Goal: Information Seeking & Learning: Learn about a topic

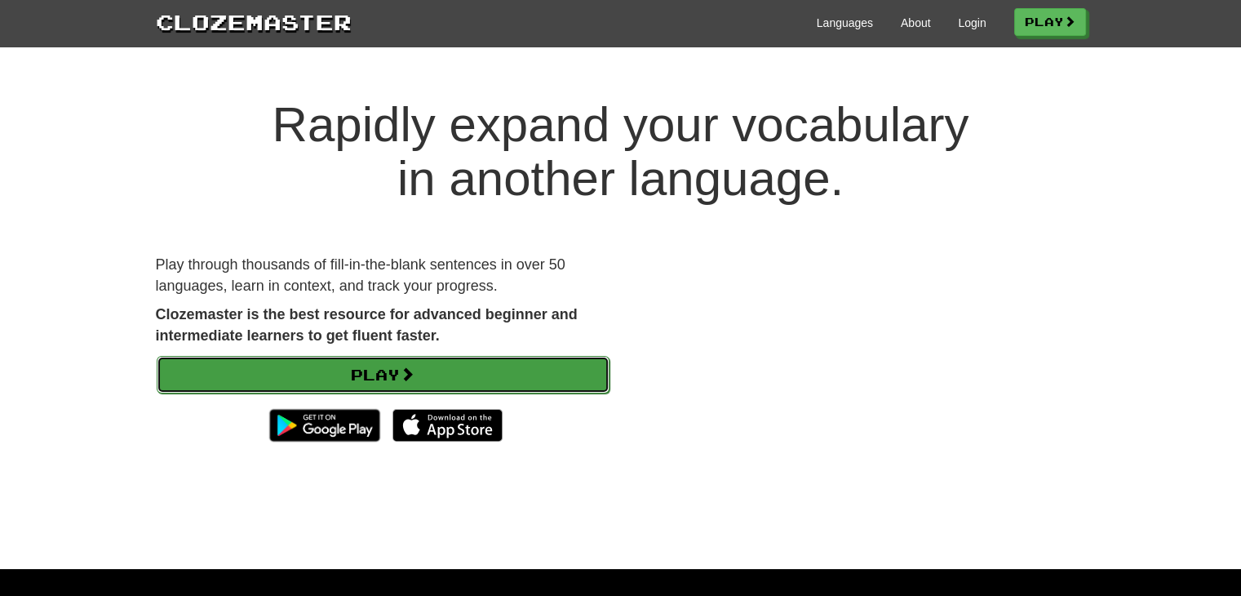
click at [386, 379] on link "Play" at bounding box center [383, 375] width 453 height 38
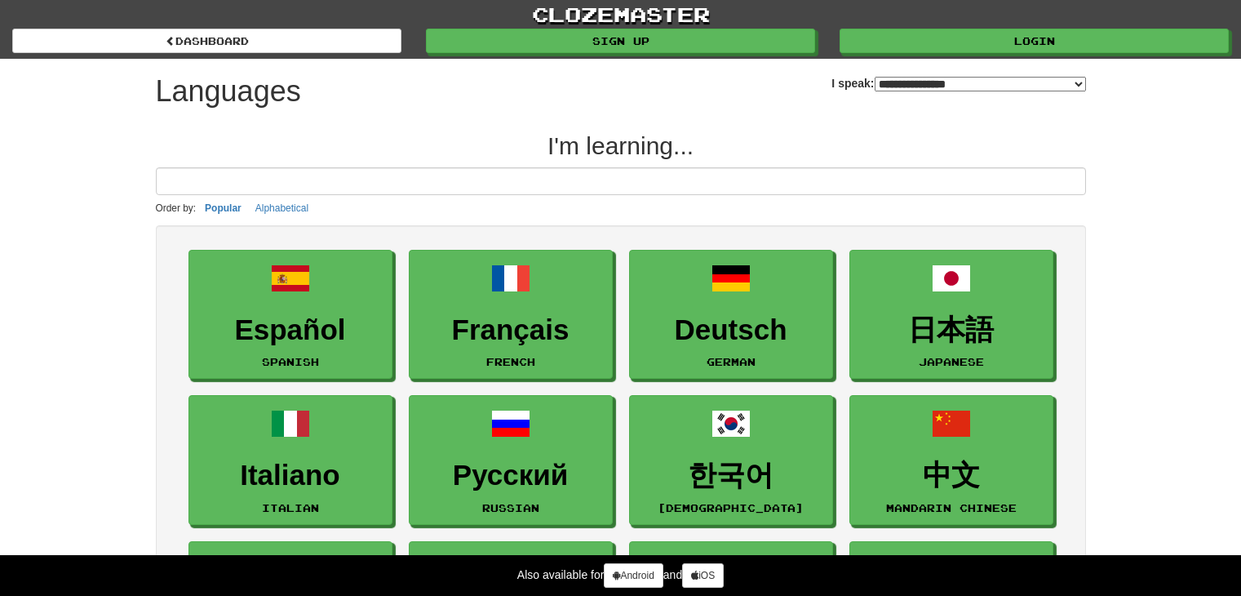
select select "*******"
click at [349, 174] on input at bounding box center [621, 181] width 930 height 28
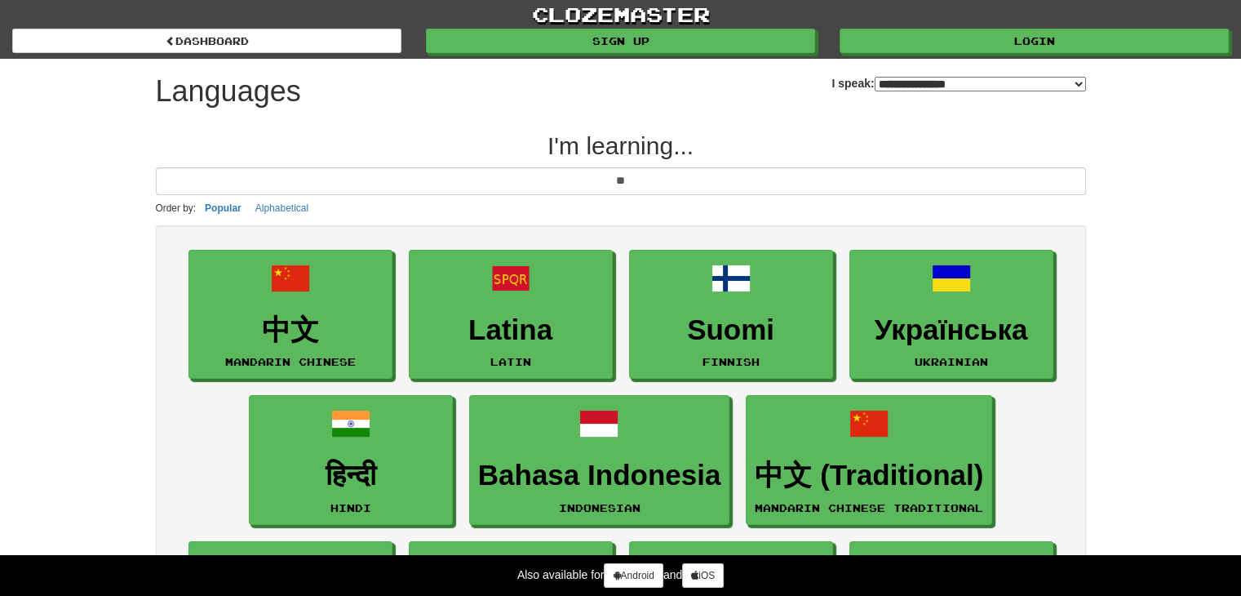
type input "*"
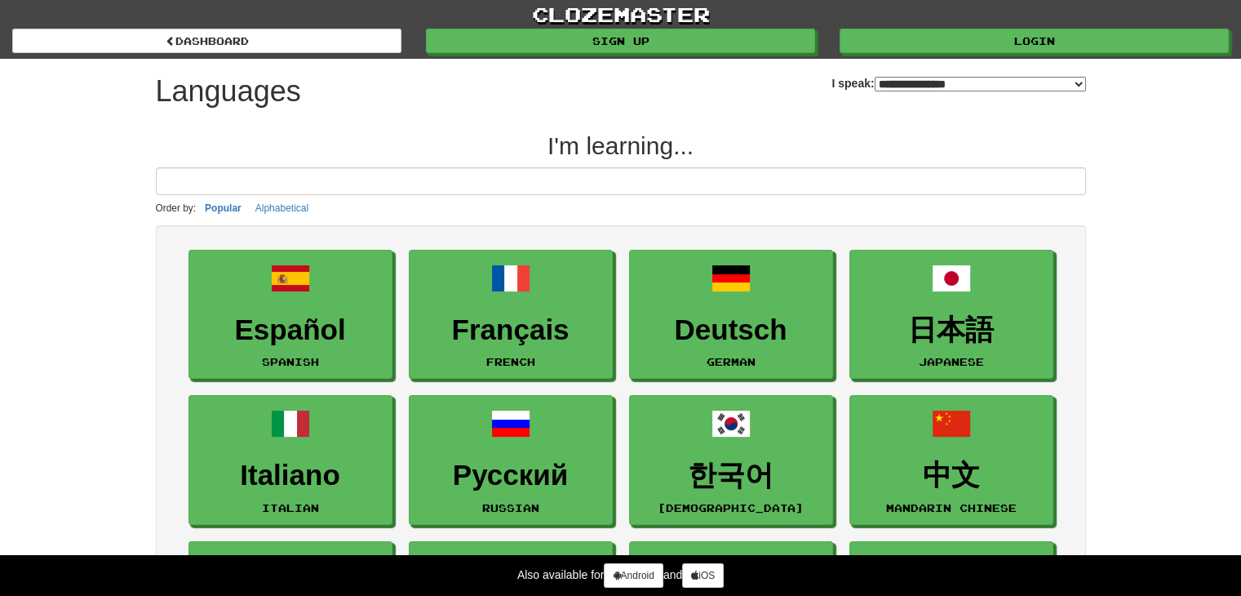
type input "*"
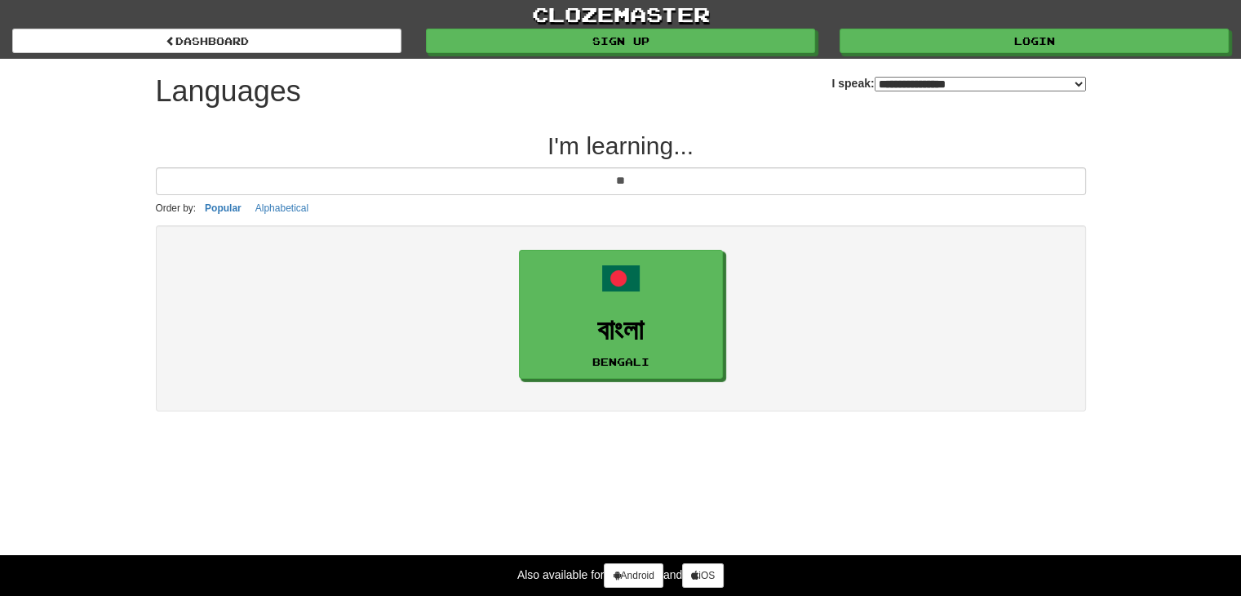
type input "*"
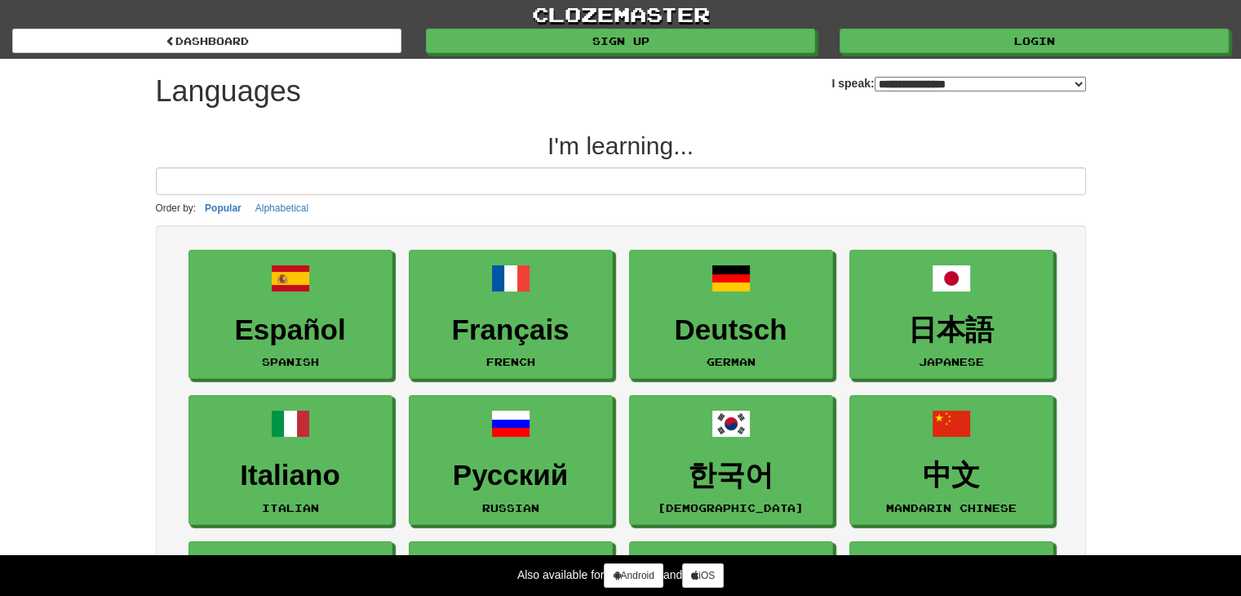
click at [619, 150] on h2 "I'm learning..." at bounding box center [621, 145] width 930 height 27
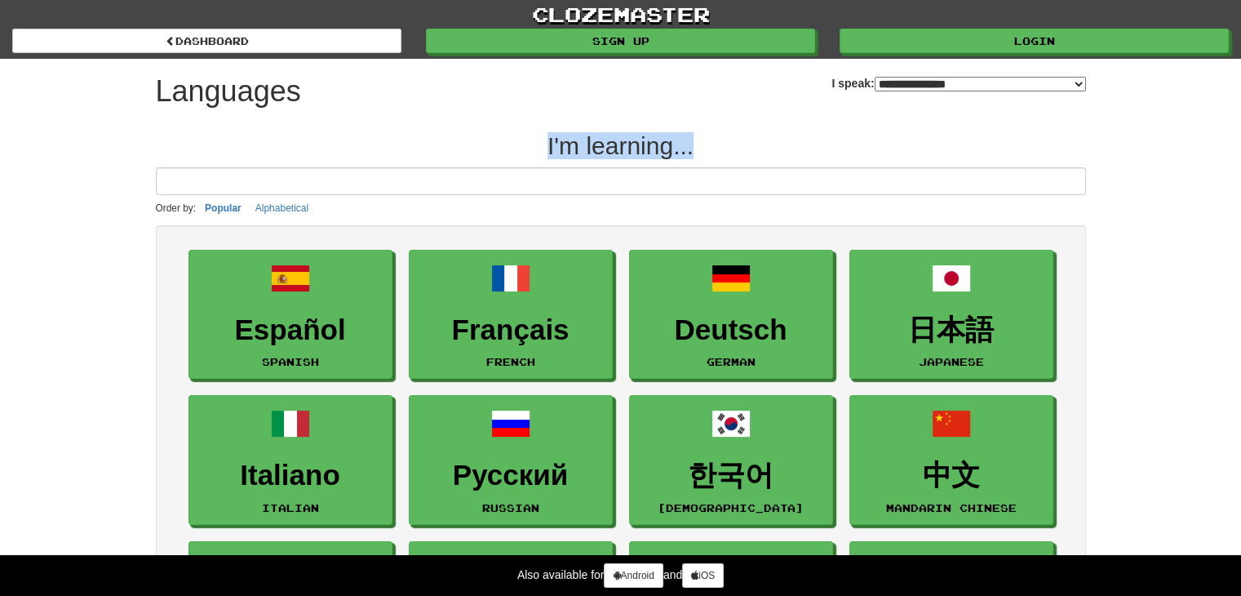
click at [693, 133] on h2 "I'm learning..." at bounding box center [621, 145] width 930 height 27
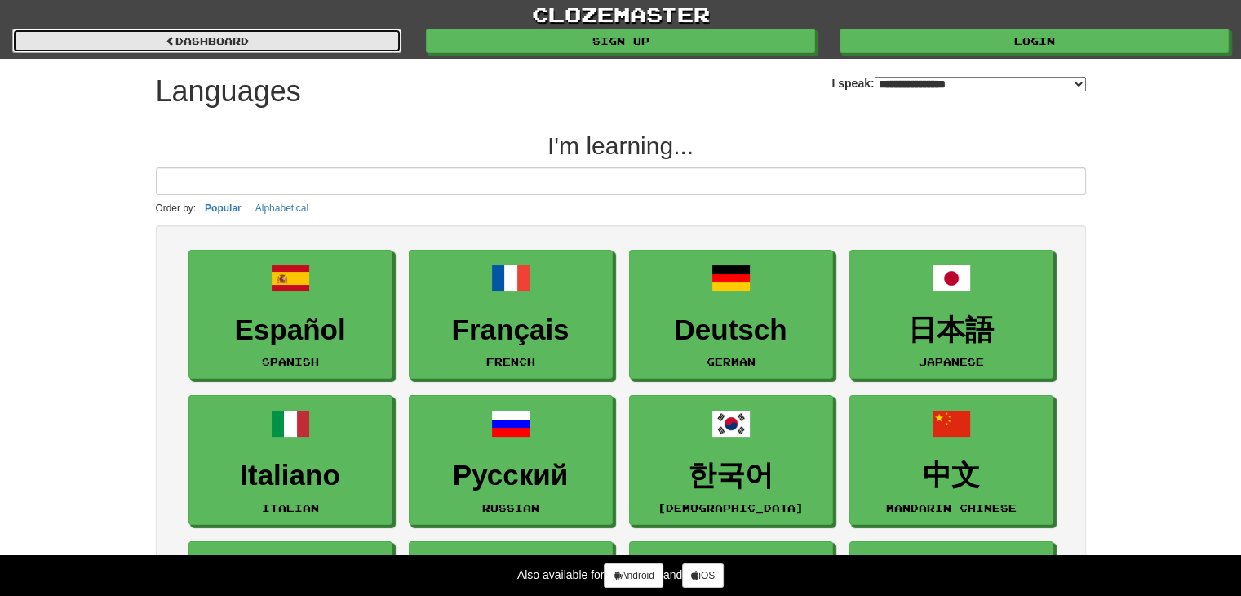
click at [207, 50] on link "dashboard" at bounding box center [206, 41] width 389 height 24
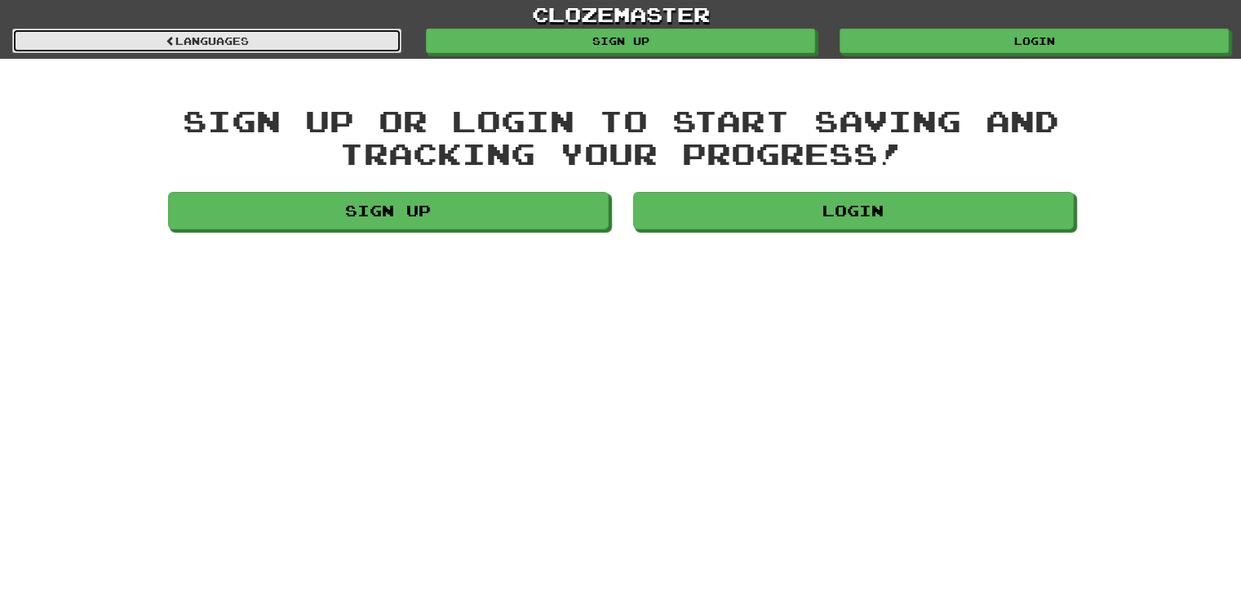
click at [238, 29] on link "Languages" at bounding box center [206, 41] width 389 height 24
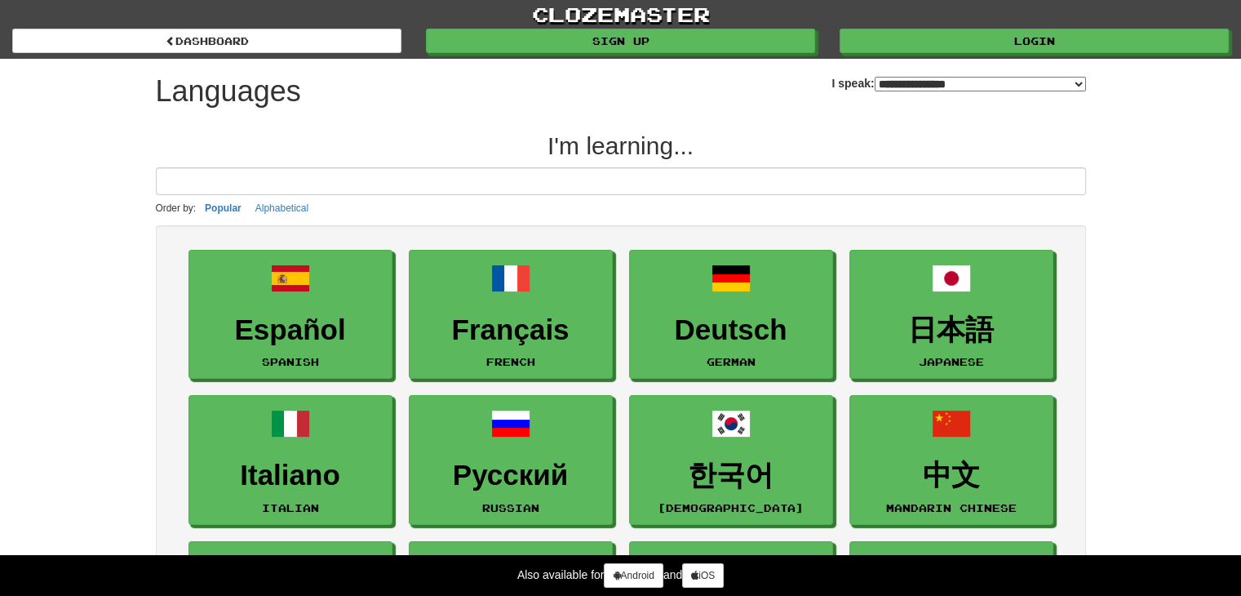
click at [959, 83] on select "**********" at bounding box center [980, 84] width 211 height 15
select select "*********"
click at [875, 77] on select "**********" at bounding box center [980, 84] width 211 height 15
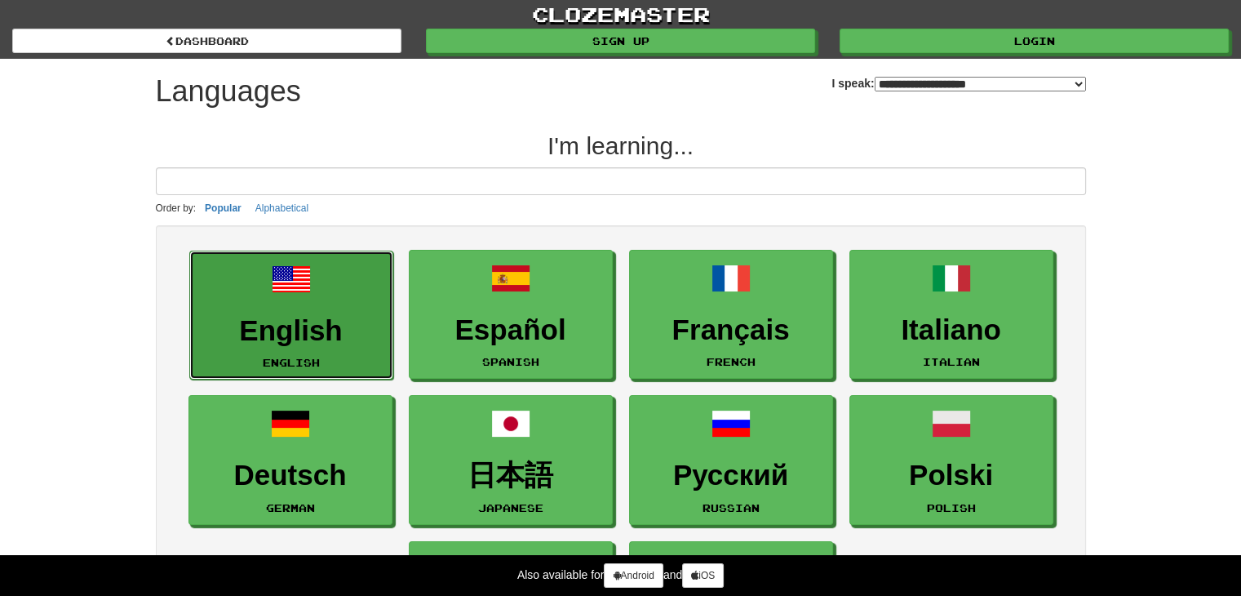
click at [309, 317] on h3 "English" at bounding box center [291, 331] width 186 height 32
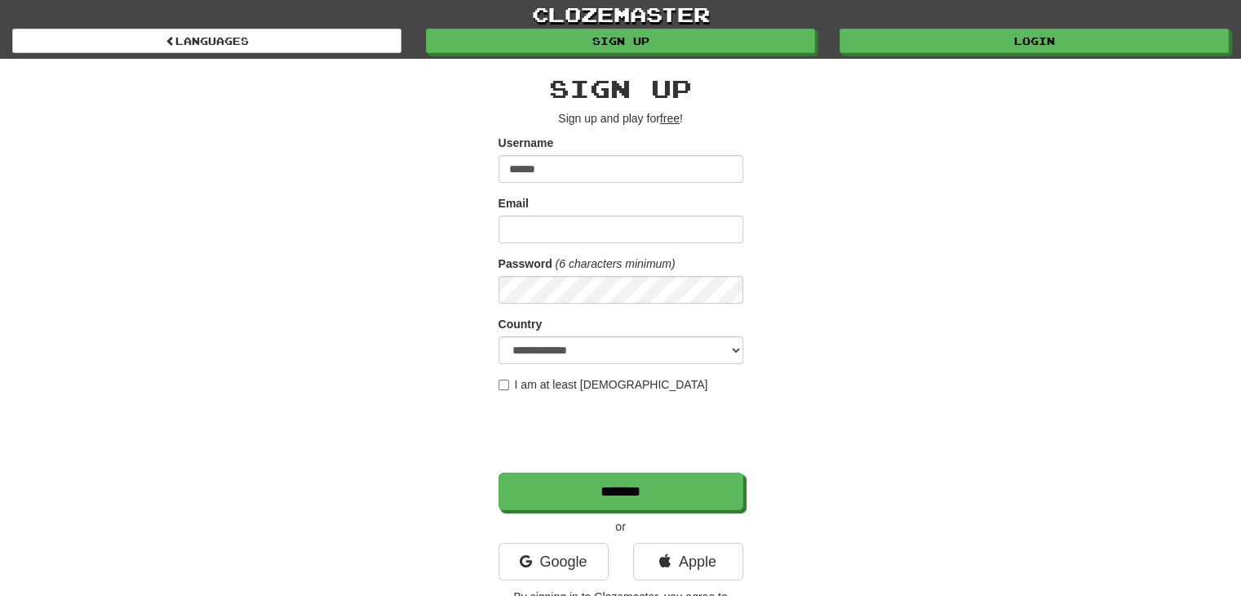
type input "******"
click at [546, 207] on div "Email" at bounding box center [621, 219] width 245 height 48
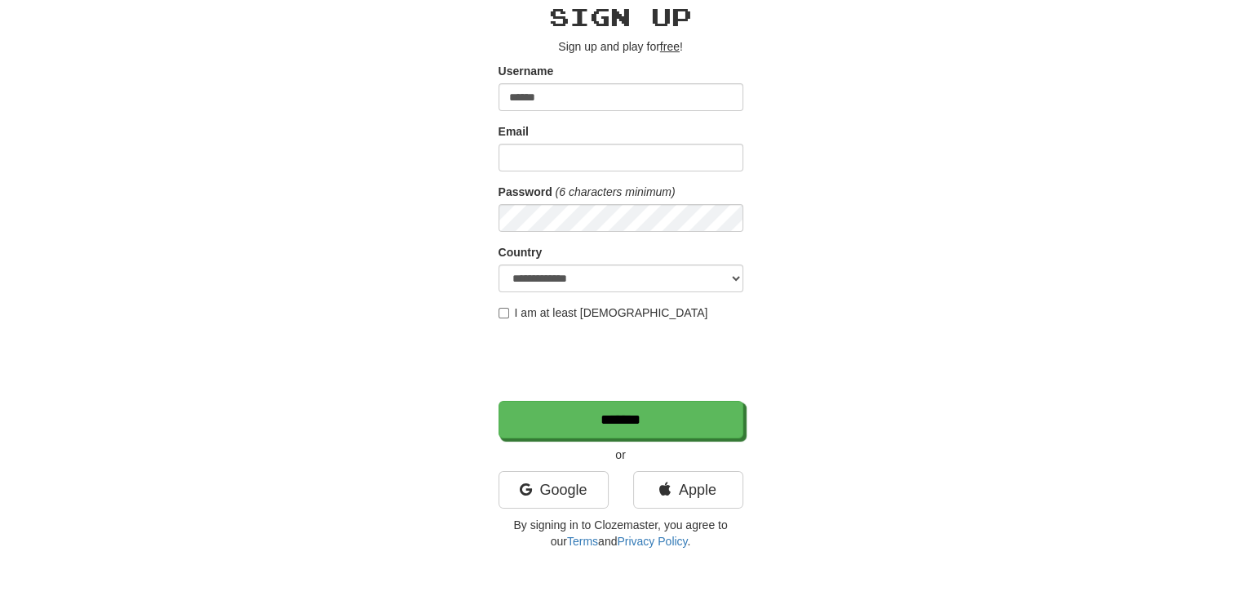
scroll to position [73, 0]
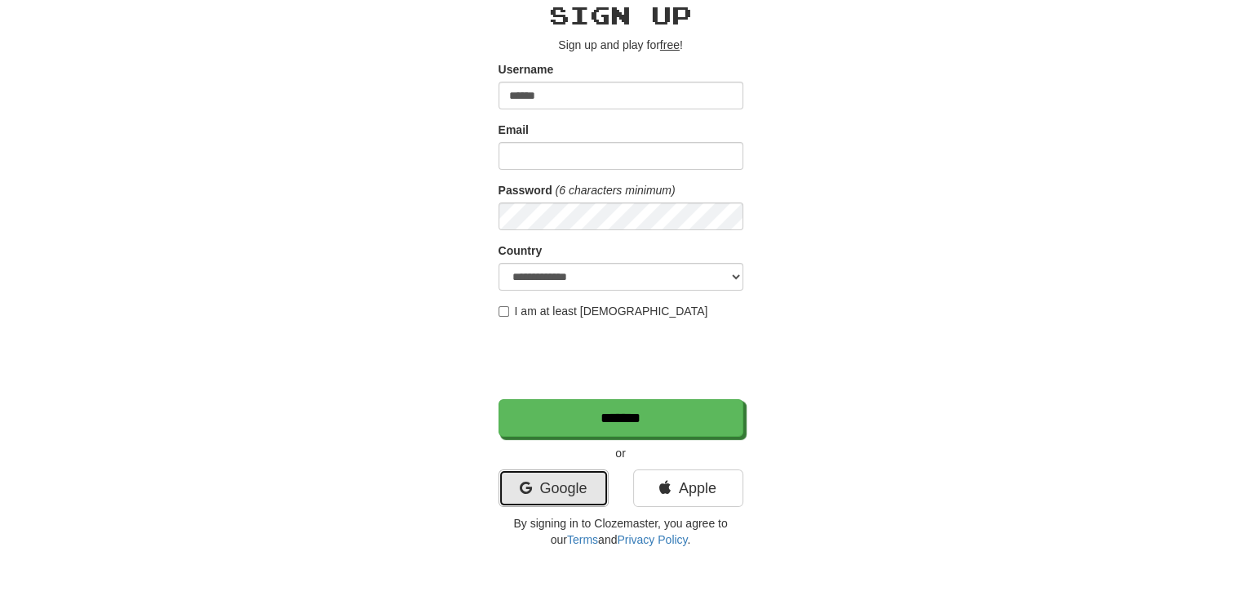
click at [549, 488] on link "Google" at bounding box center [554, 488] width 110 height 38
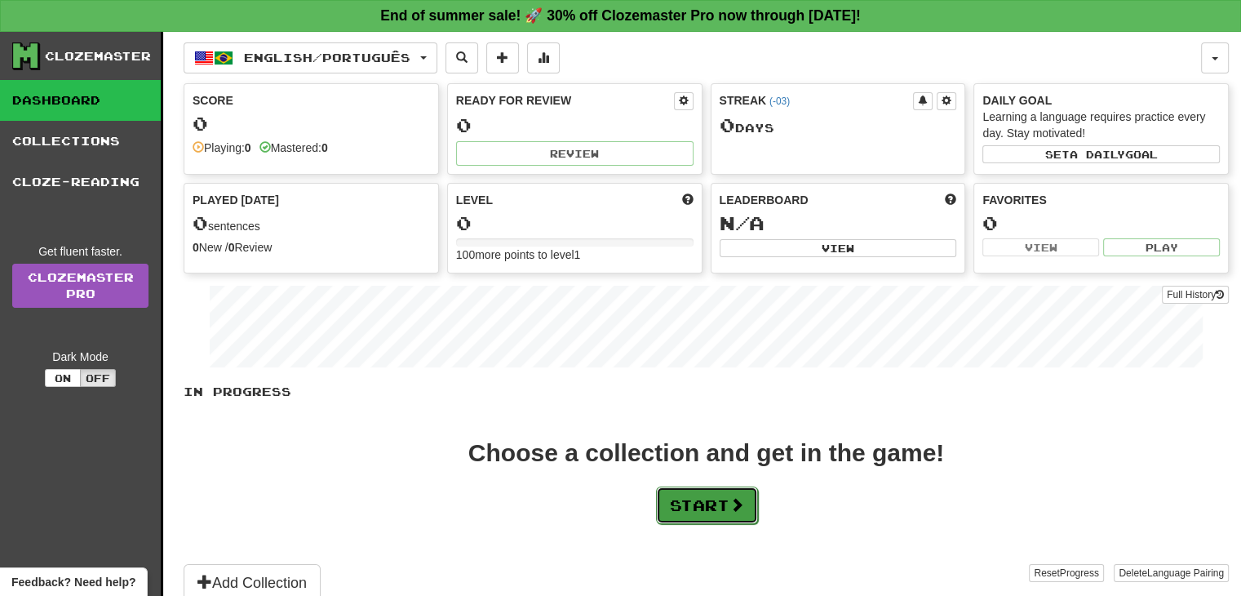
click at [693, 495] on button "Start" at bounding box center [707, 505] width 102 height 38
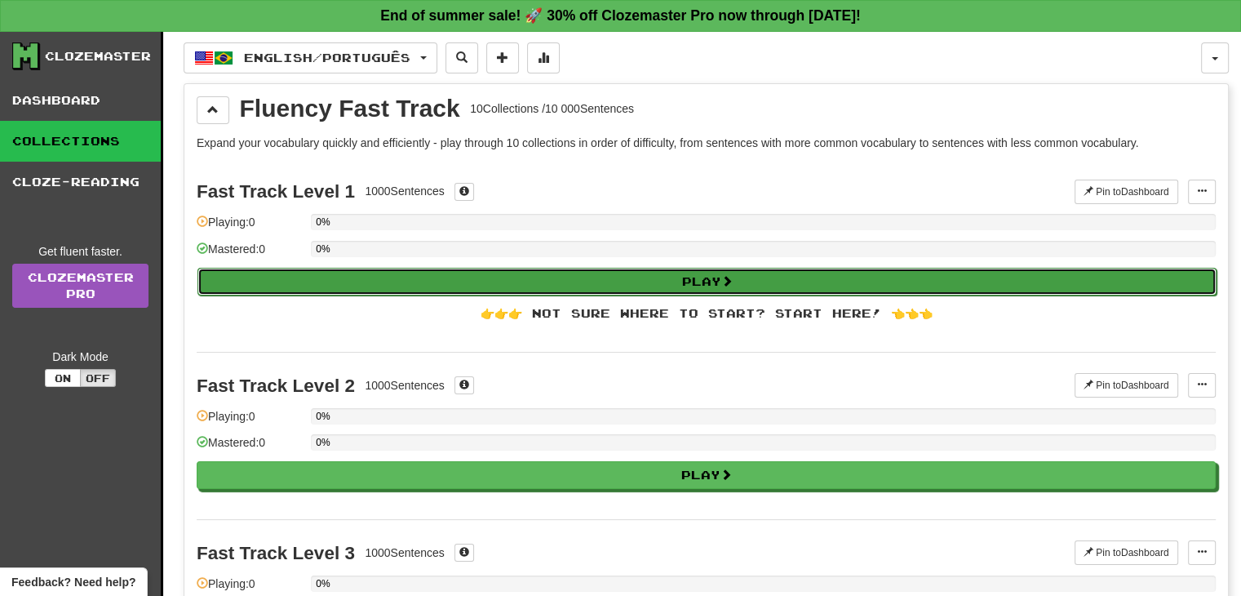
click at [639, 291] on button "Play" at bounding box center [706, 282] width 1019 height 28
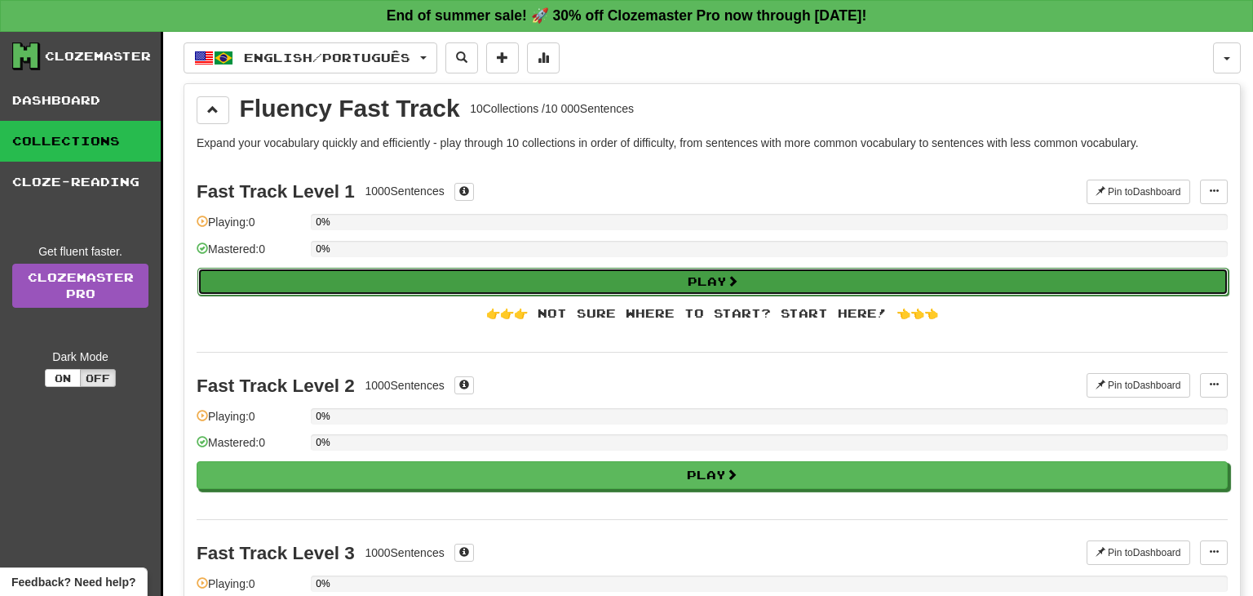
select select "**"
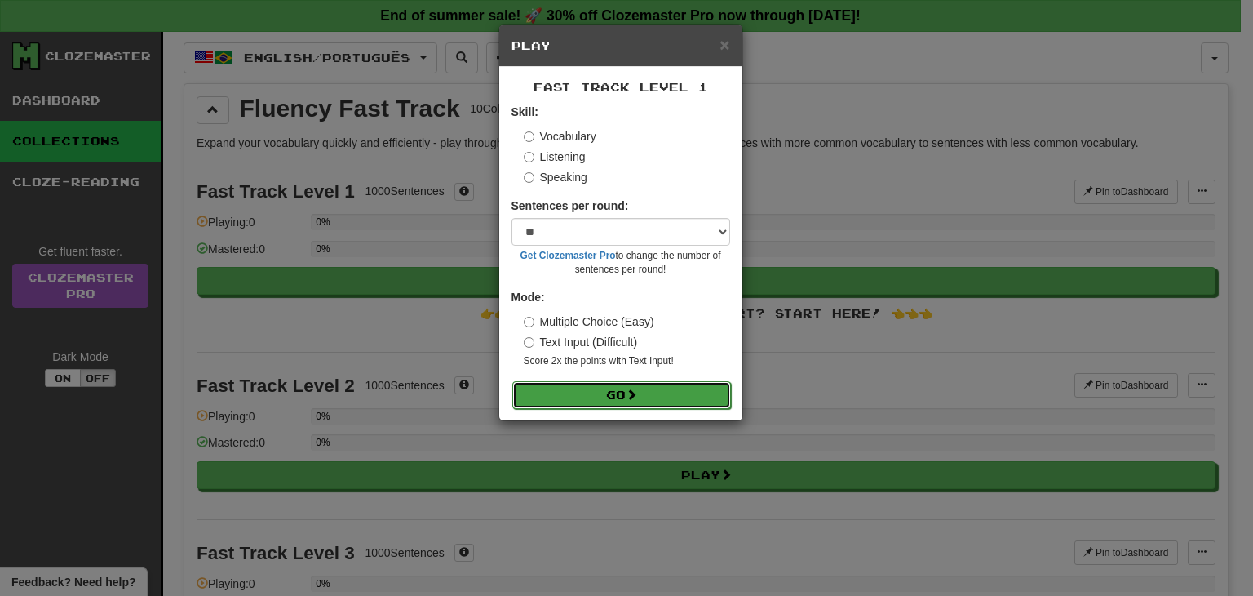
click at [603, 386] on button "Go" at bounding box center [621, 395] width 219 height 28
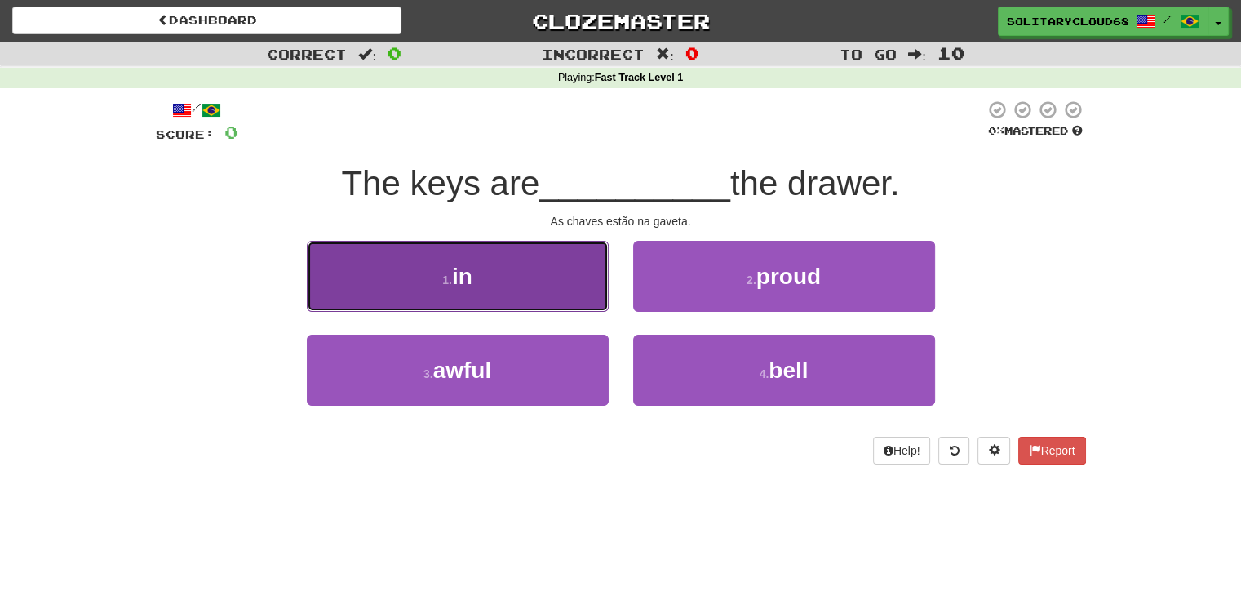
click at [503, 268] on button "1 . in" at bounding box center [458, 276] width 302 height 71
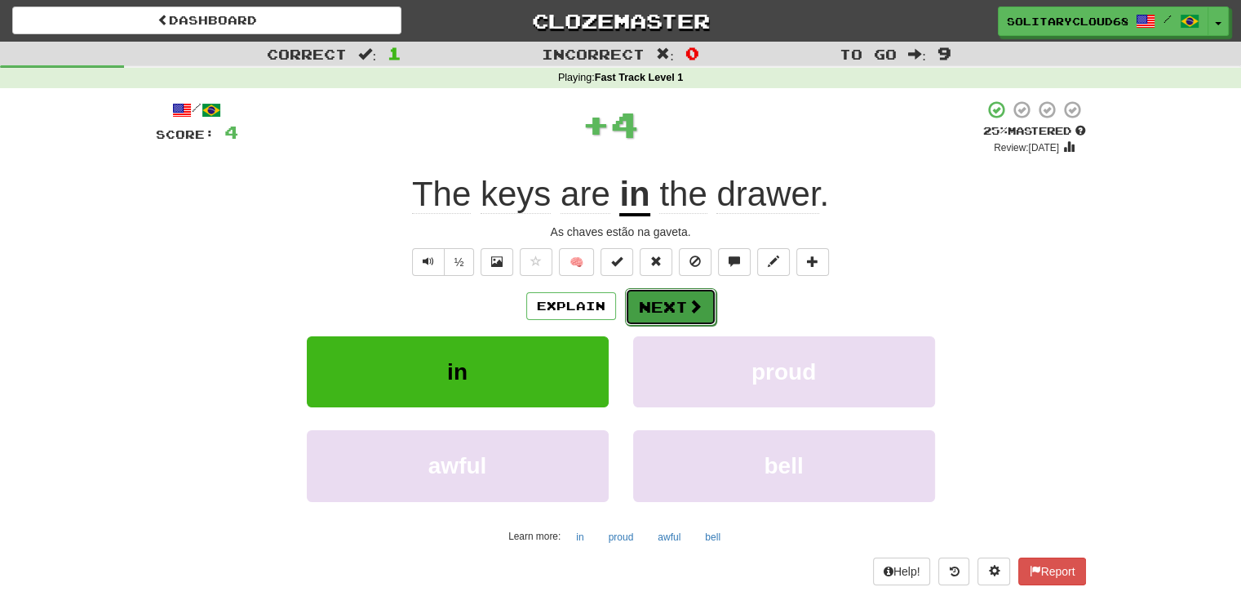
click at [660, 314] on button "Next" at bounding box center [670, 307] width 91 height 38
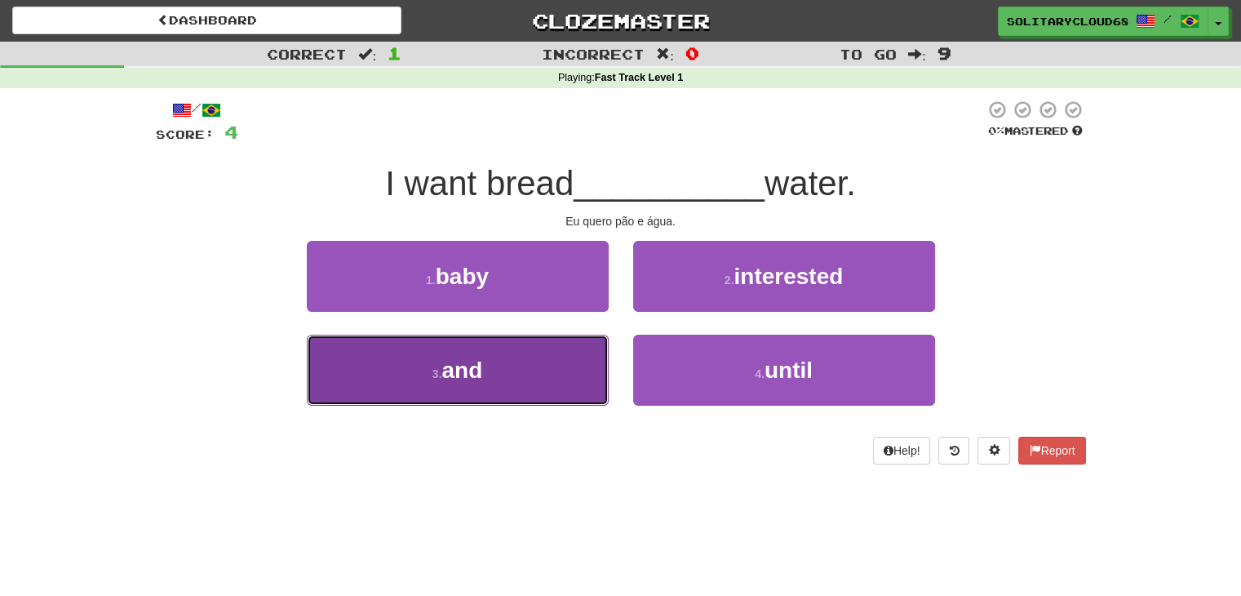
click at [488, 353] on button "3 . and" at bounding box center [458, 370] width 302 height 71
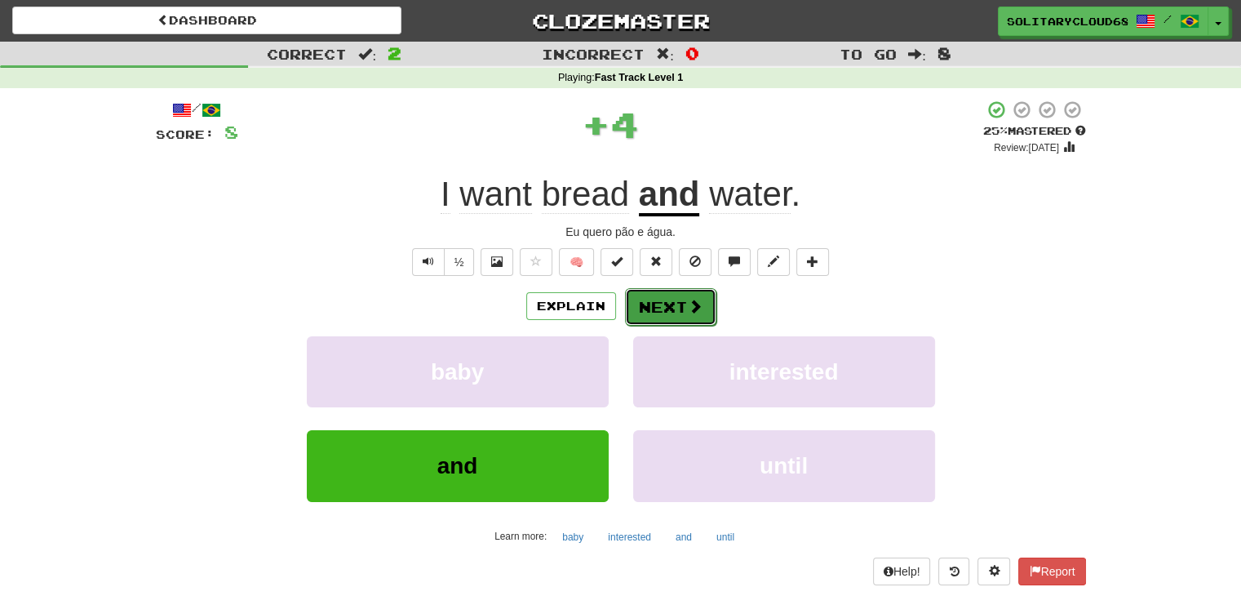
click at [675, 311] on button "Next" at bounding box center [670, 307] width 91 height 38
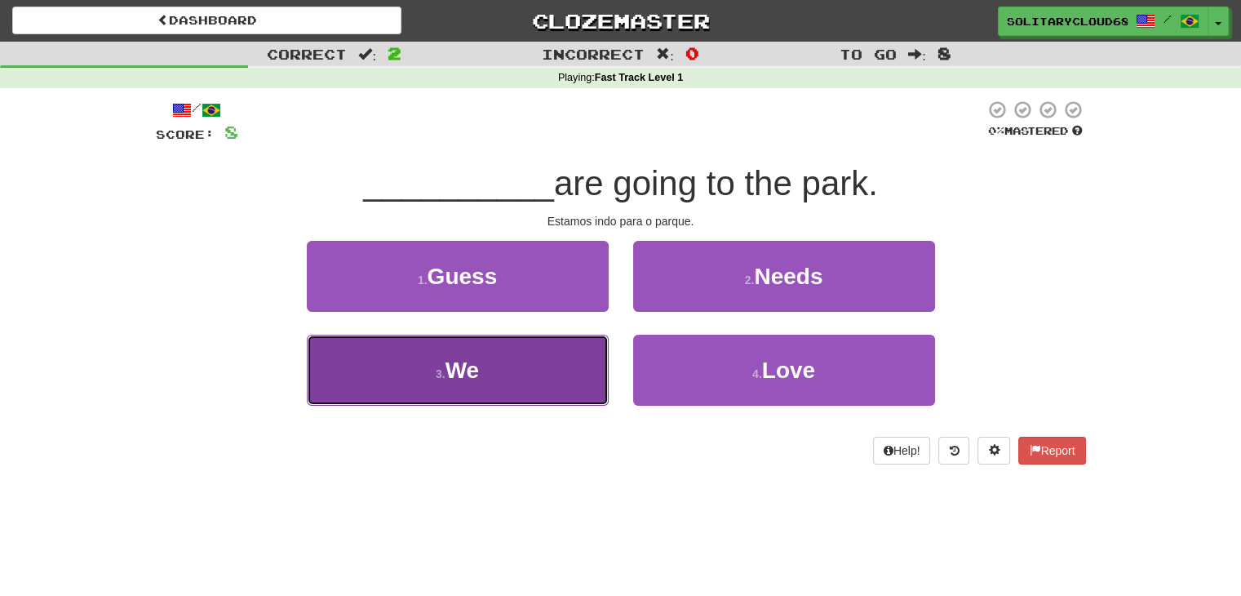
click at [516, 368] on button "3 . We" at bounding box center [458, 370] width 302 height 71
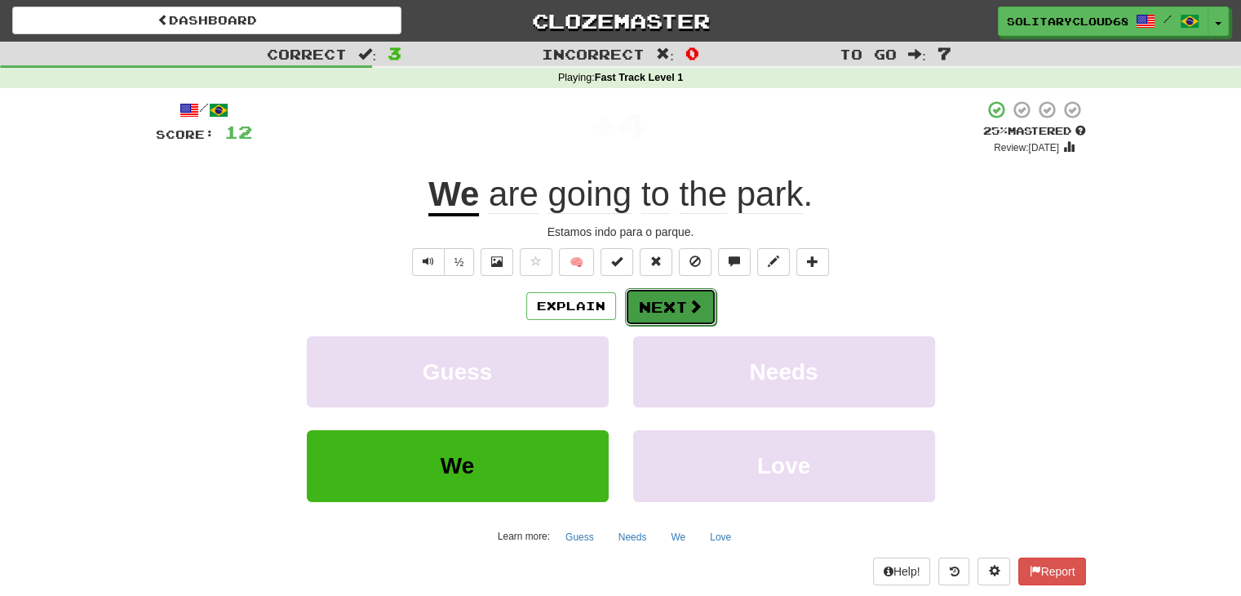
click at [681, 314] on button "Next" at bounding box center [670, 307] width 91 height 38
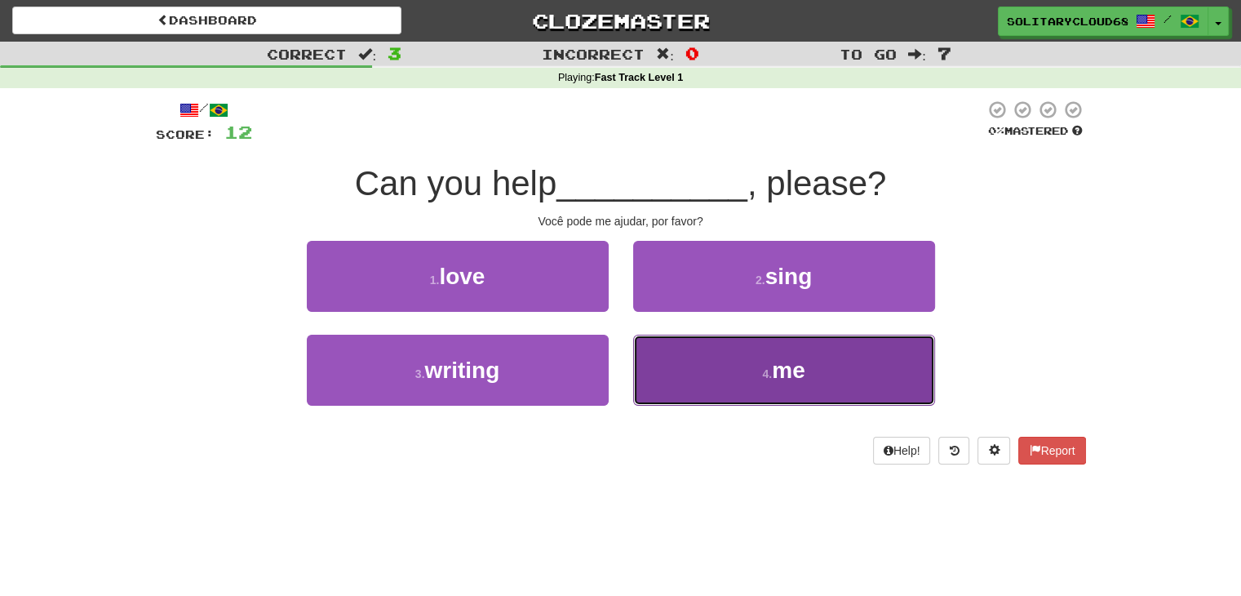
click at [750, 377] on button "4 . me" at bounding box center [784, 370] width 302 height 71
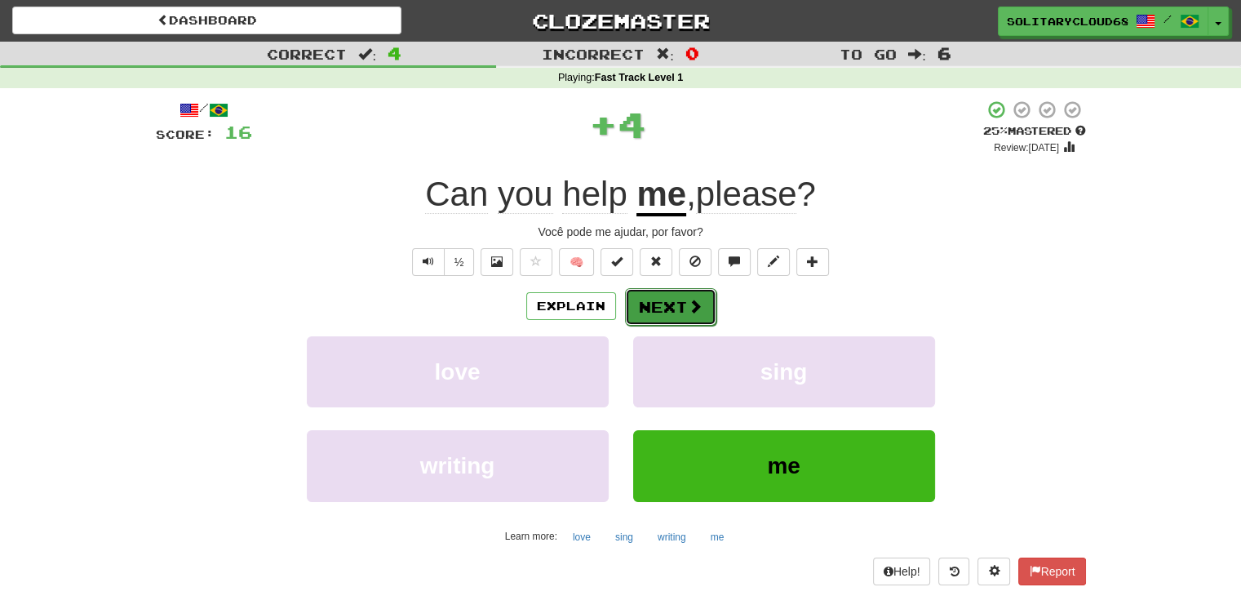
click at [683, 313] on button "Next" at bounding box center [670, 307] width 91 height 38
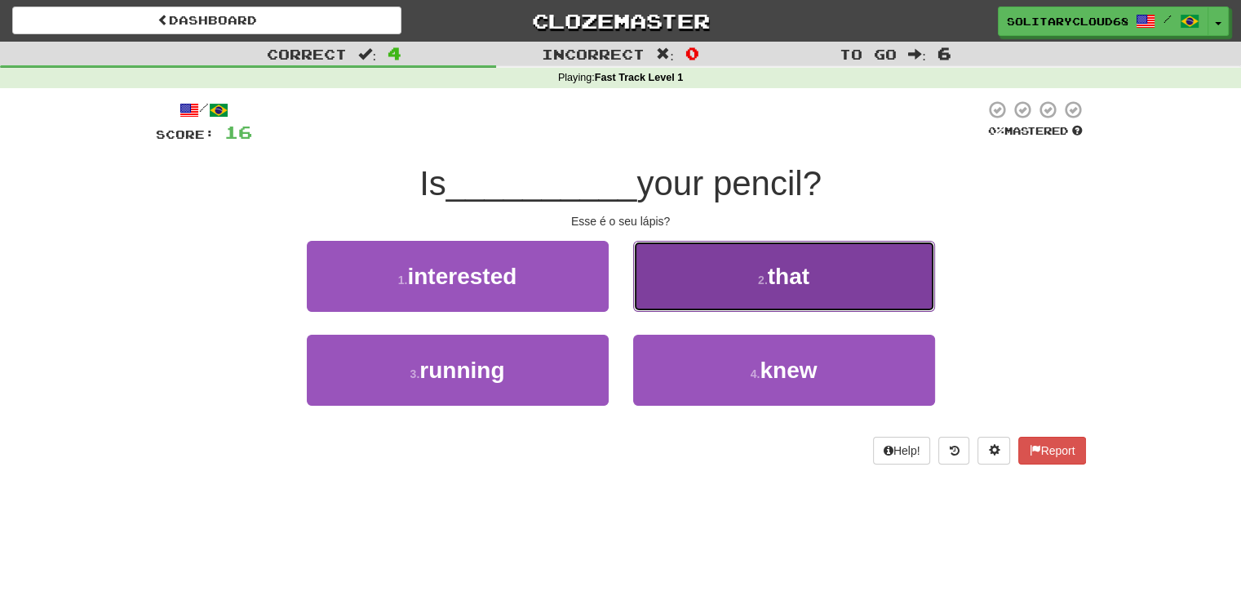
click at [764, 277] on small "2 ." at bounding box center [763, 279] width 10 height 13
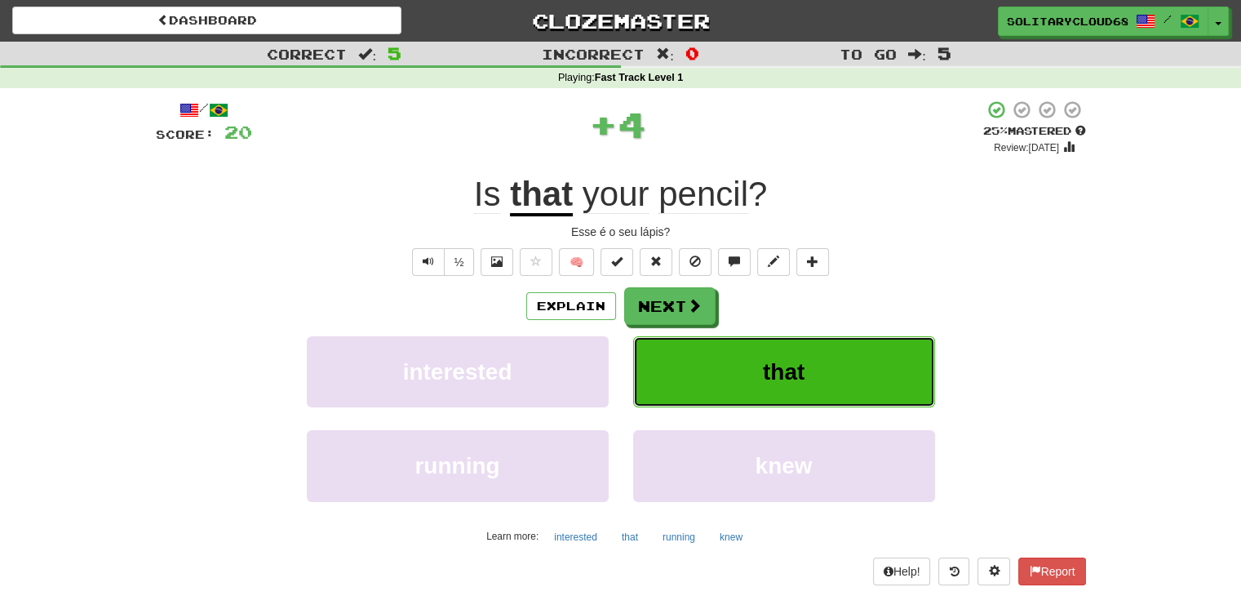
click at [768, 366] on span "that" at bounding box center [784, 371] width 42 height 25
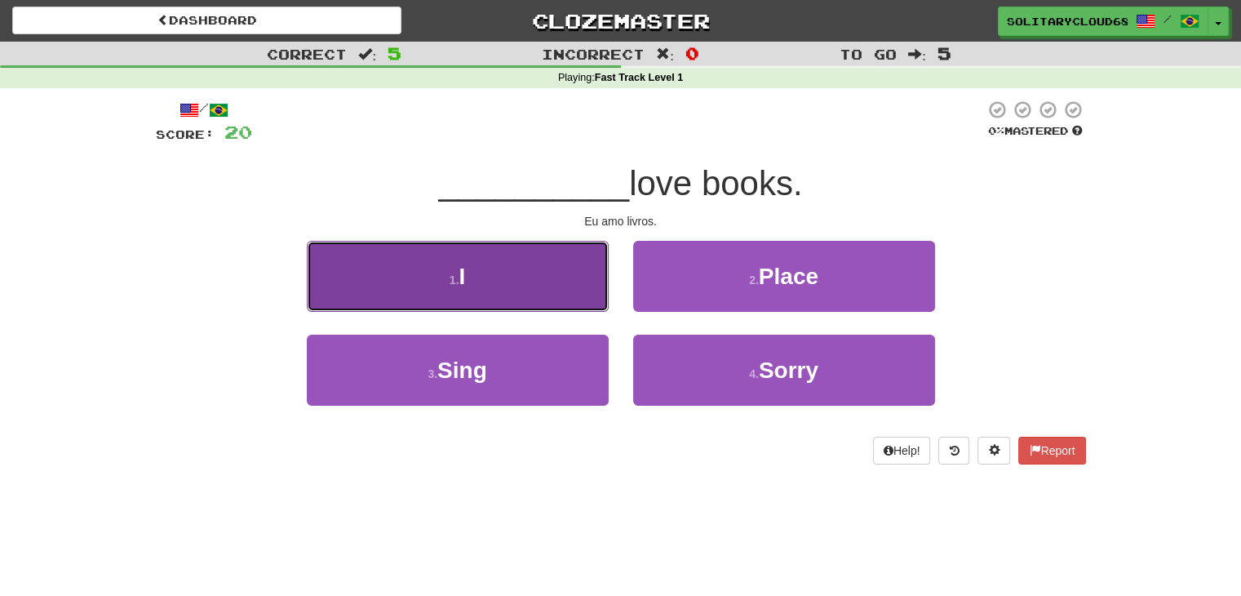
click at [587, 271] on button "1 . I" at bounding box center [458, 276] width 302 height 71
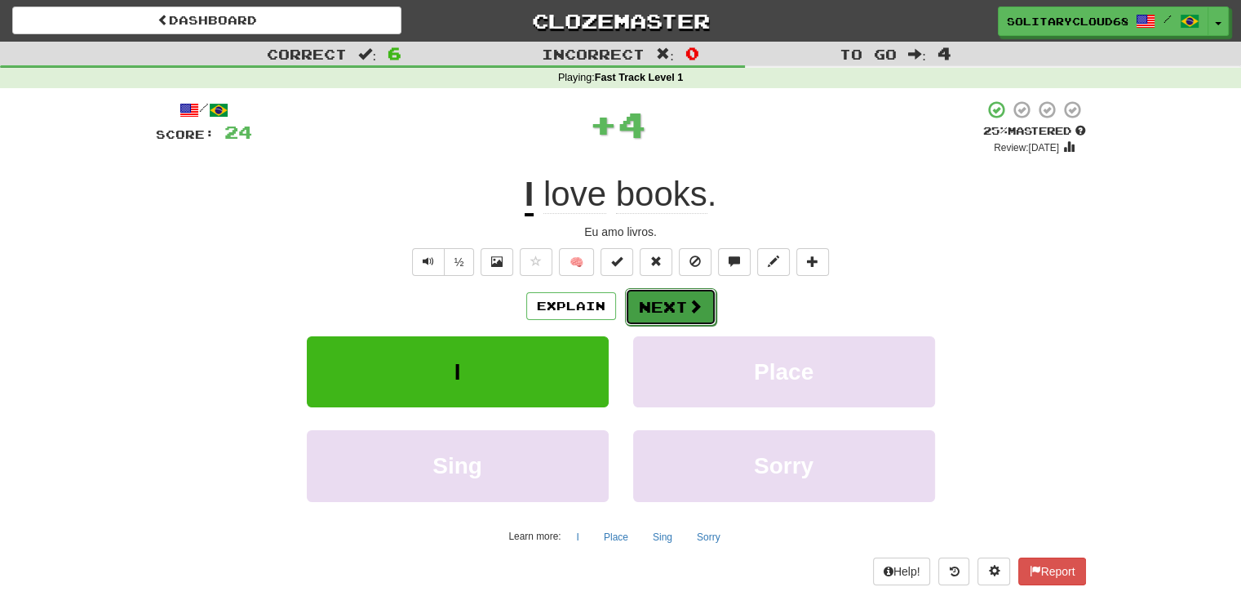
click at [666, 306] on button "Next" at bounding box center [670, 307] width 91 height 38
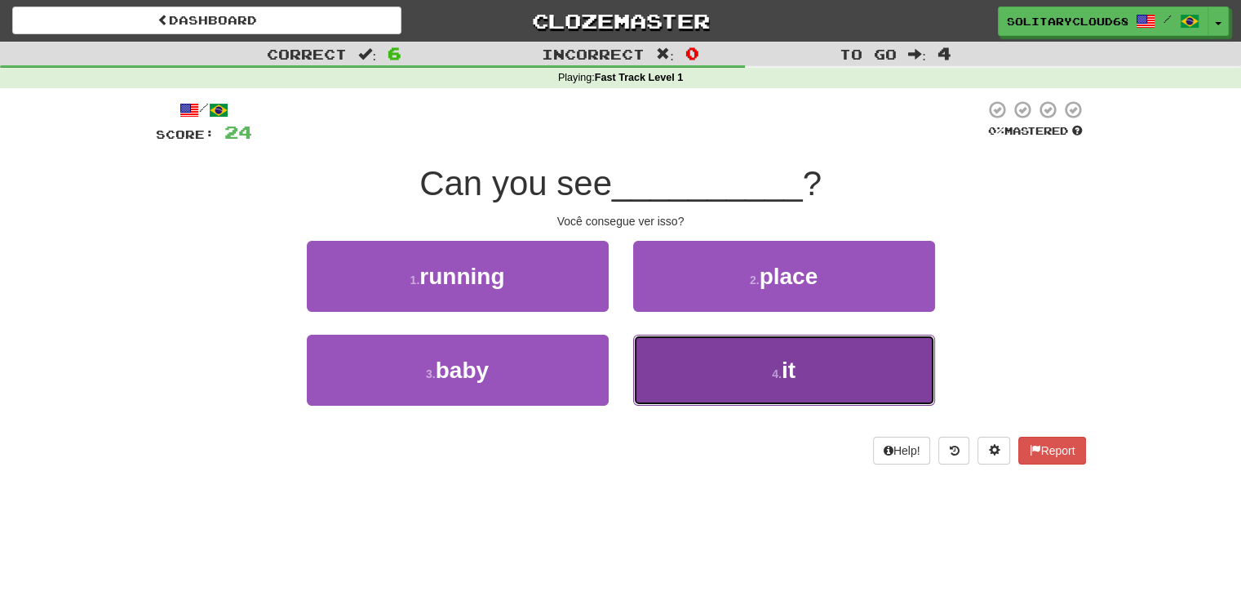
click at [790, 385] on button "4 . it" at bounding box center [784, 370] width 302 height 71
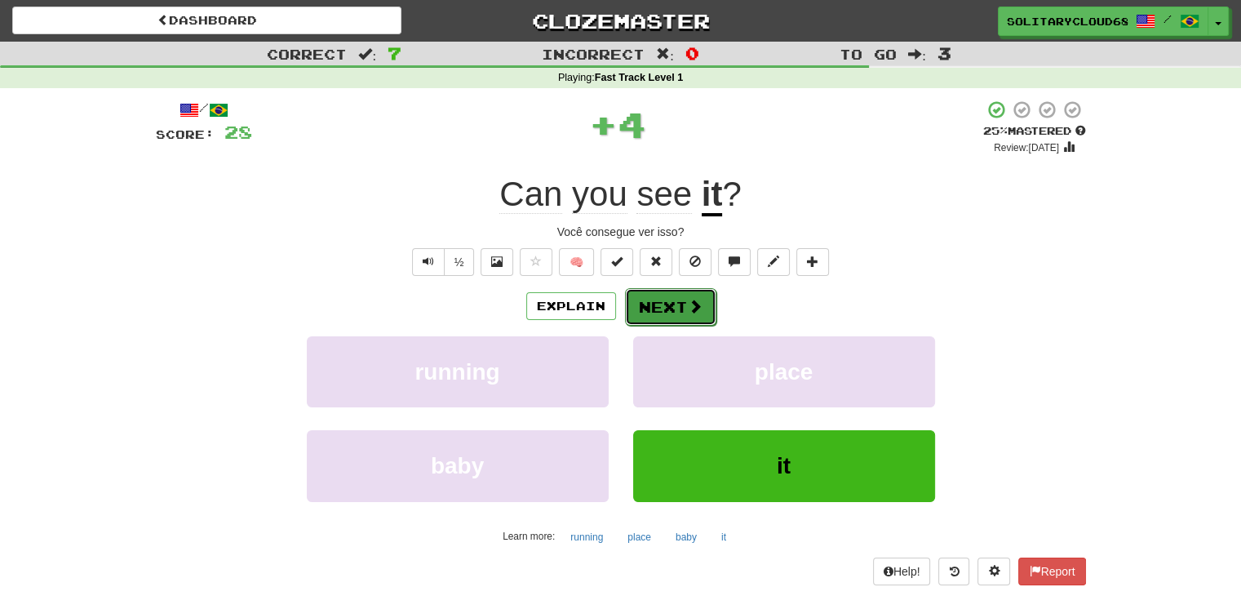
click at [707, 295] on button "Next" at bounding box center [670, 307] width 91 height 38
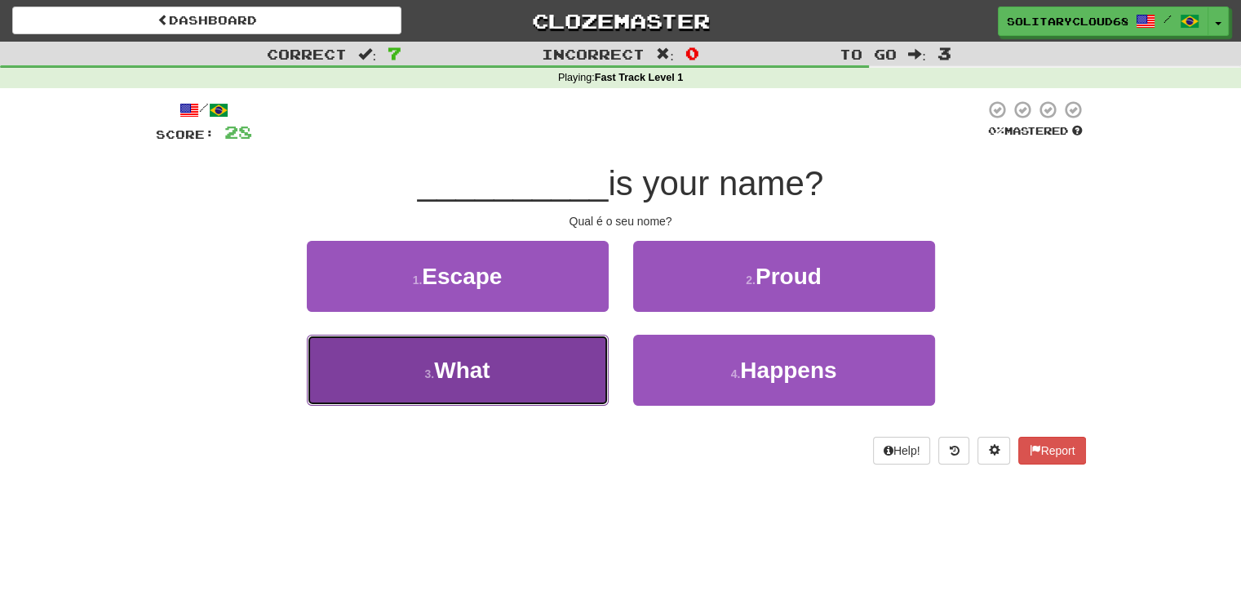
click at [481, 376] on span "What" at bounding box center [461, 369] width 55 height 25
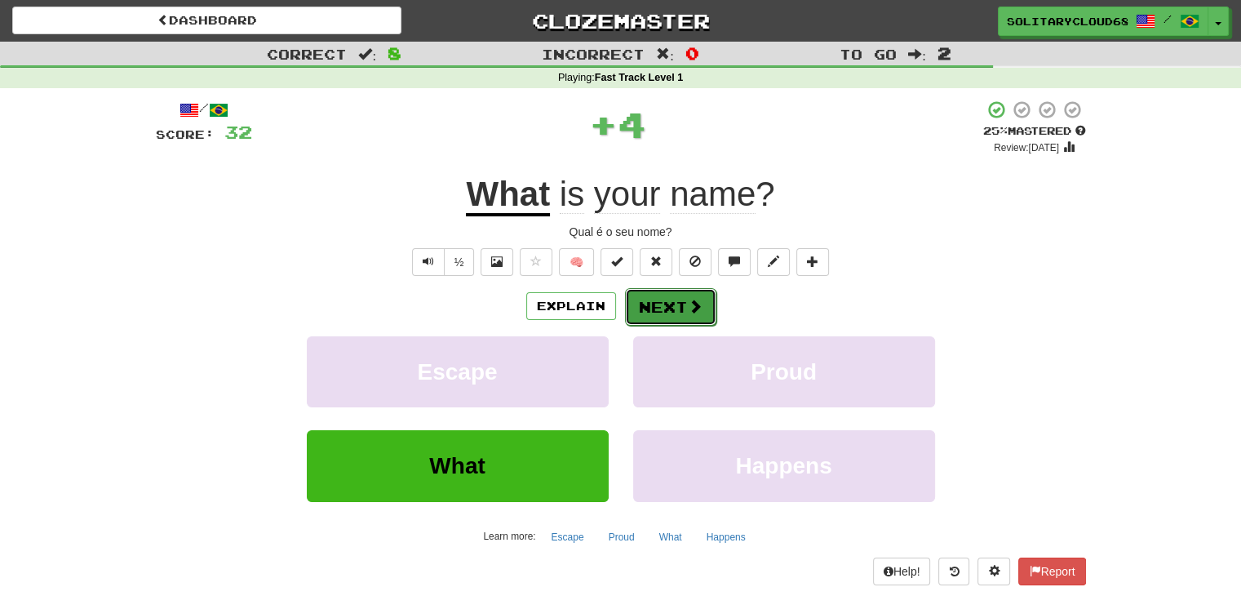
click at [663, 312] on button "Next" at bounding box center [670, 307] width 91 height 38
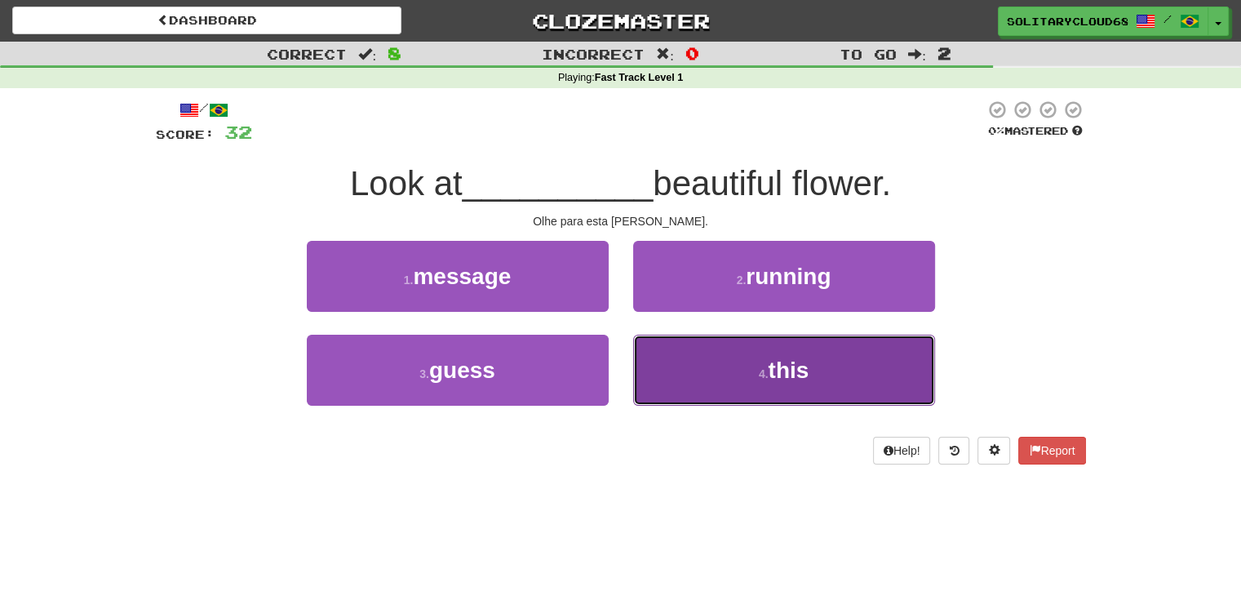
click at [835, 383] on button "4 . this" at bounding box center [784, 370] width 302 height 71
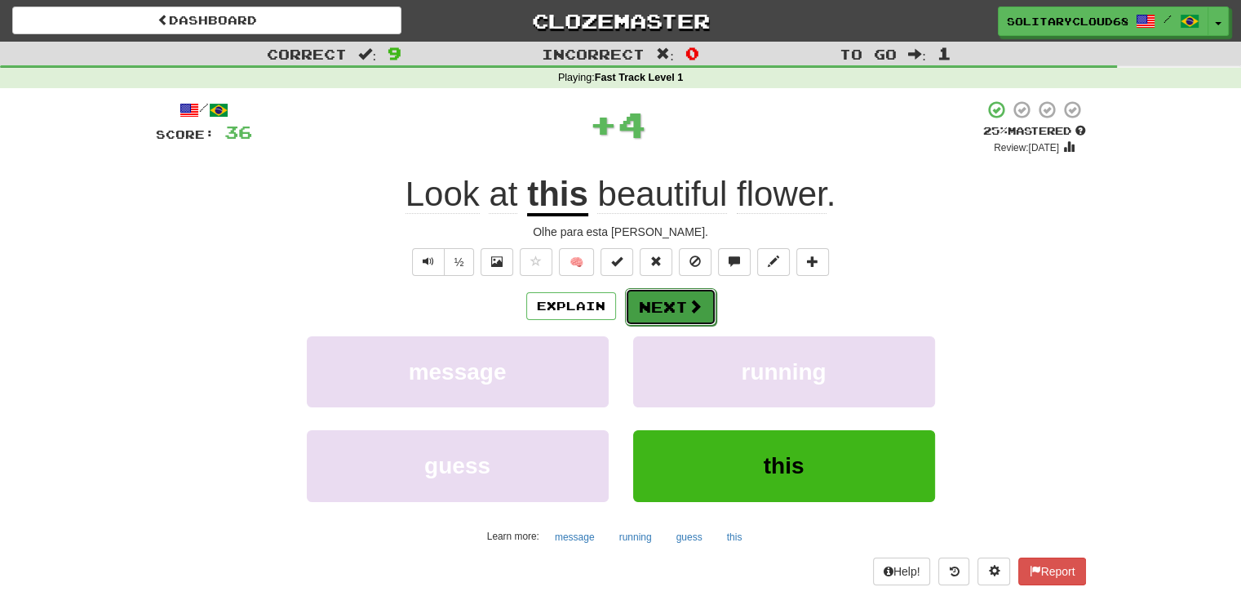
click at [688, 308] on span at bounding box center [695, 306] width 15 height 15
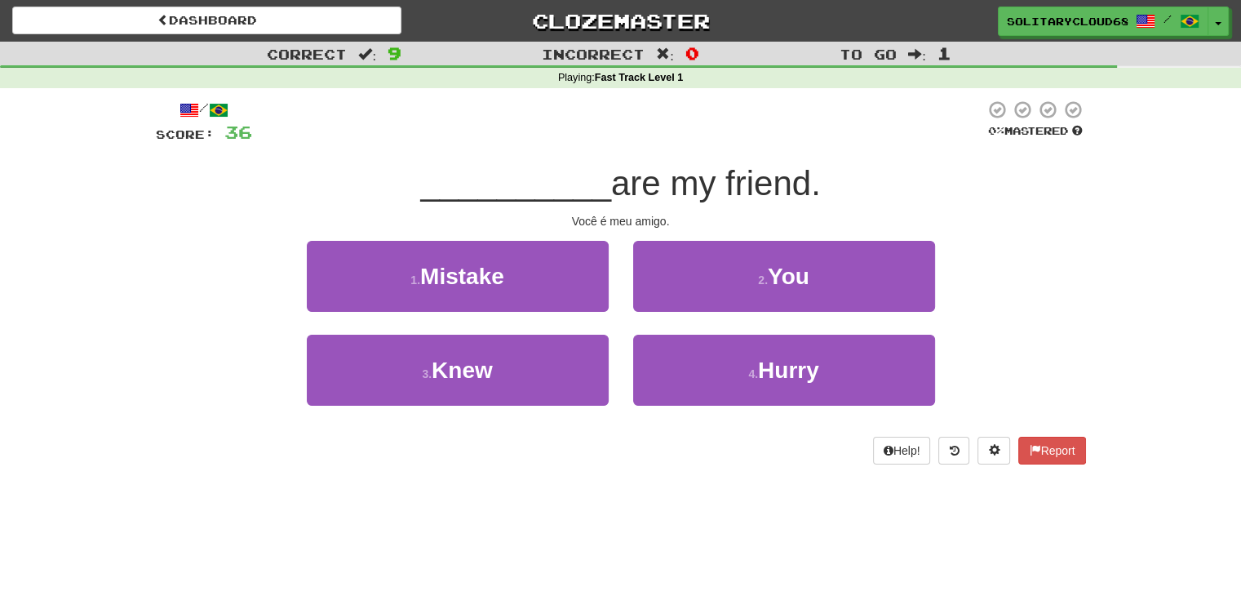
click at [614, 225] on div "Você é meu amigo." at bounding box center [621, 221] width 930 height 16
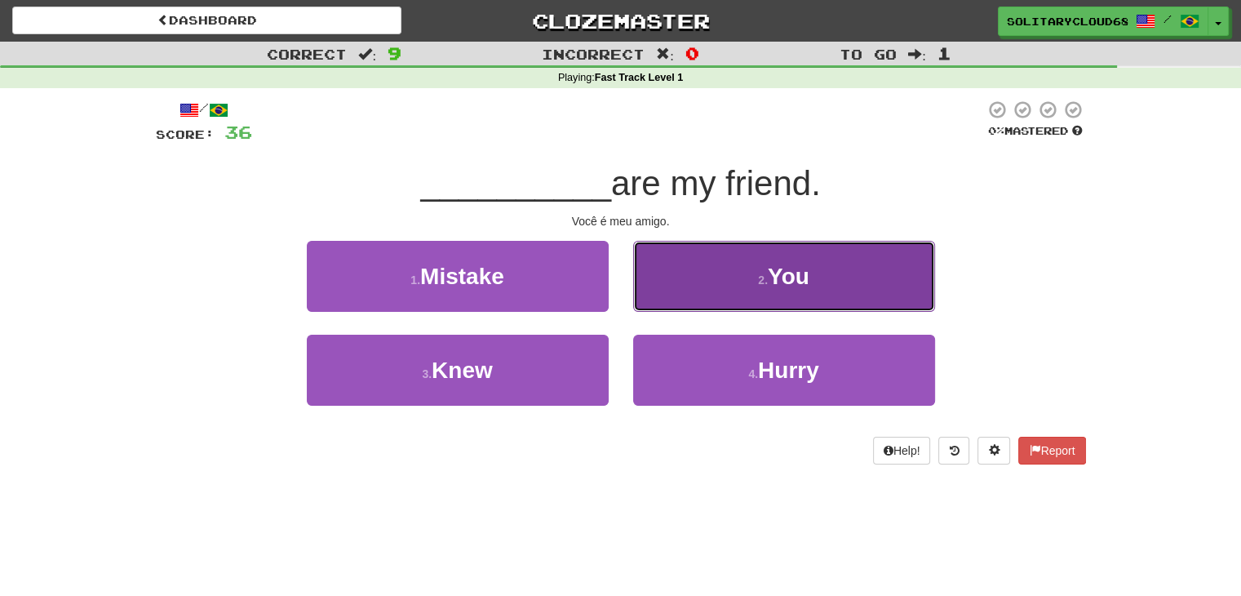
click at [751, 270] on button "2 . You" at bounding box center [784, 276] width 302 height 71
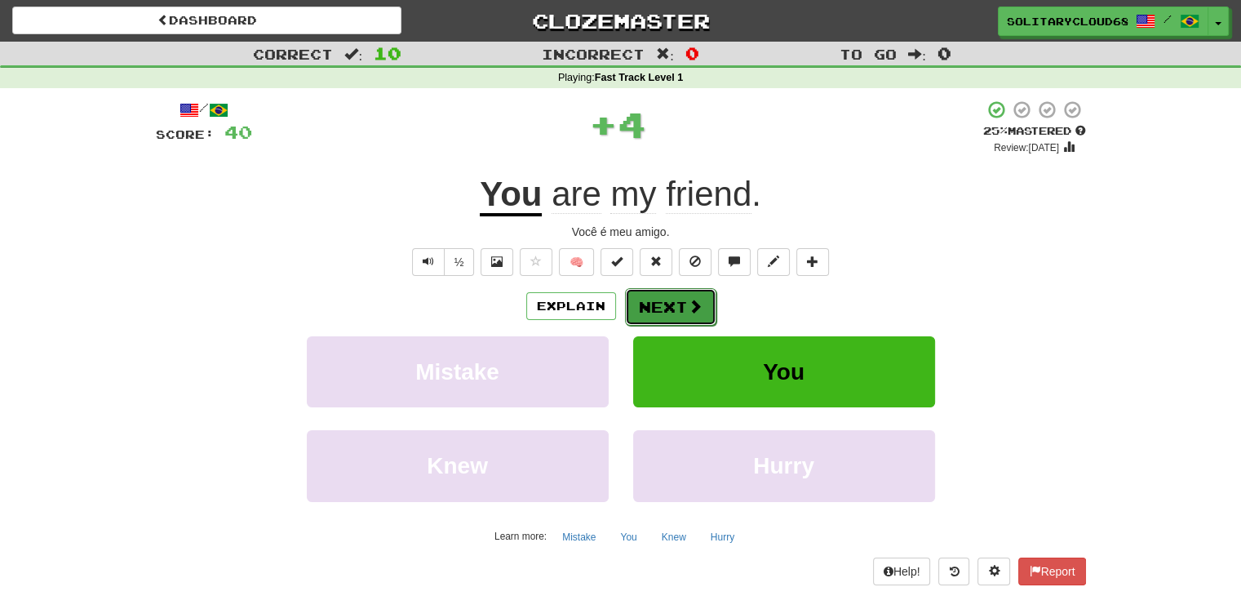
click at [677, 308] on button "Next" at bounding box center [670, 307] width 91 height 38
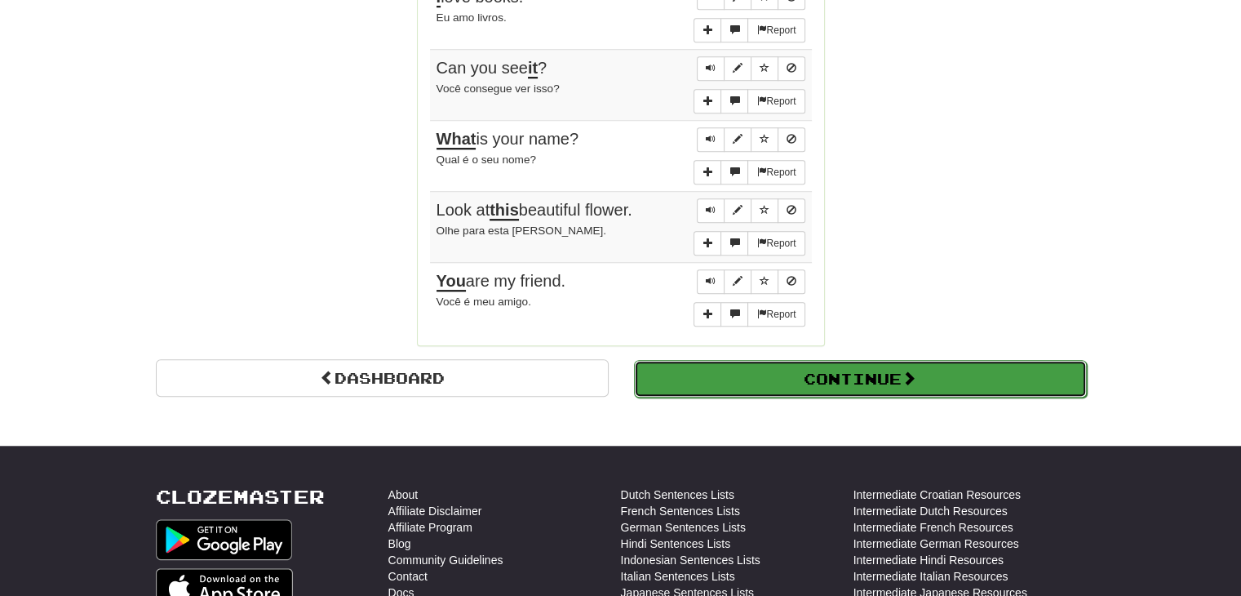
click at [738, 360] on button "Continue" at bounding box center [860, 379] width 453 height 38
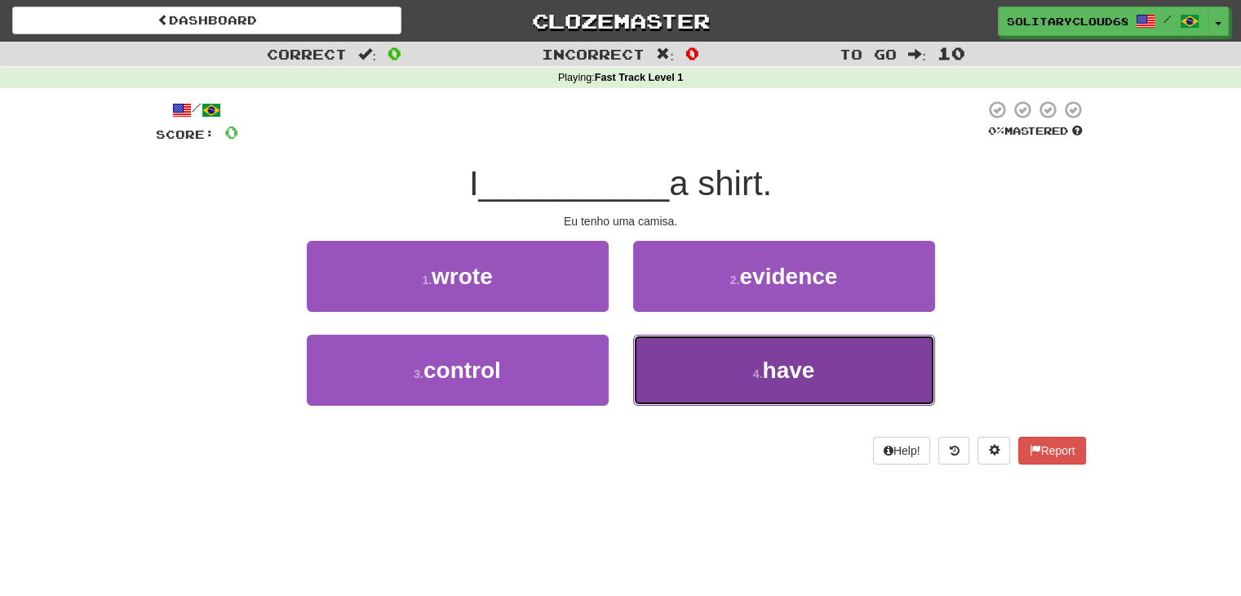
click at [758, 383] on button "4 . have" at bounding box center [784, 370] width 302 height 71
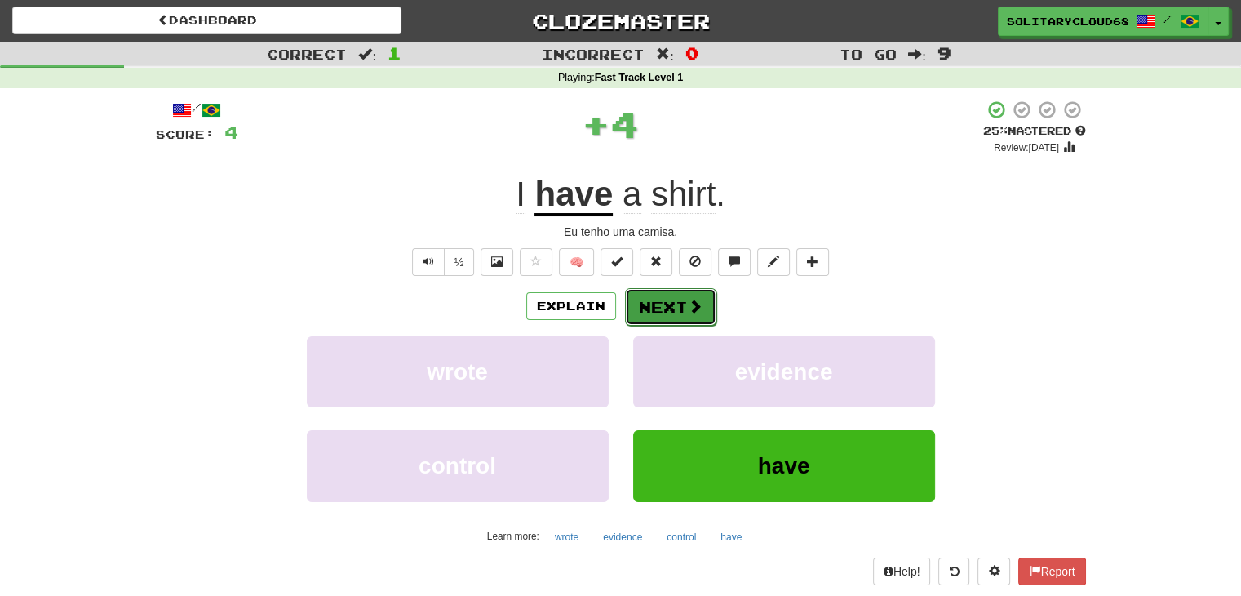
click at [688, 311] on span at bounding box center [695, 306] width 15 height 15
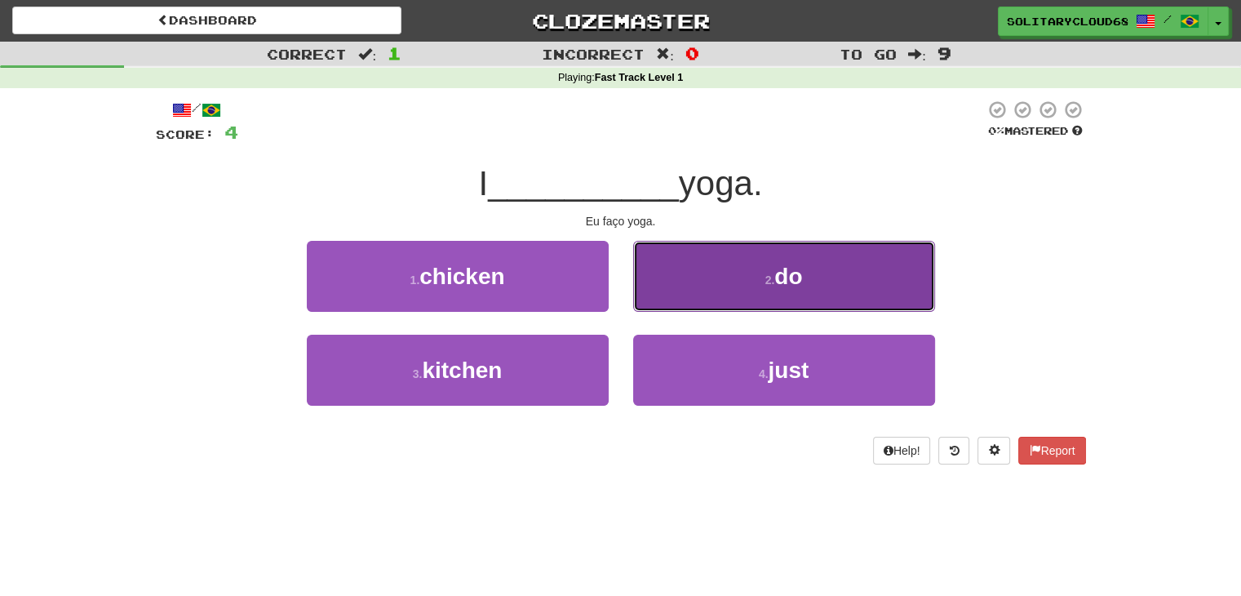
click at [839, 285] on button "2 . do" at bounding box center [784, 276] width 302 height 71
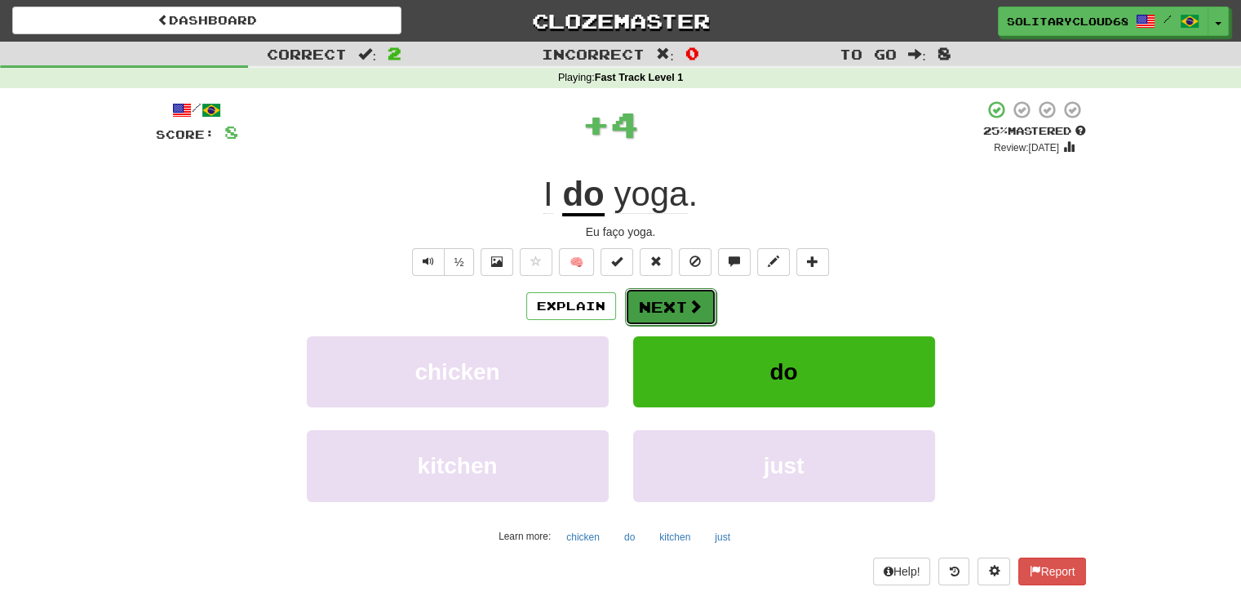
click at [649, 301] on button "Next" at bounding box center [670, 307] width 91 height 38
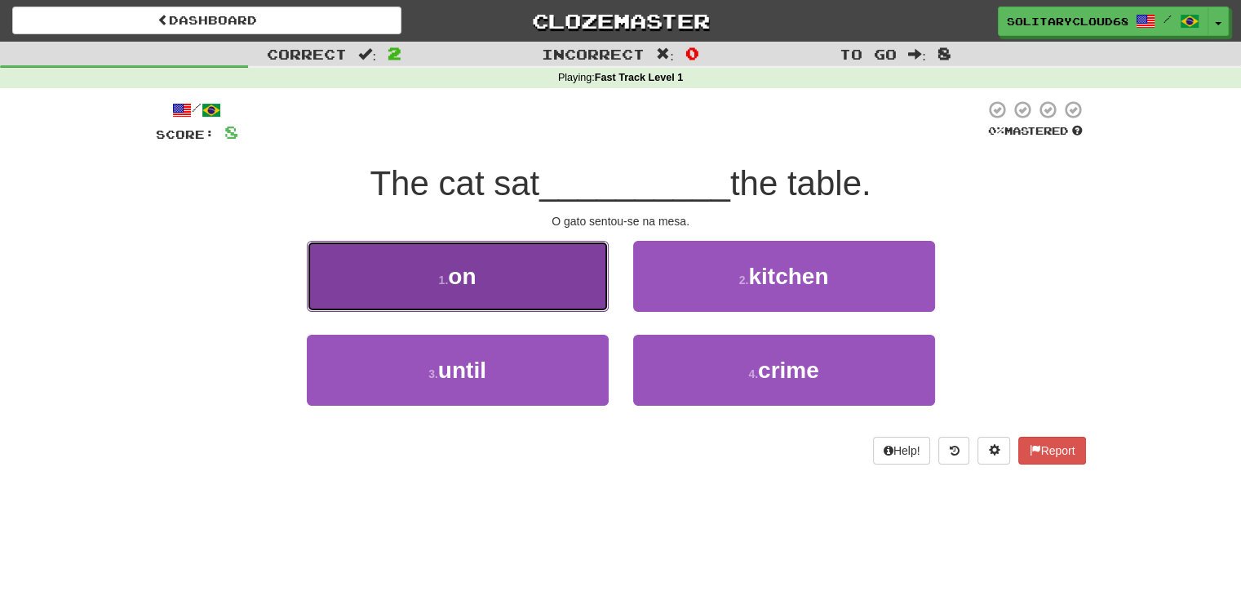
click at [480, 268] on button "1 . on" at bounding box center [458, 276] width 302 height 71
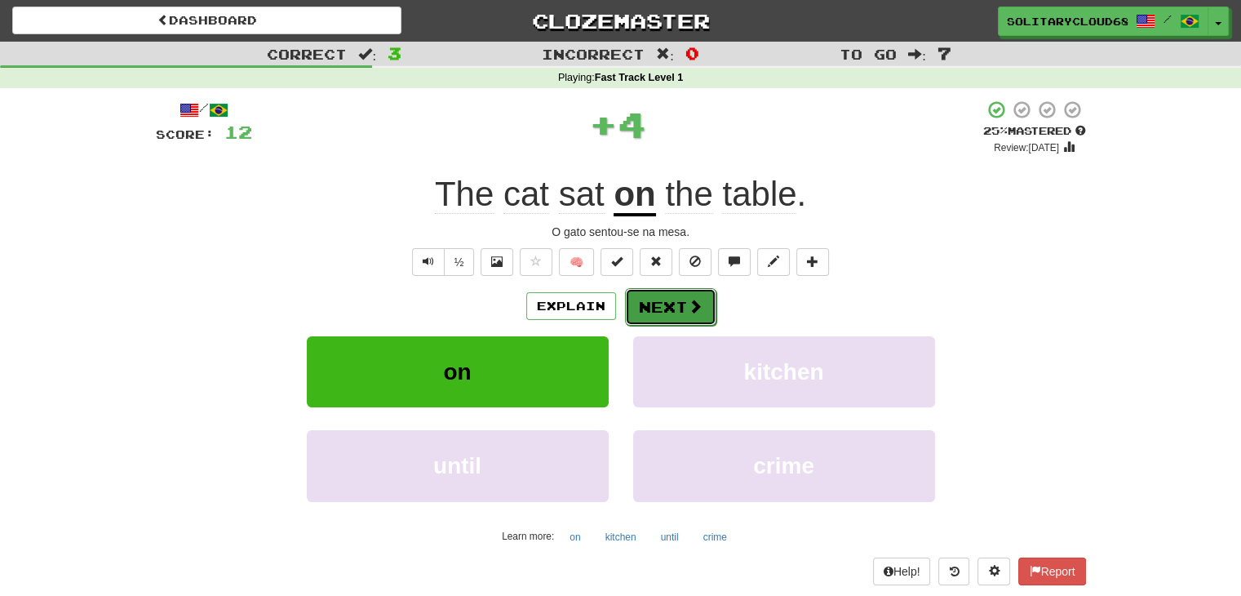
click at [702, 317] on button "Next" at bounding box center [670, 307] width 91 height 38
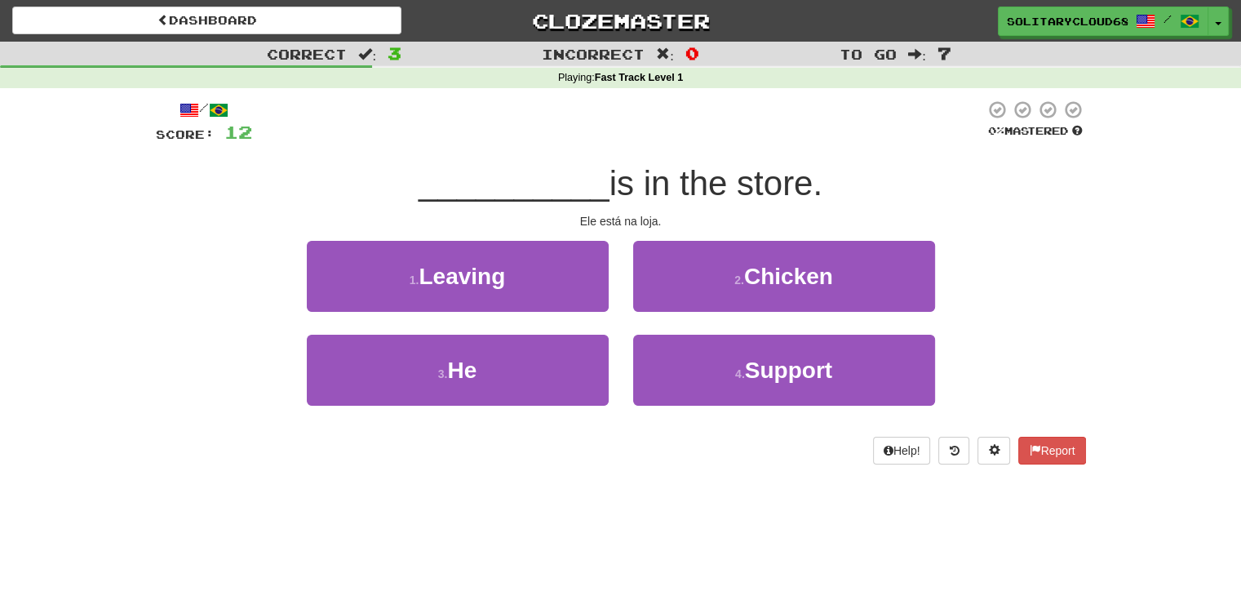
click at [693, 471] on div "/ Score: 12 0 % Mastered __________ is in the store. Ele está na loja. 1 . Leav…" at bounding box center [621, 287] width 930 height 399
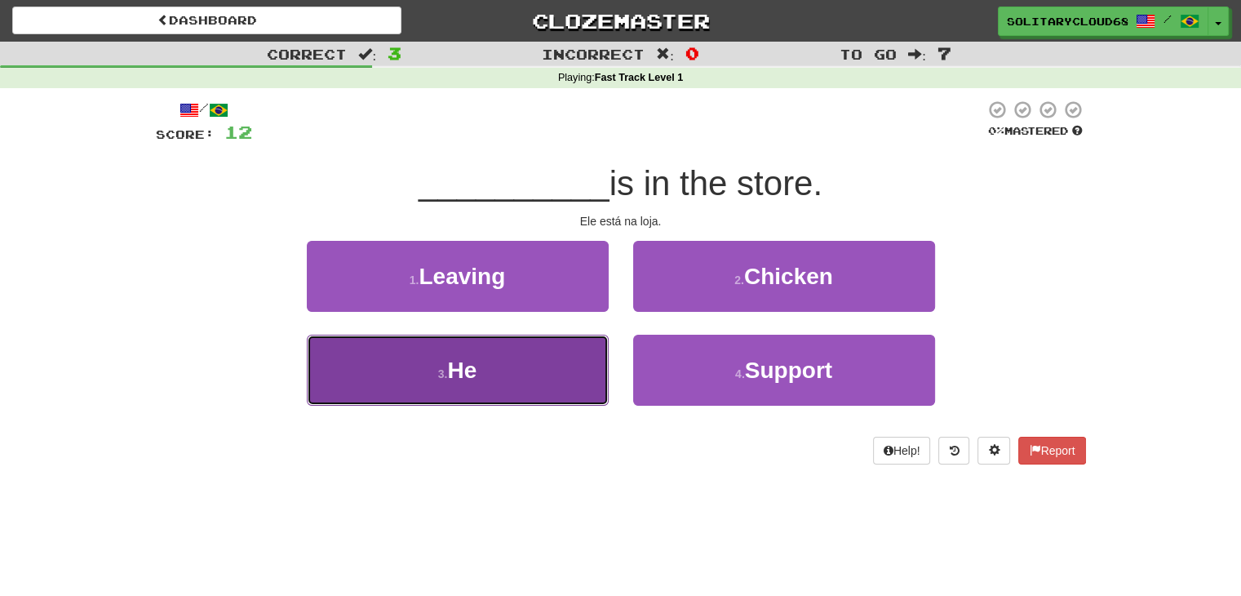
click at [546, 391] on button "3 . He" at bounding box center [458, 370] width 302 height 71
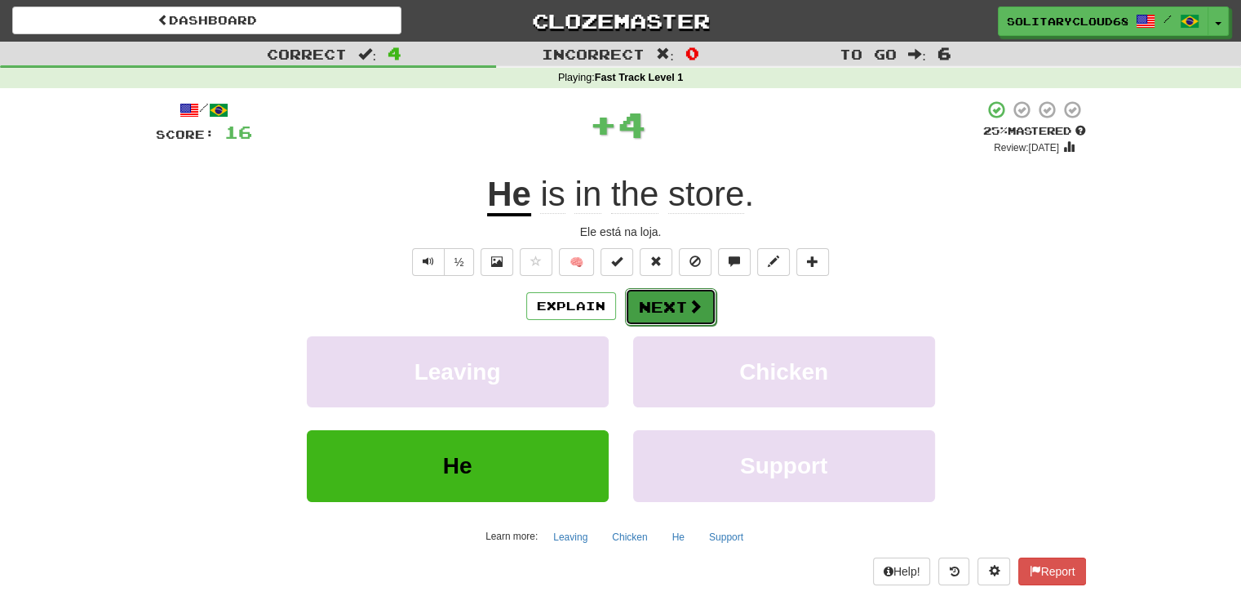
click at [690, 313] on span at bounding box center [695, 306] width 15 height 15
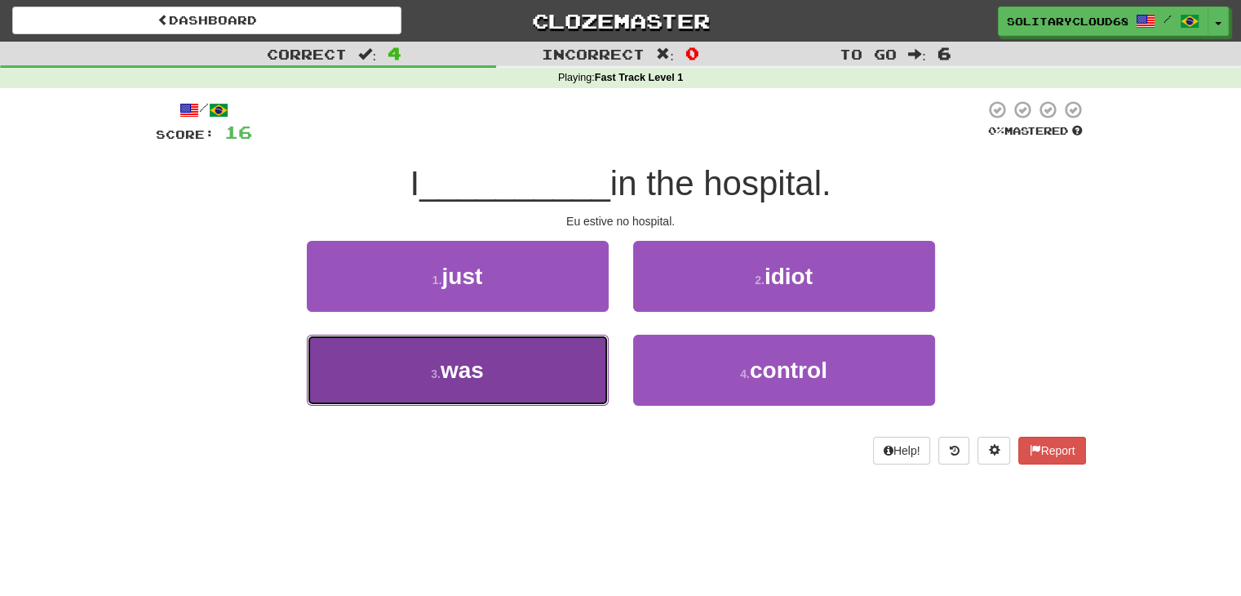
click at [529, 359] on button "3 . was" at bounding box center [458, 370] width 302 height 71
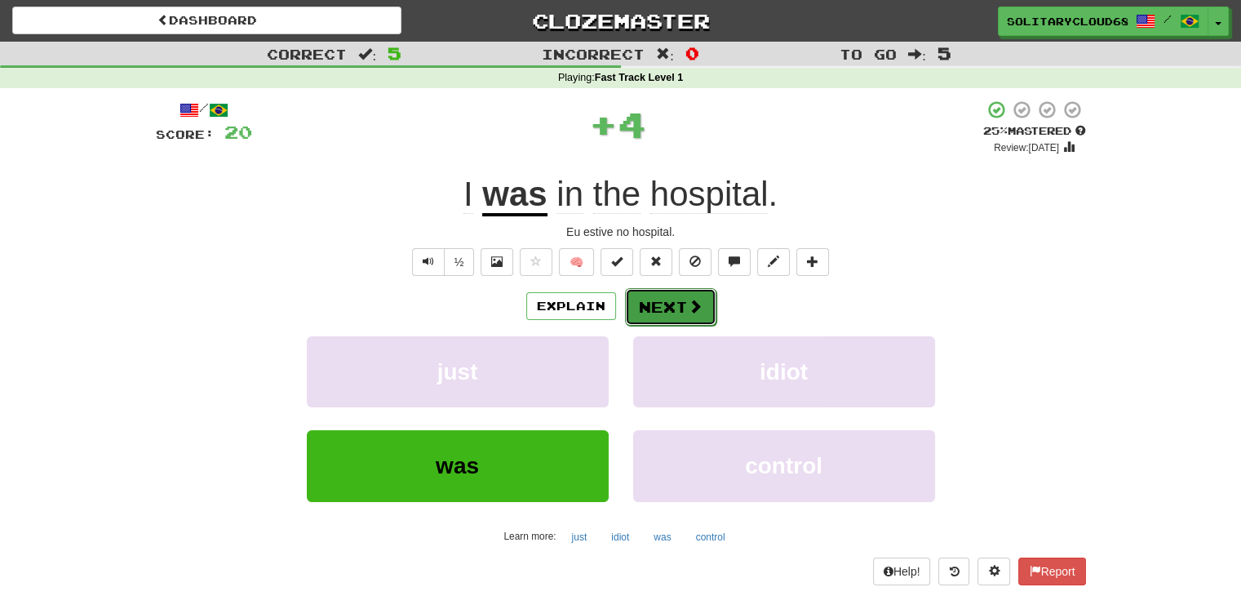
click at [655, 315] on button "Next" at bounding box center [670, 307] width 91 height 38
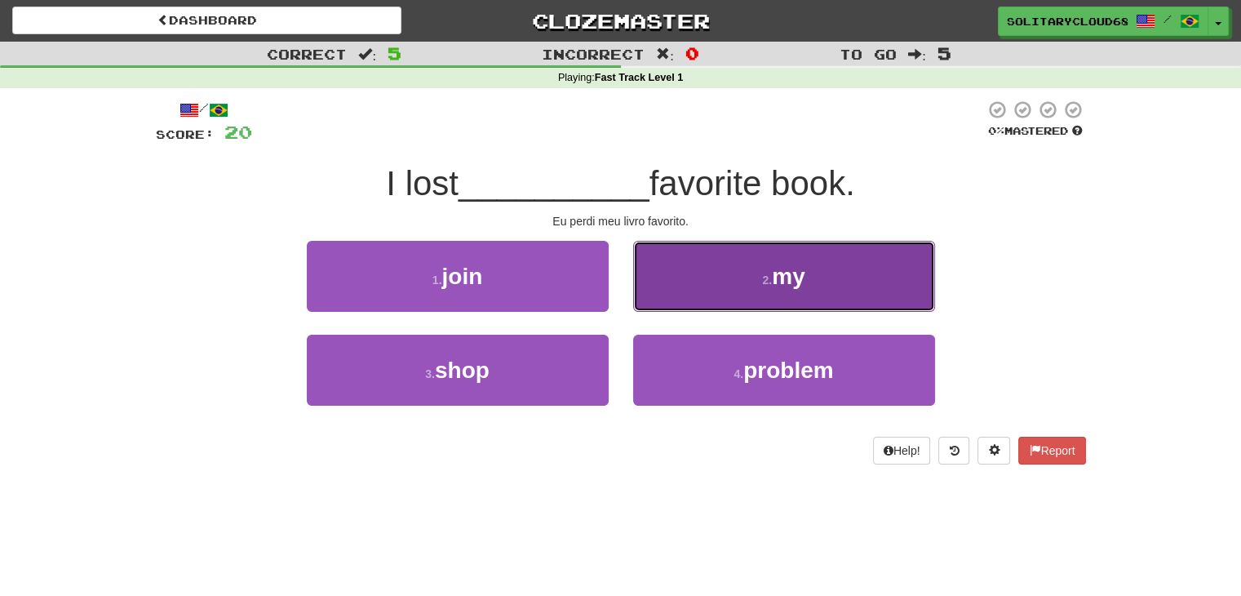
click at [716, 273] on button "2 . my" at bounding box center [784, 276] width 302 height 71
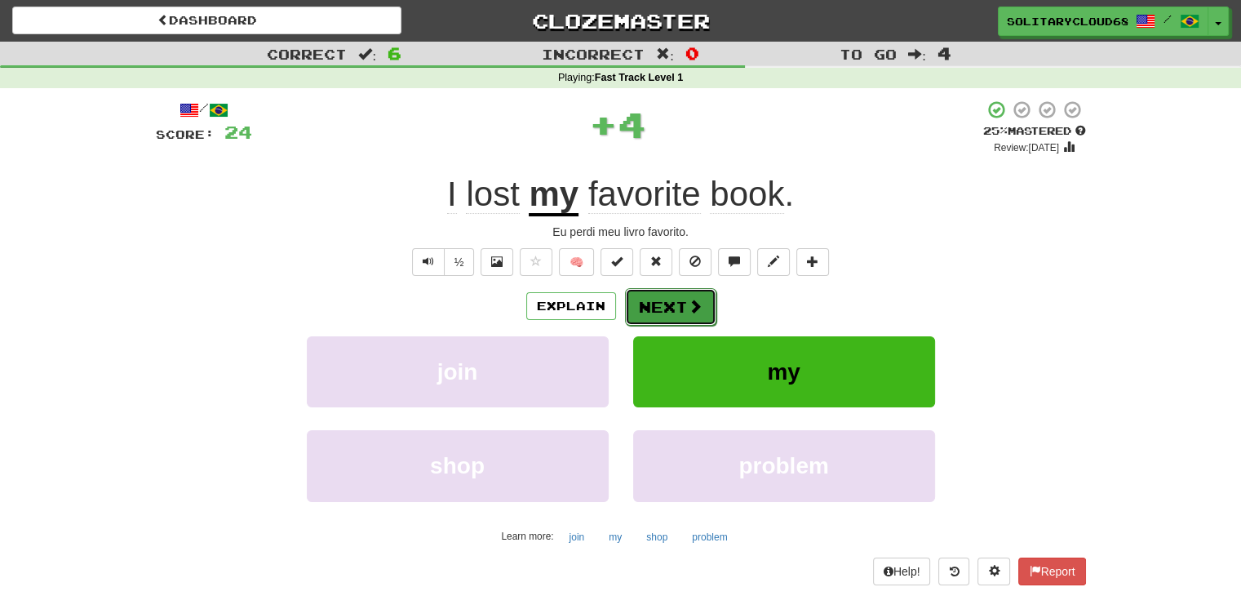
click at [692, 288] on button "Next" at bounding box center [670, 307] width 91 height 38
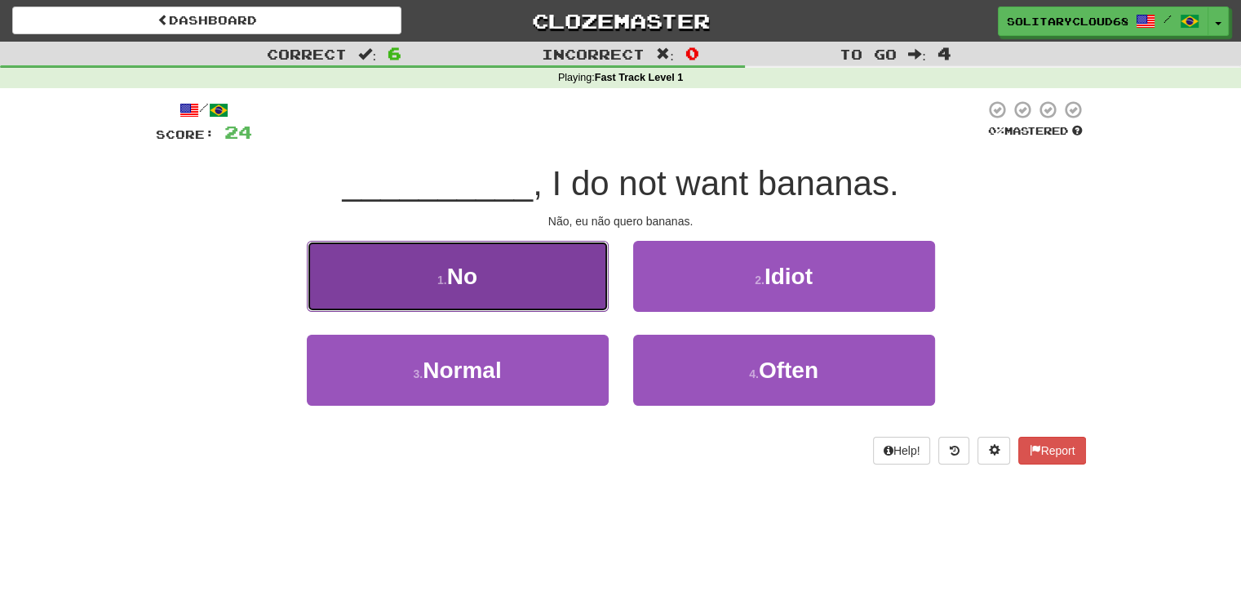
click at [532, 268] on button "1 . No" at bounding box center [458, 276] width 302 height 71
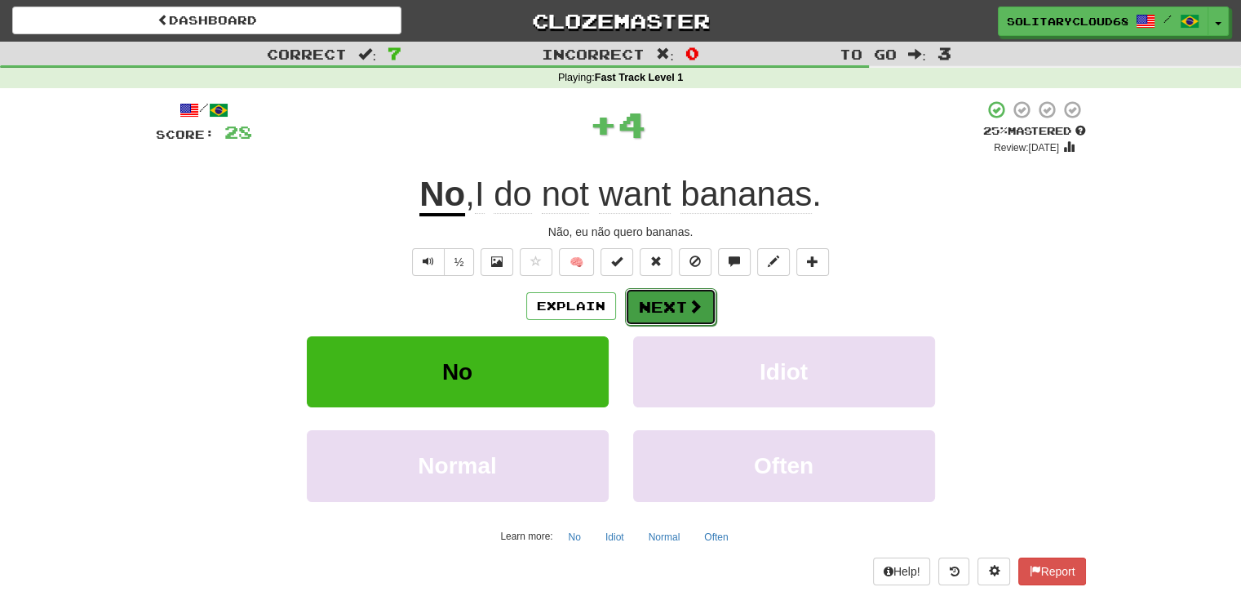
click at [645, 304] on button "Next" at bounding box center [670, 307] width 91 height 38
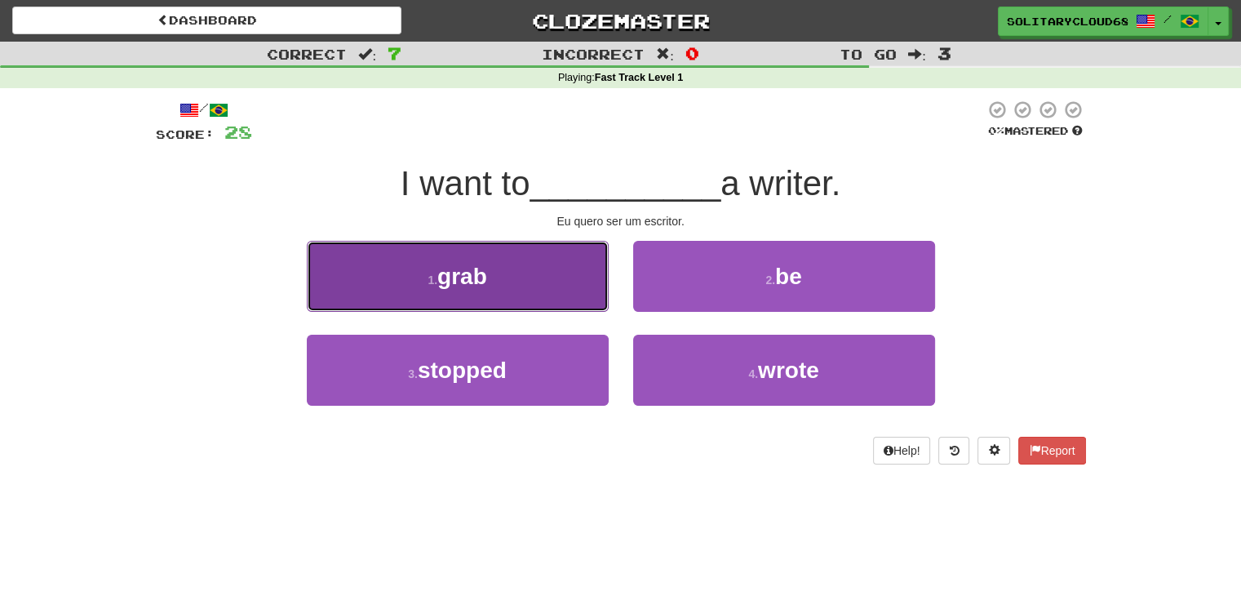
click at [577, 260] on button "1 . grab" at bounding box center [458, 276] width 302 height 71
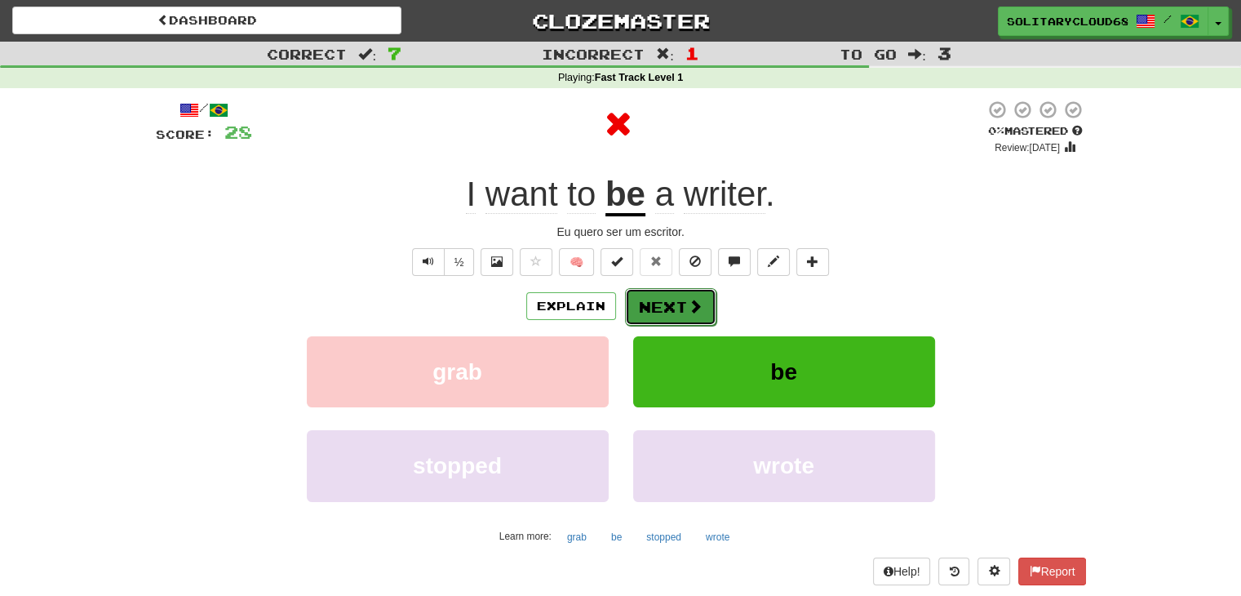
click at [689, 304] on span at bounding box center [695, 306] width 15 height 15
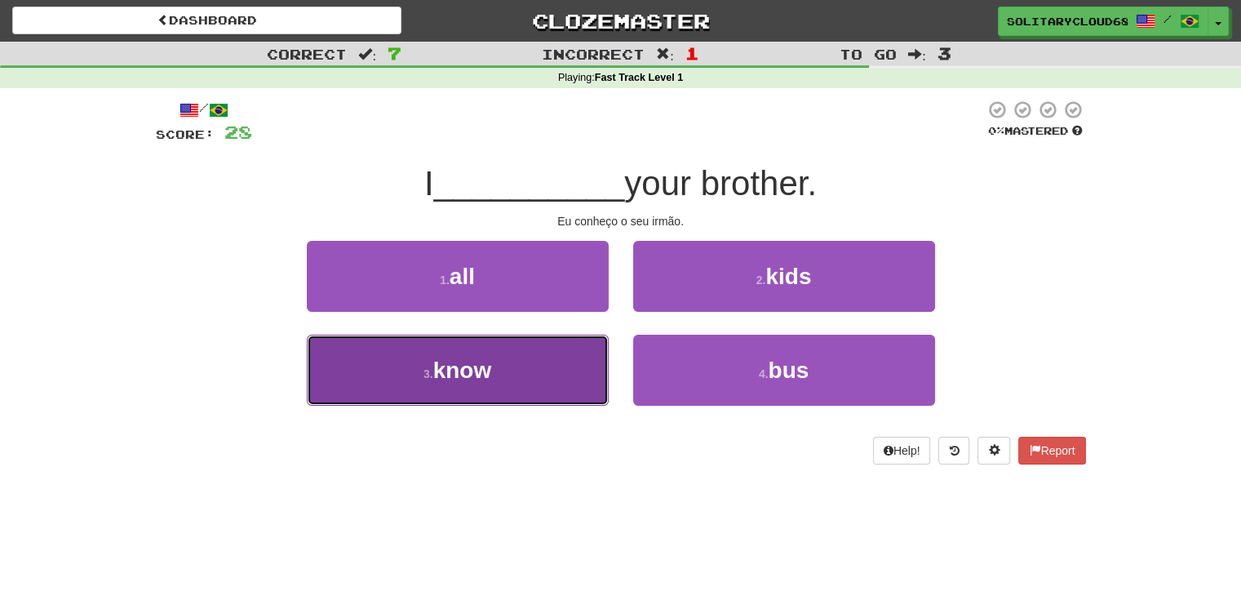
click at [529, 376] on button "3 . know" at bounding box center [458, 370] width 302 height 71
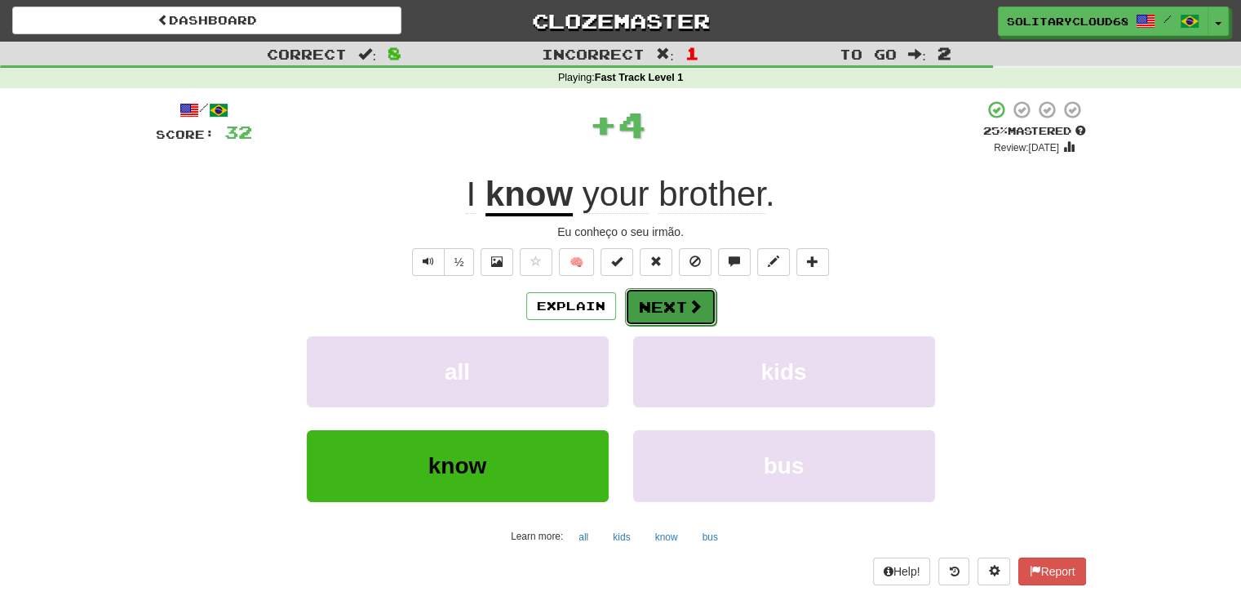
click at [679, 308] on button "Next" at bounding box center [670, 307] width 91 height 38
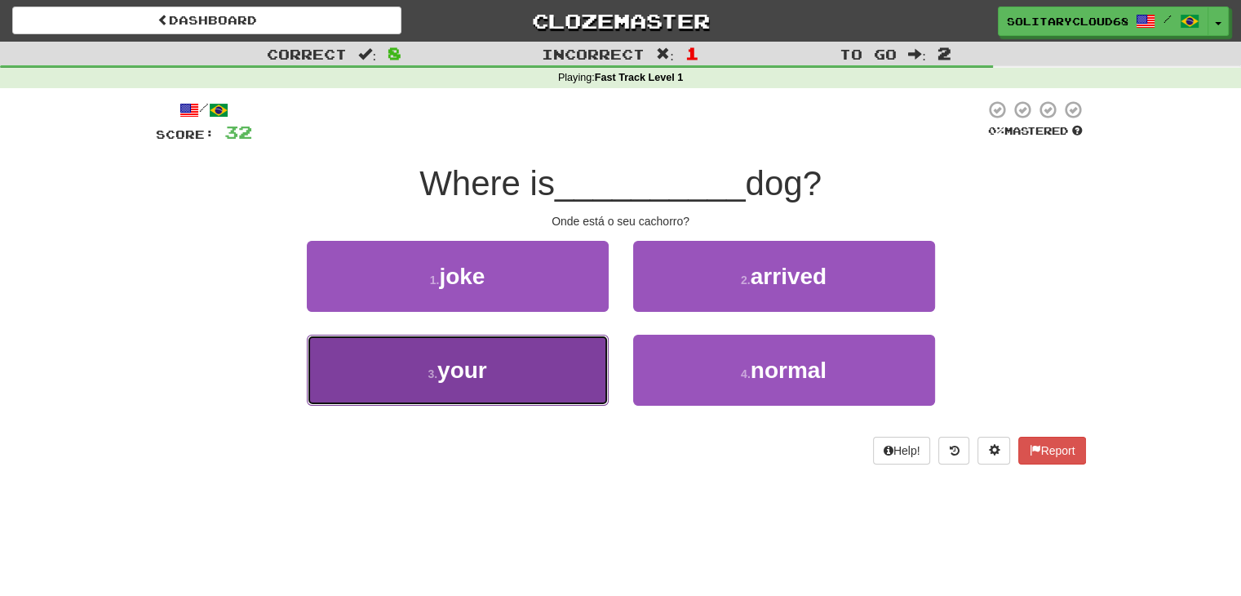
click at [547, 383] on button "3 . your" at bounding box center [458, 370] width 302 height 71
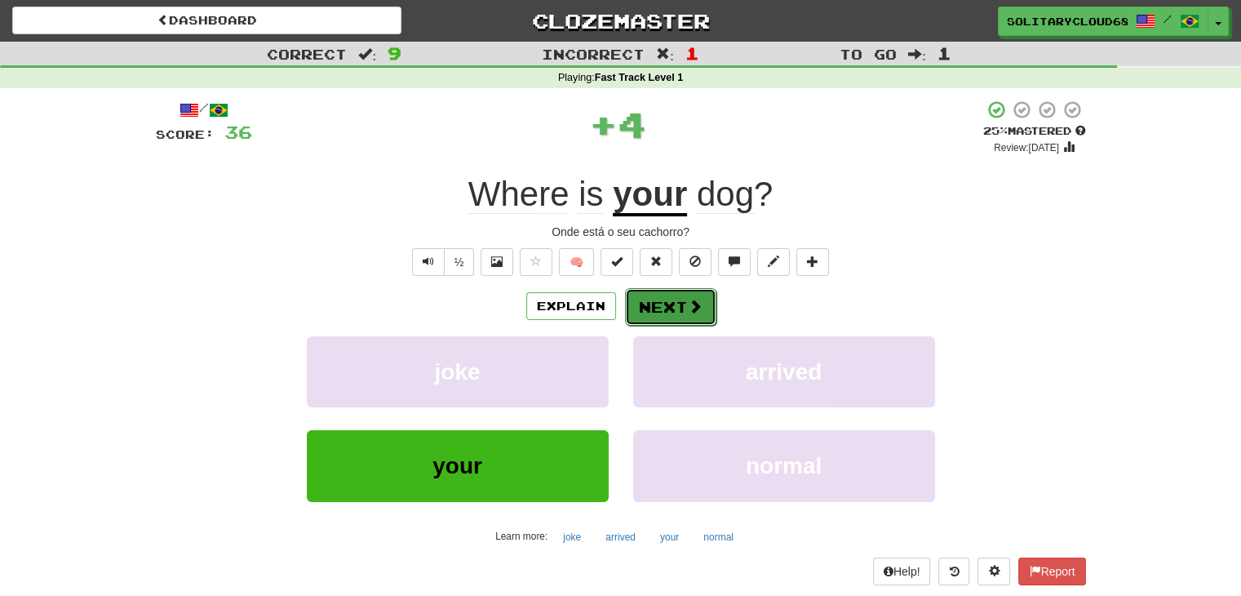
click at [685, 321] on button "Next" at bounding box center [670, 307] width 91 height 38
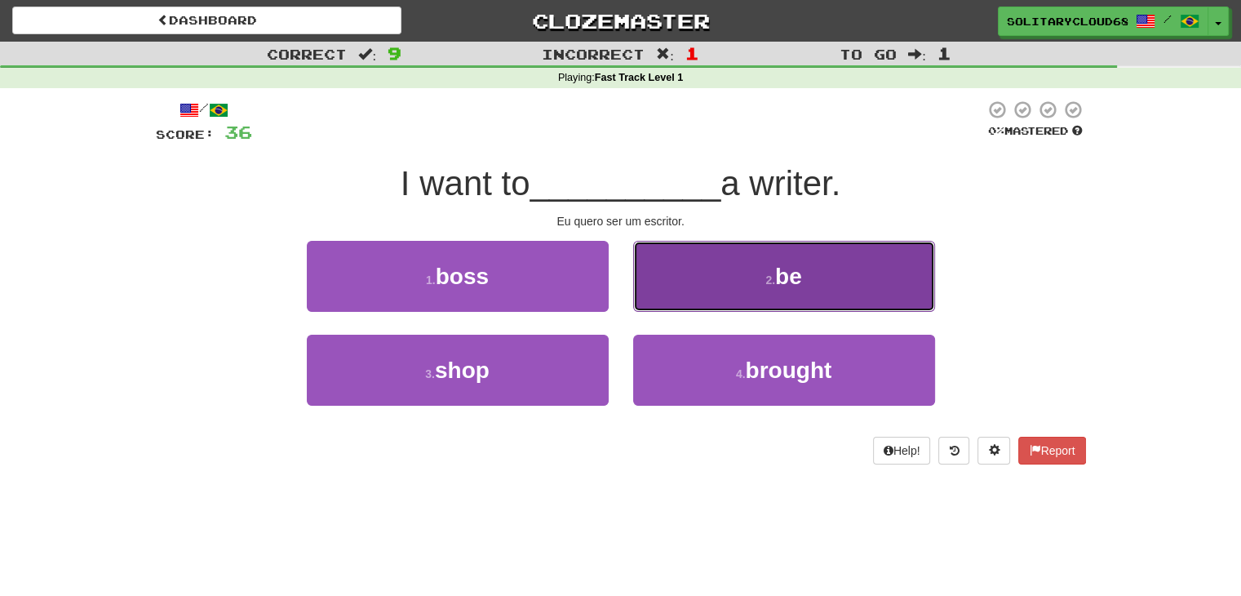
click at [760, 290] on button "2 . be" at bounding box center [784, 276] width 302 height 71
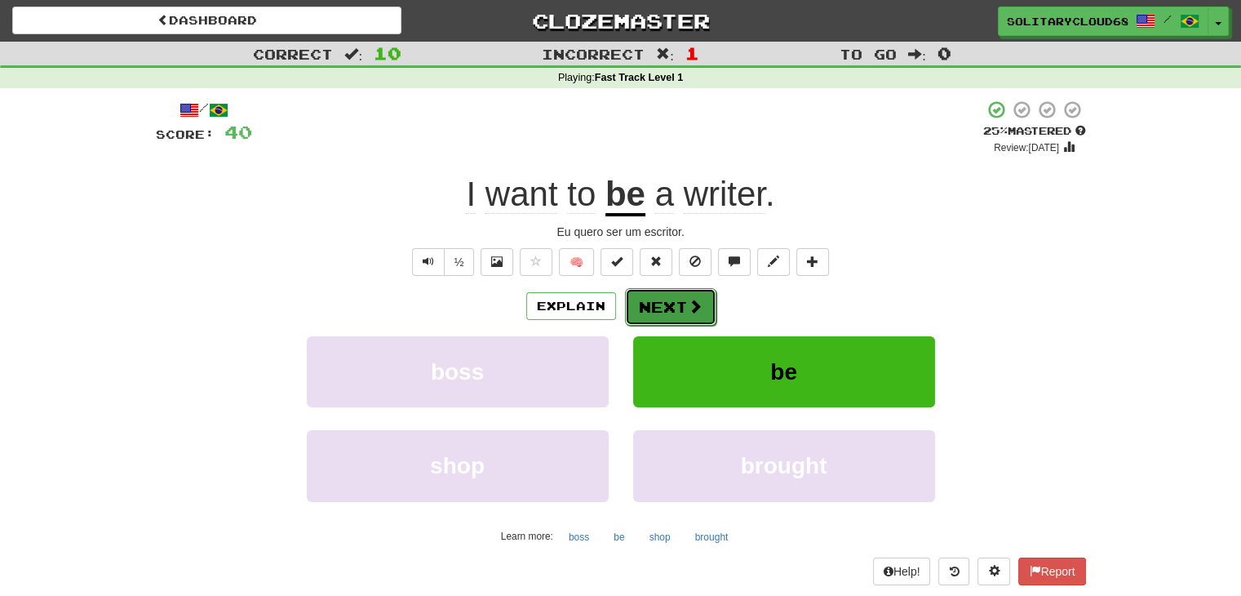
click at [688, 299] on span at bounding box center [695, 306] width 15 height 15
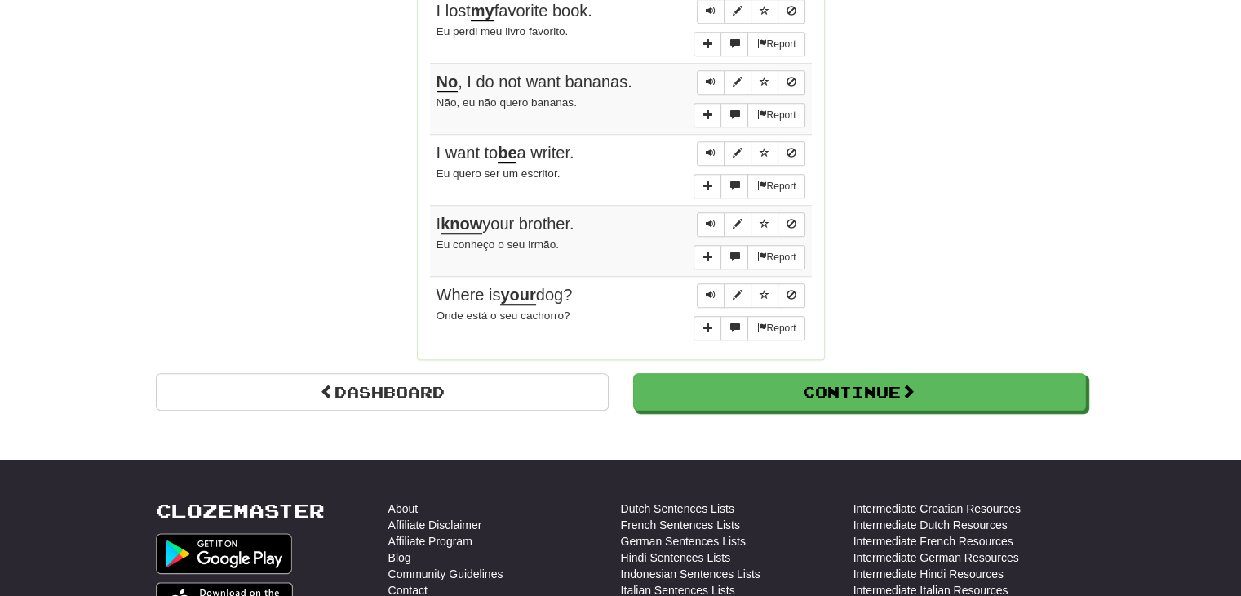
scroll to position [1324, 0]
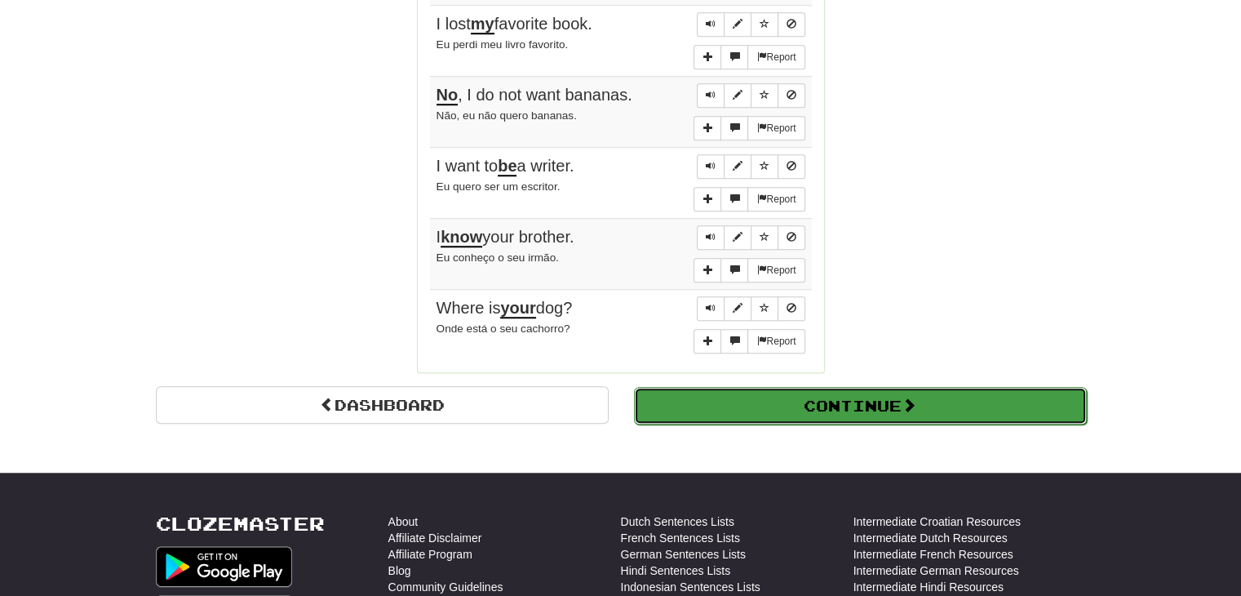
click at [871, 400] on button "Continue" at bounding box center [860, 406] width 453 height 38
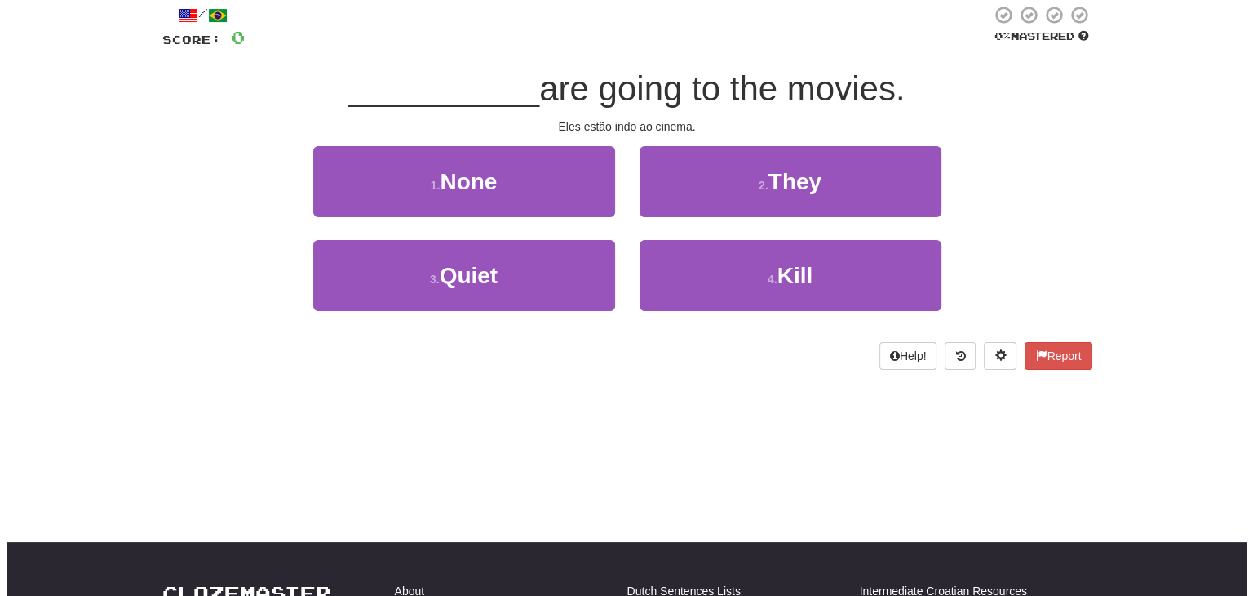
scroll to position [0, 0]
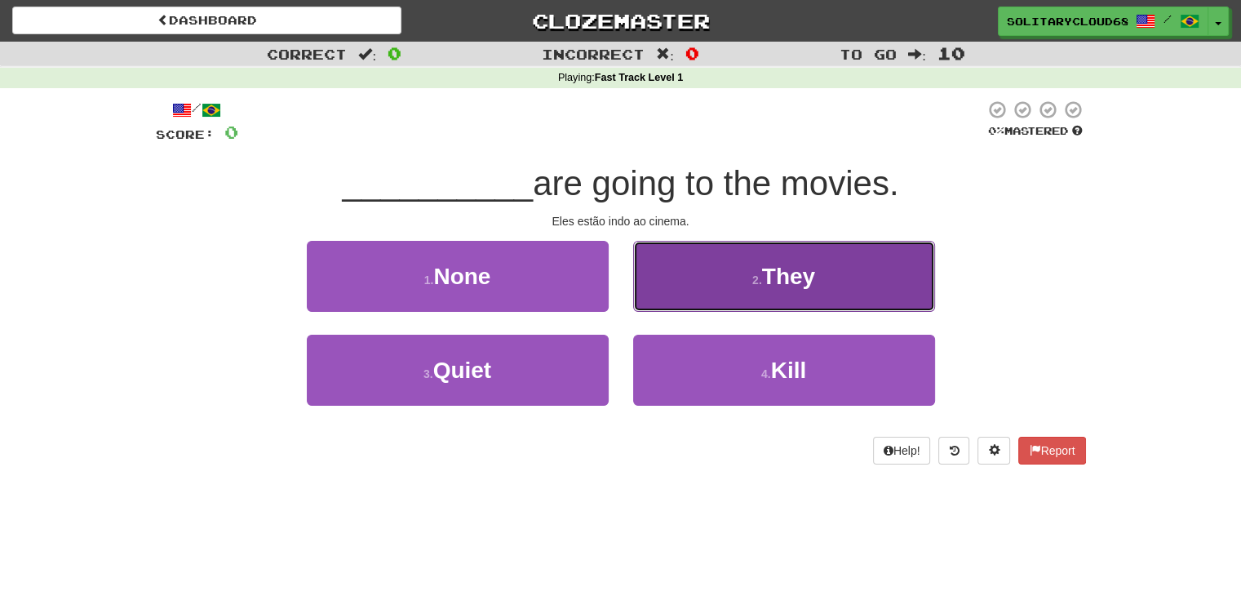
click at [737, 259] on button "2 . They" at bounding box center [784, 276] width 302 height 71
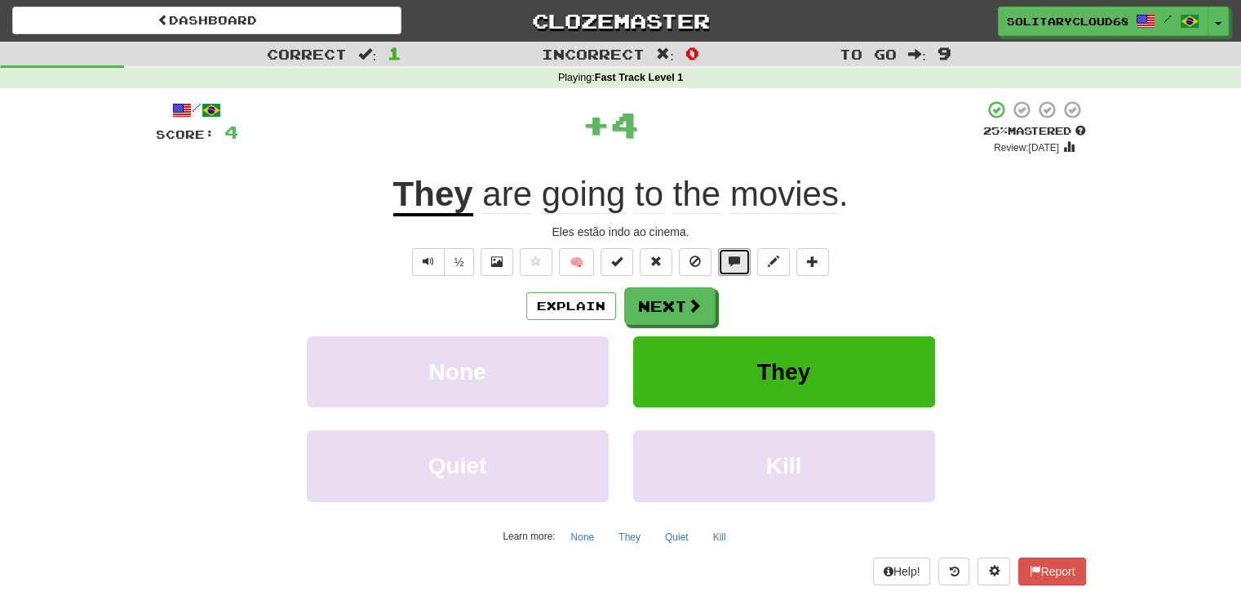
click at [737, 259] on span at bounding box center [734, 260] width 11 height 11
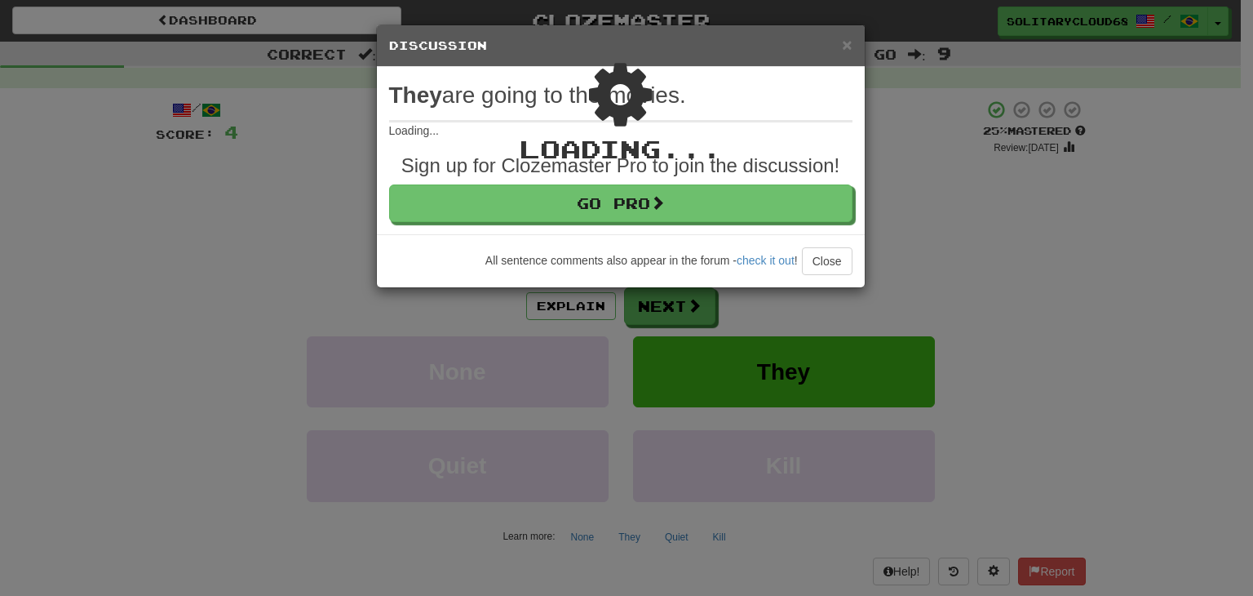
click at [848, 40] on div "Loading ..." at bounding box center [621, 156] width 488 height 262
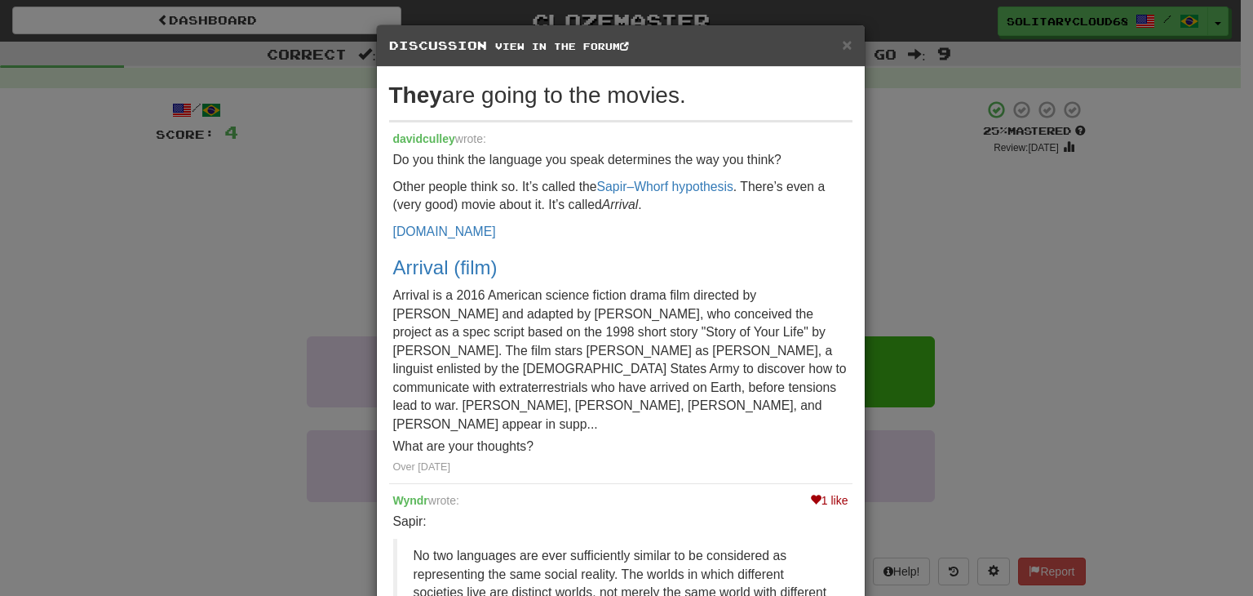
click at [843, 48] on span "×" at bounding box center [847, 44] width 10 height 19
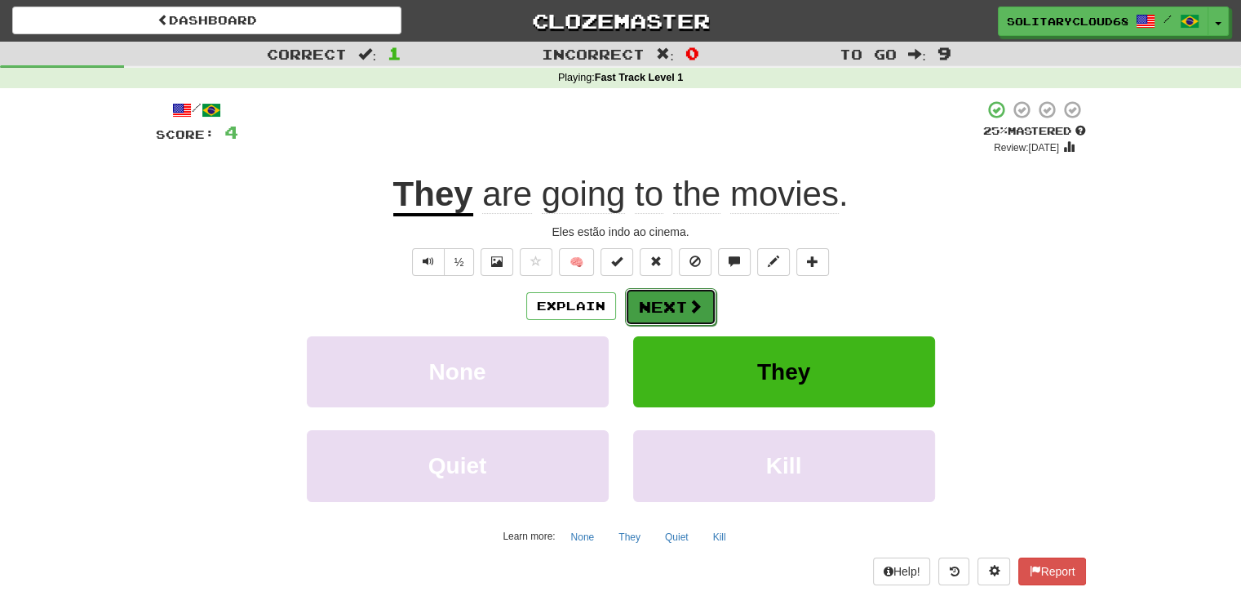
click at [667, 301] on button "Next" at bounding box center [670, 307] width 91 height 38
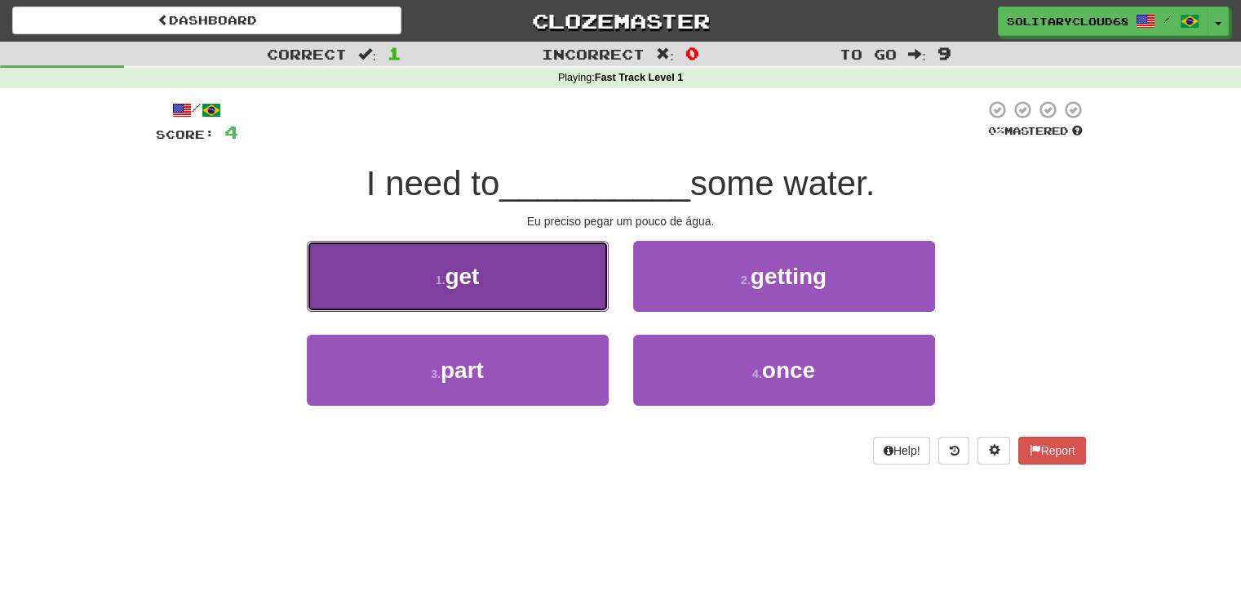
click at [494, 289] on button "1 . get" at bounding box center [458, 276] width 302 height 71
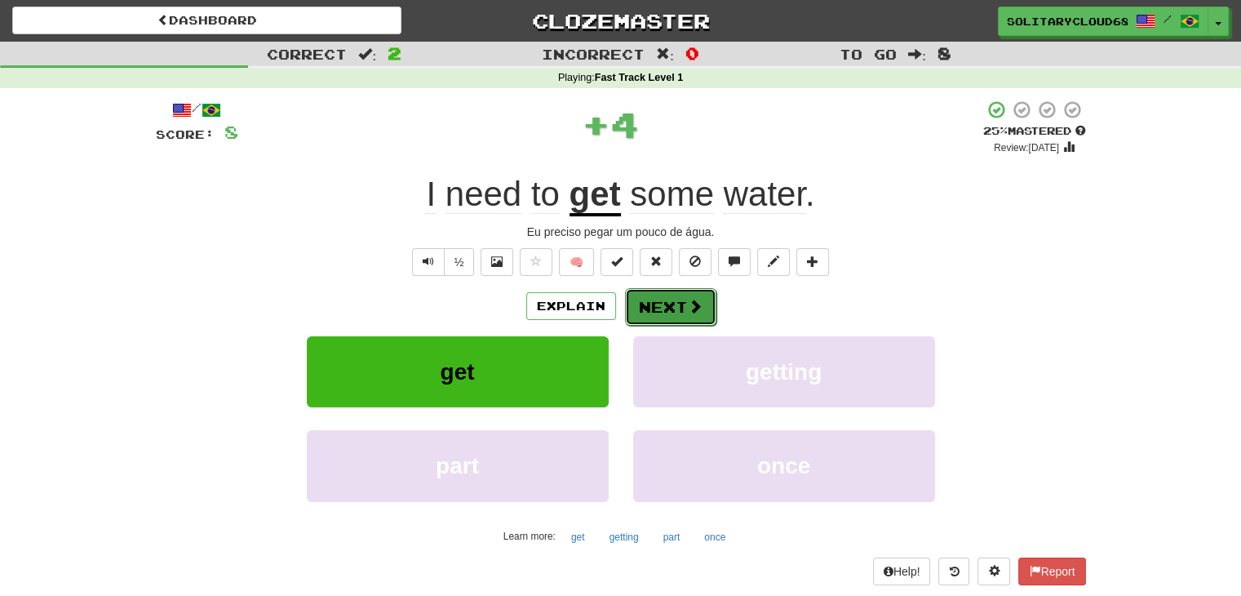
click at [698, 311] on span at bounding box center [695, 306] width 15 height 15
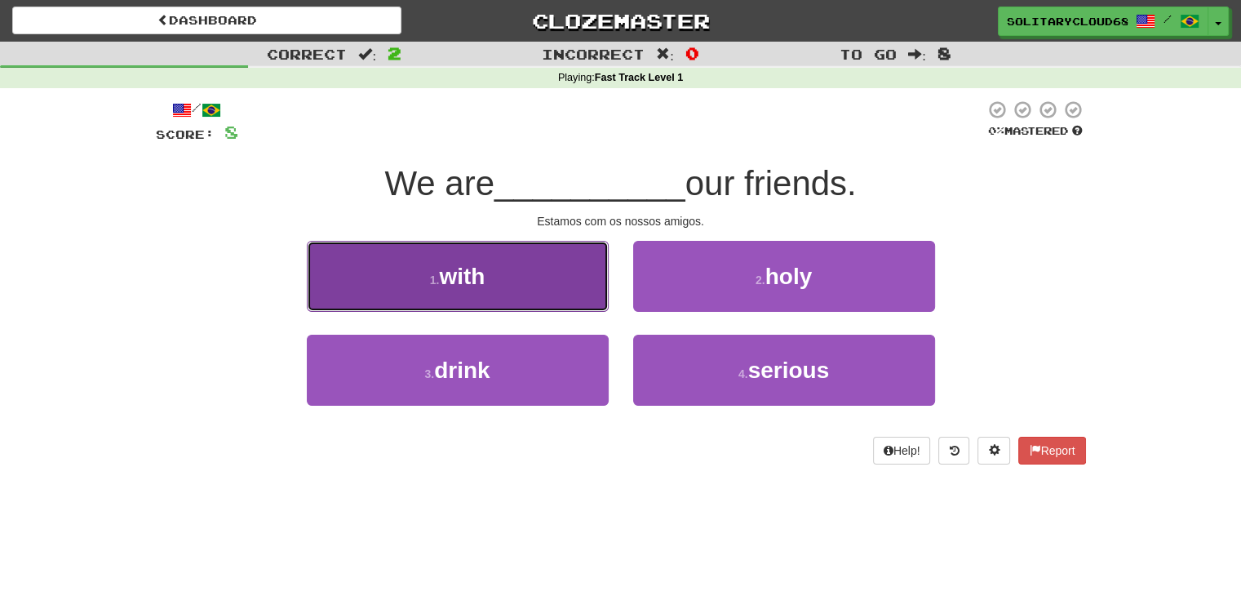
click at [525, 285] on button "1 . with" at bounding box center [458, 276] width 302 height 71
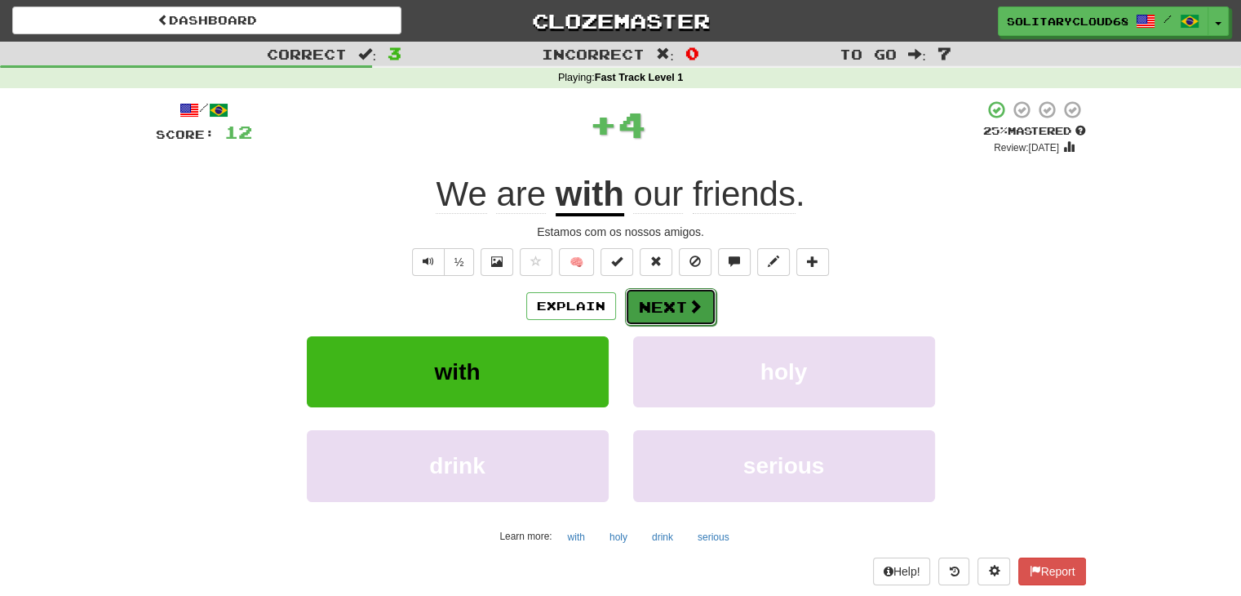
click at [688, 299] on span at bounding box center [695, 306] width 15 height 15
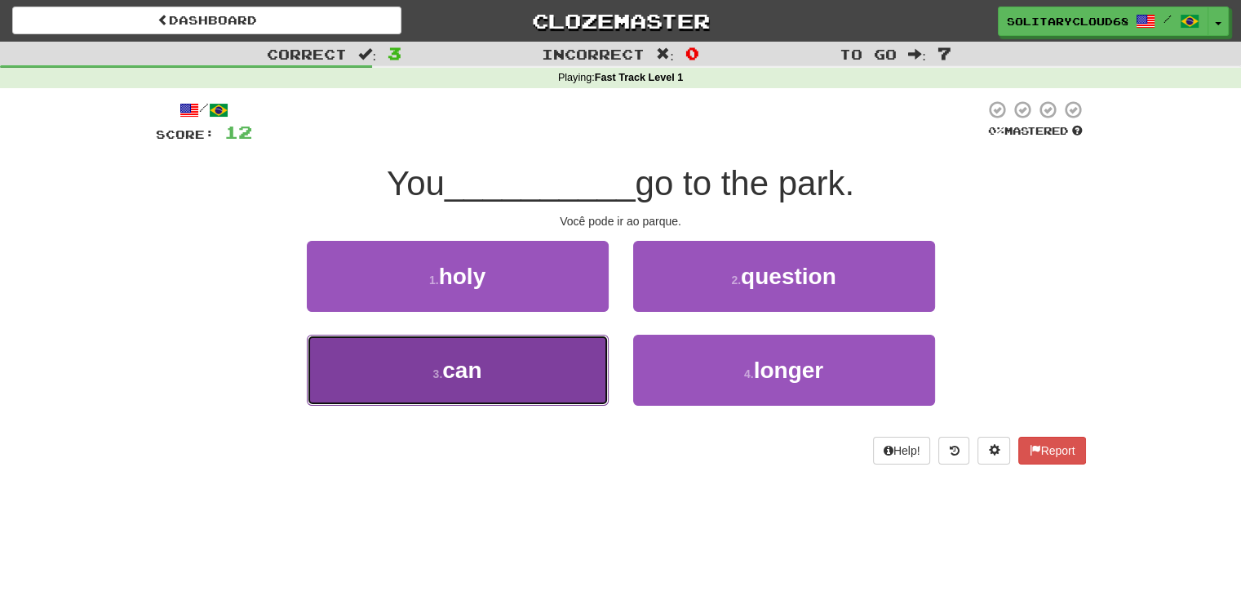
click at [512, 388] on button "3 . can" at bounding box center [458, 370] width 302 height 71
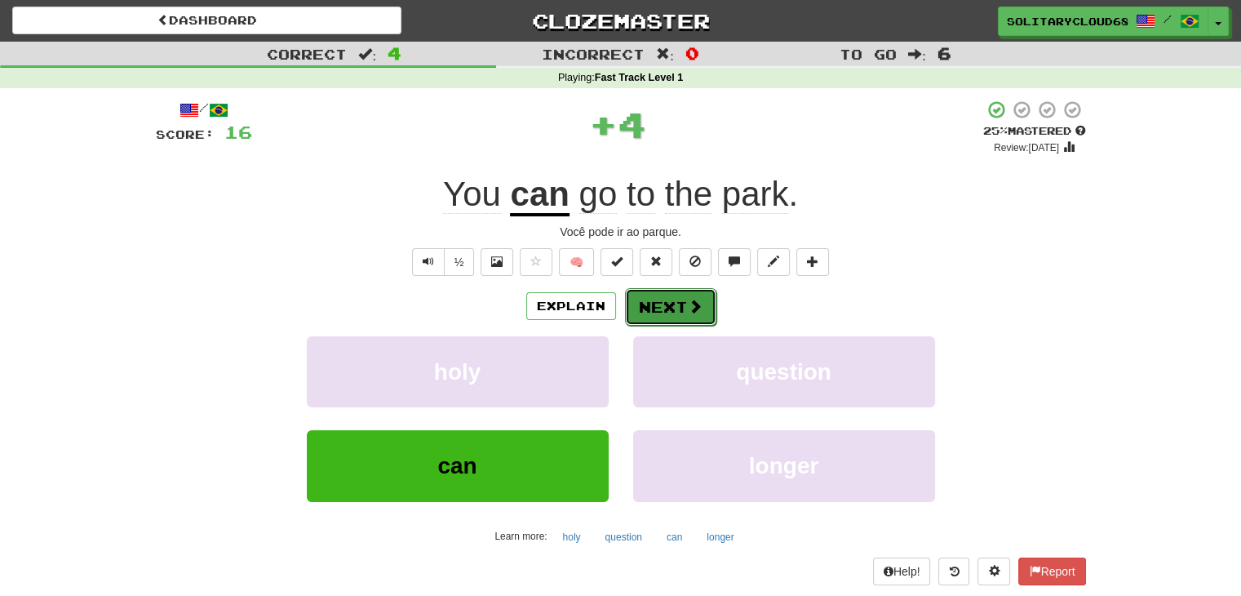
click at [668, 313] on button "Next" at bounding box center [670, 307] width 91 height 38
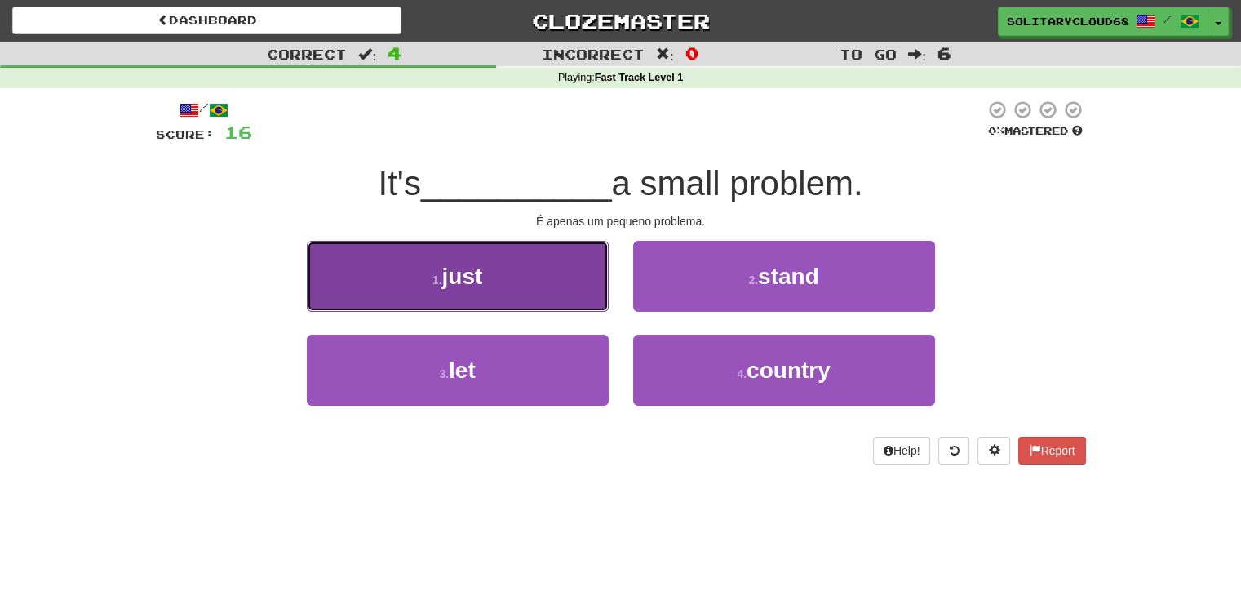
click at [516, 281] on button "1 . just" at bounding box center [458, 276] width 302 height 71
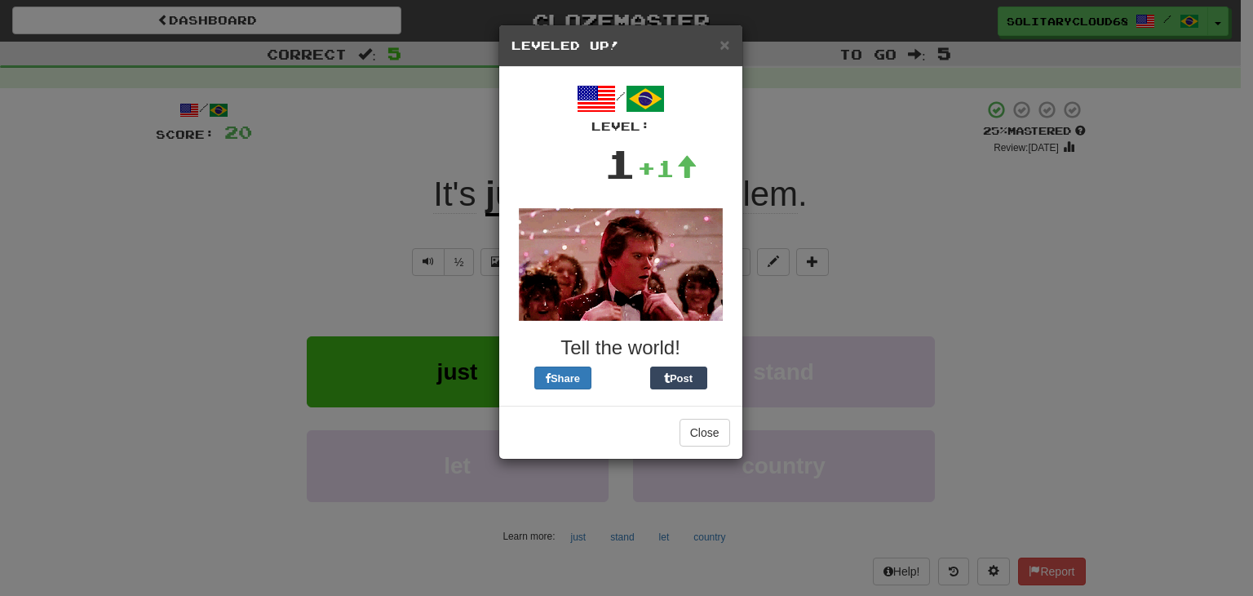
click at [674, 315] on div "/ Level: 1 +1 Tell the world! Share Post" at bounding box center [620, 236] width 243 height 339
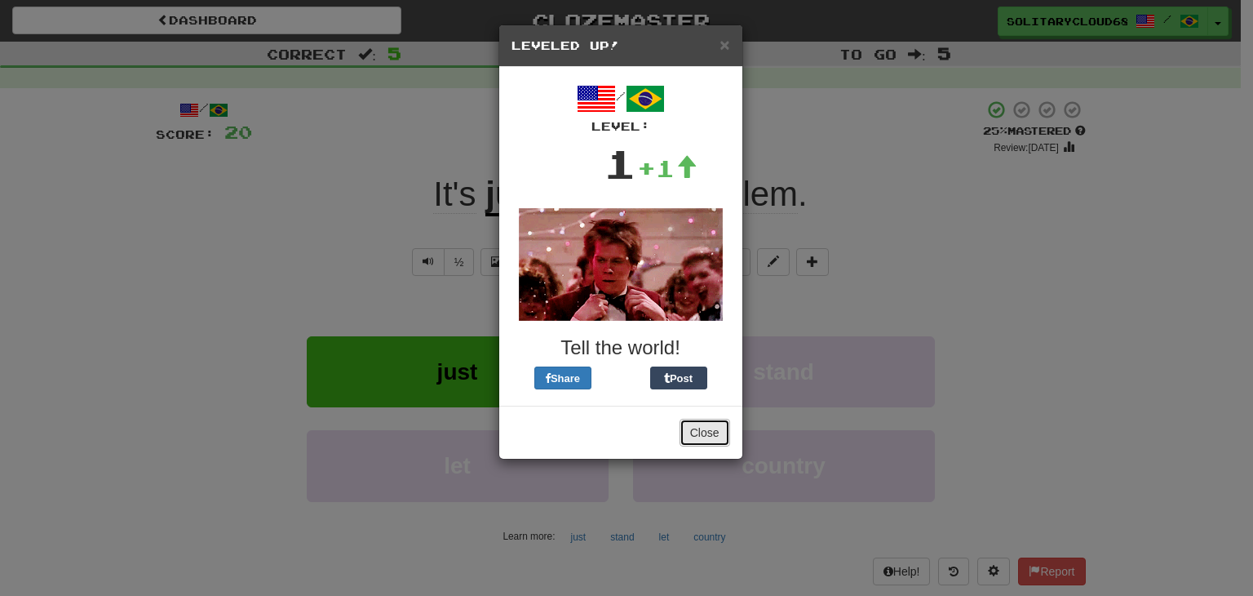
click at [707, 445] on button "Close" at bounding box center [705, 433] width 51 height 28
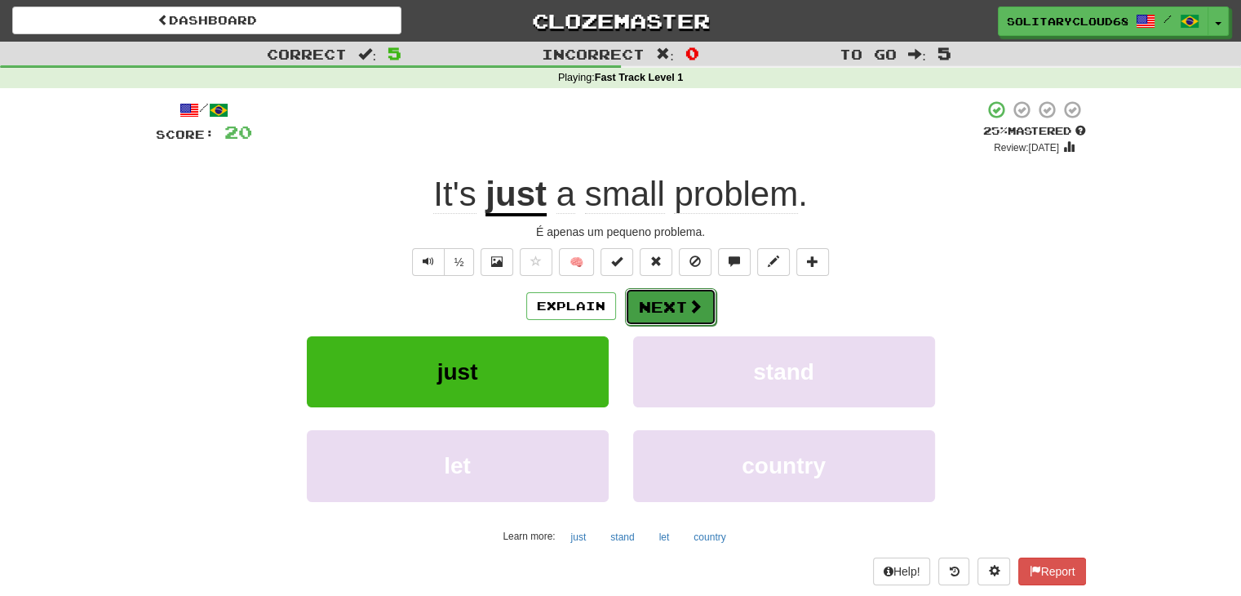
click at [680, 318] on button "Next" at bounding box center [670, 307] width 91 height 38
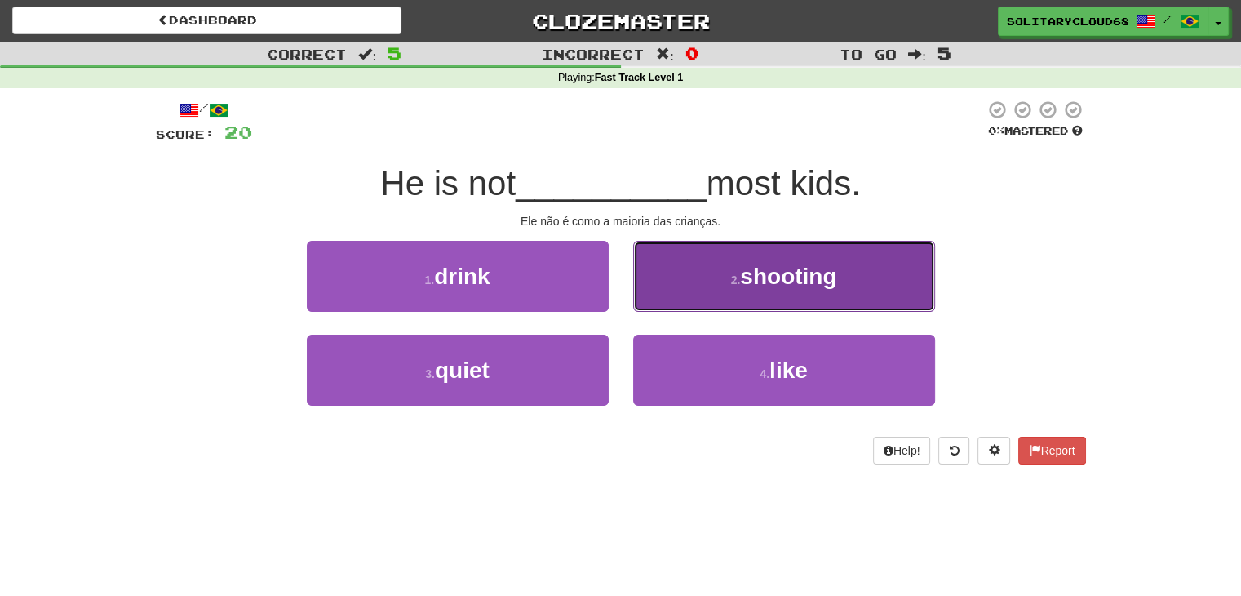
click at [721, 274] on button "2 . shooting" at bounding box center [784, 276] width 302 height 71
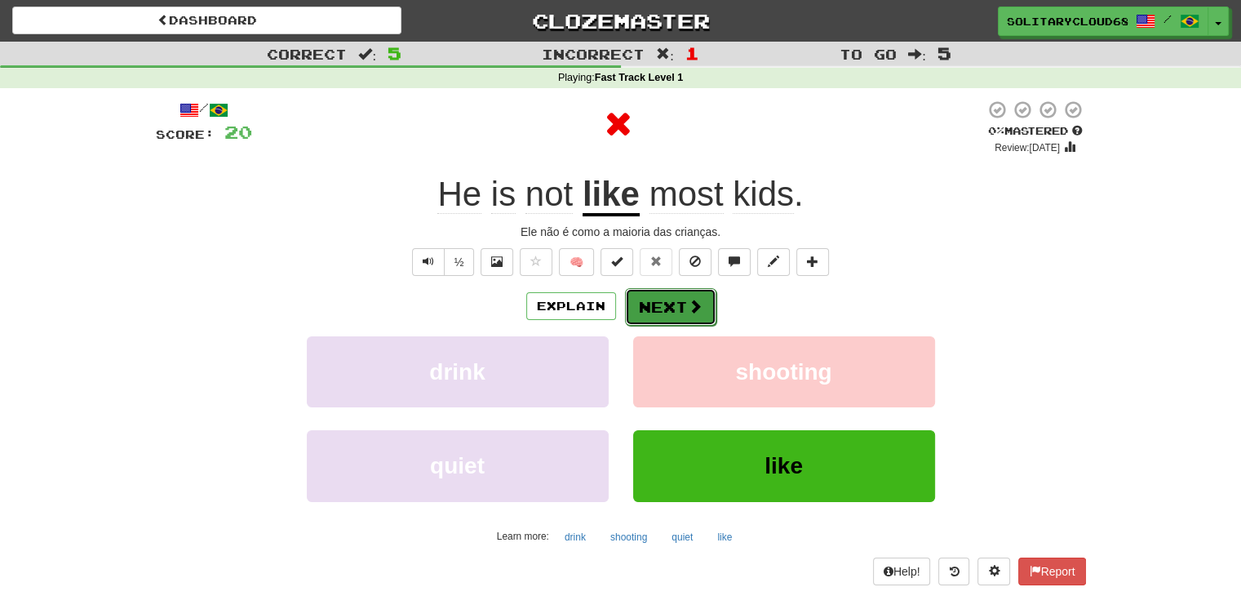
click at [677, 304] on button "Next" at bounding box center [670, 307] width 91 height 38
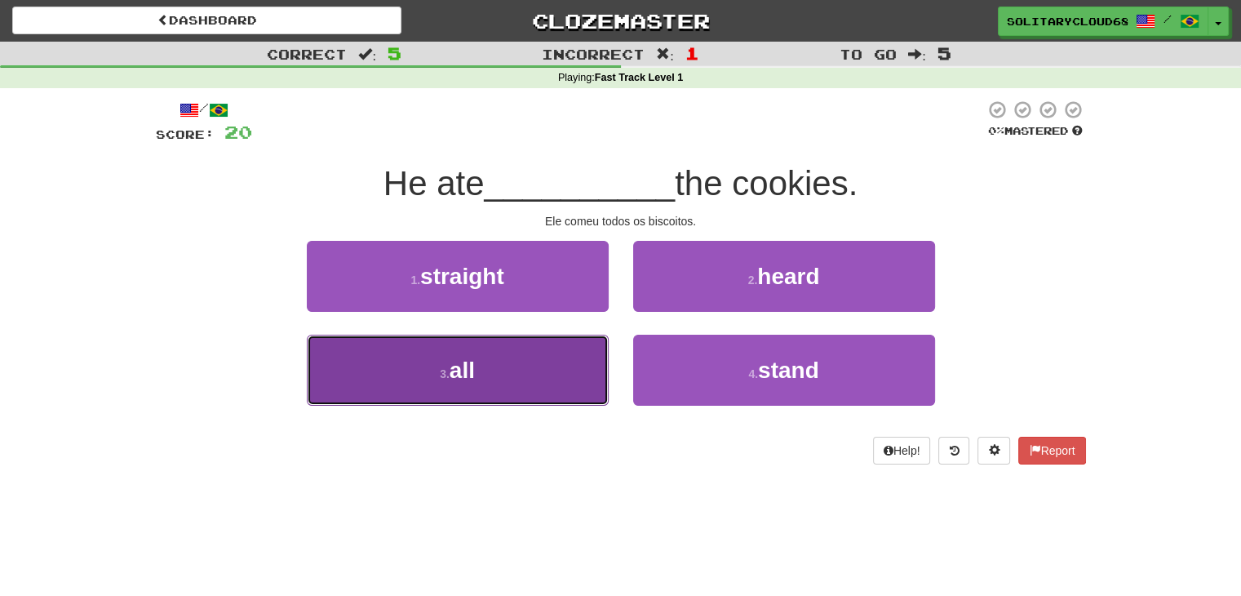
click at [538, 368] on button "3 . all" at bounding box center [458, 370] width 302 height 71
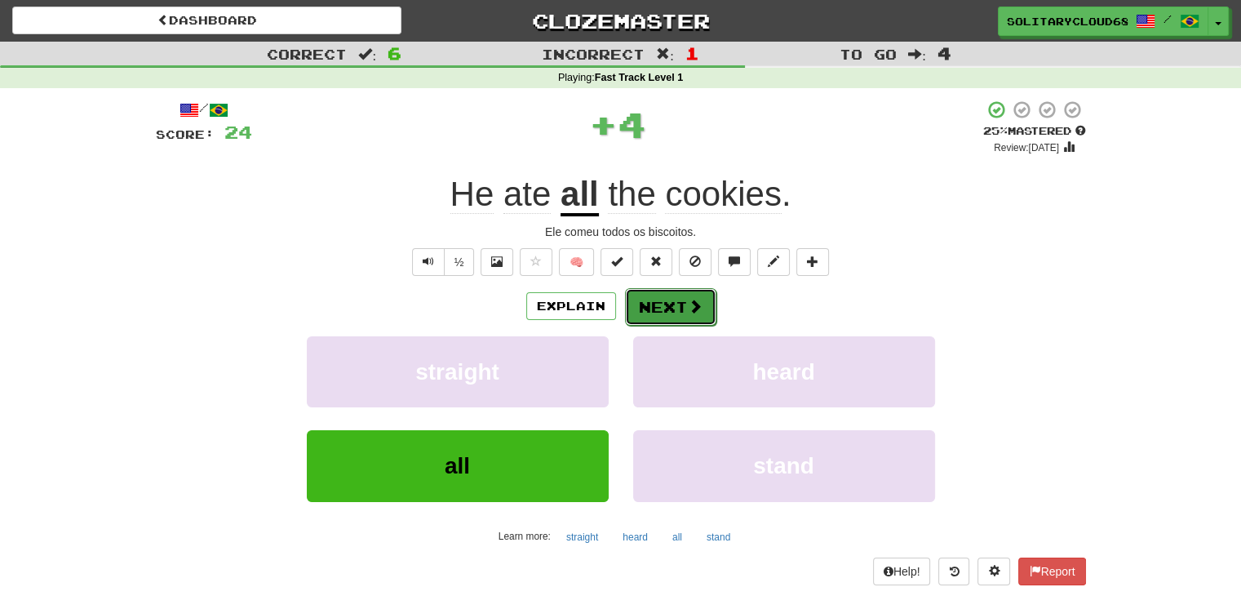
click at [654, 321] on button "Next" at bounding box center [670, 307] width 91 height 38
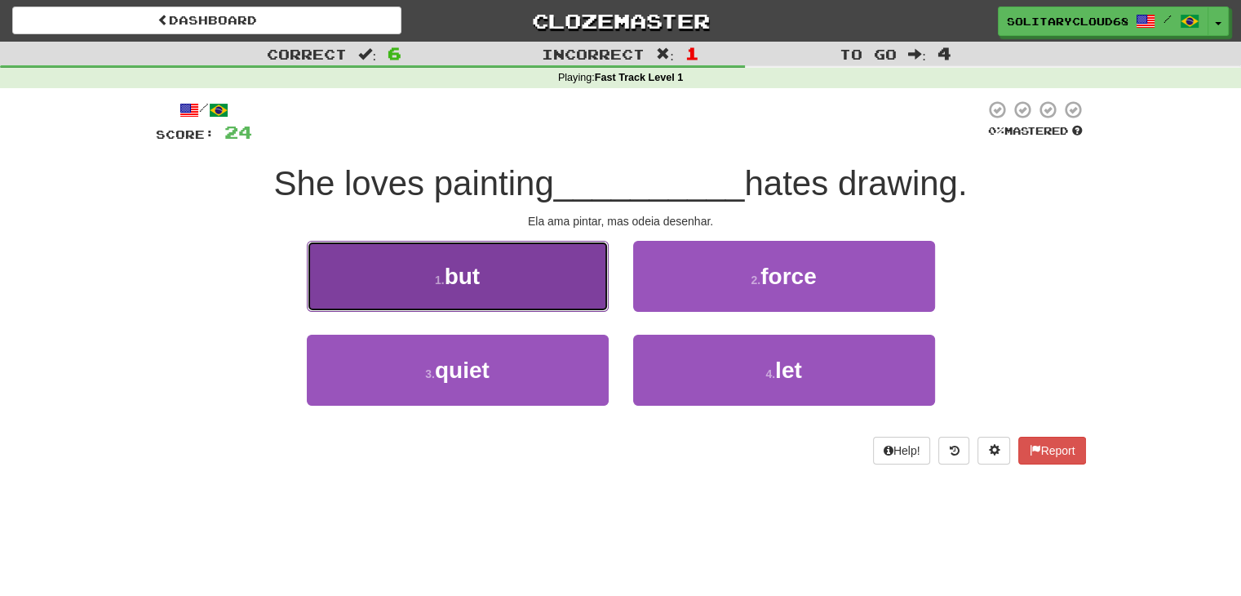
click at [498, 275] on button "1 . but" at bounding box center [458, 276] width 302 height 71
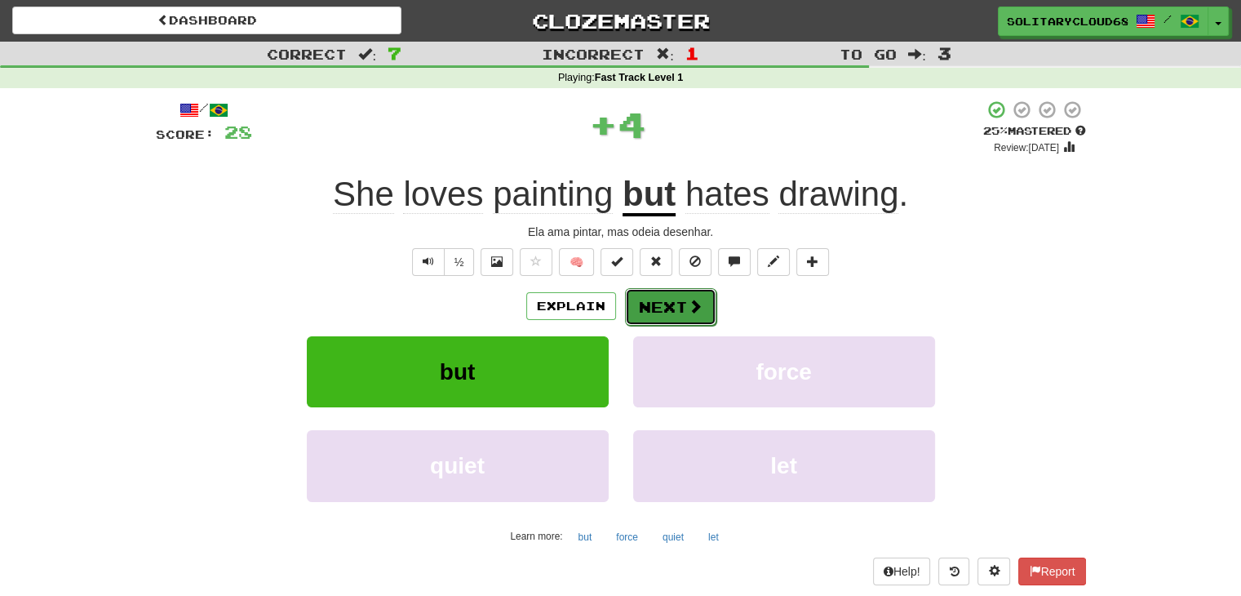
click at [675, 324] on button "Next" at bounding box center [670, 307] width 91 height 38
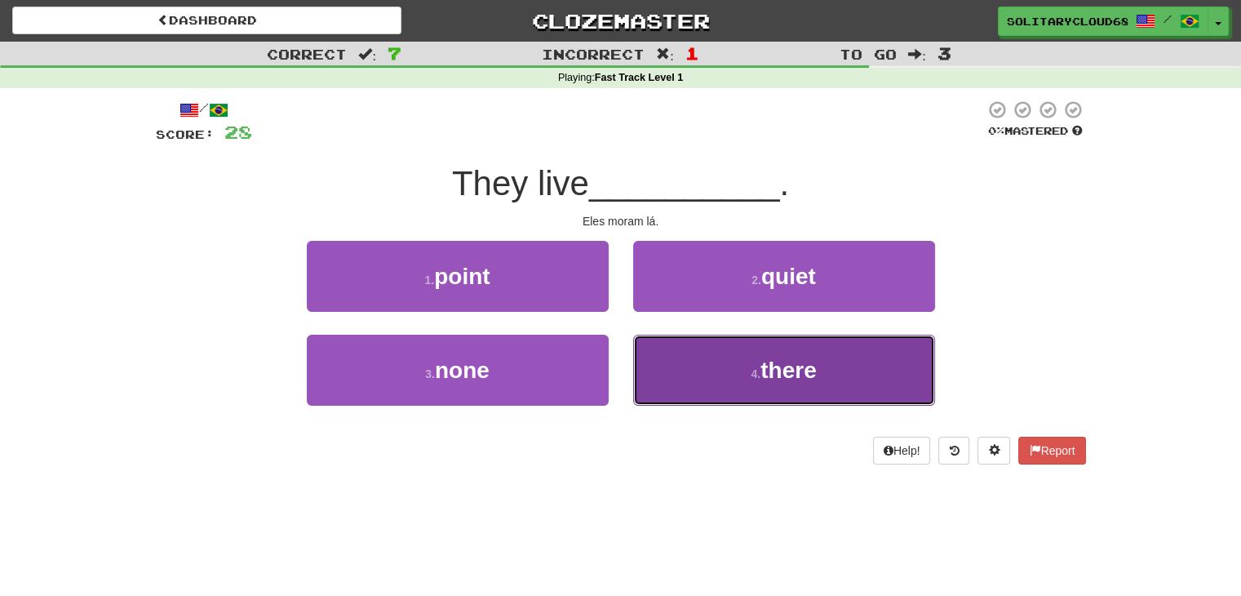
click at [787, 347] on button "4 . there" at bounding box center [784, 370] width 302 height 71
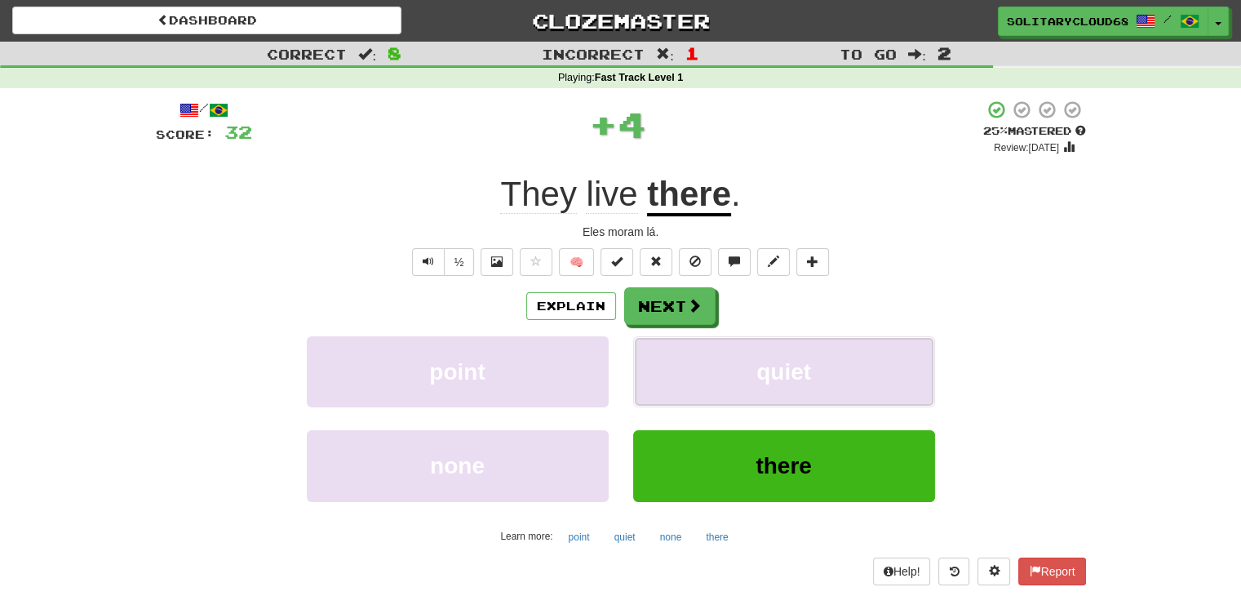
click at [787, 347] on button "quiet" at bounding box center [784, 371] width 302 height 71
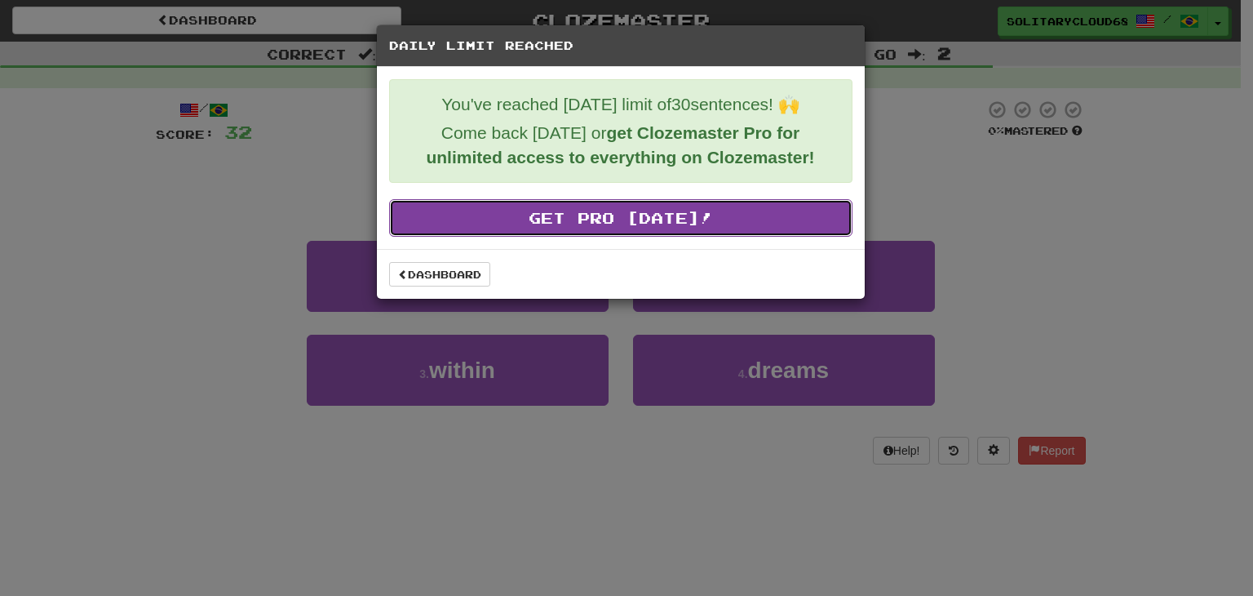
click at [557, 223] on link "Get Pro Today!" at bounding box center [620, 218] width 463 height 38
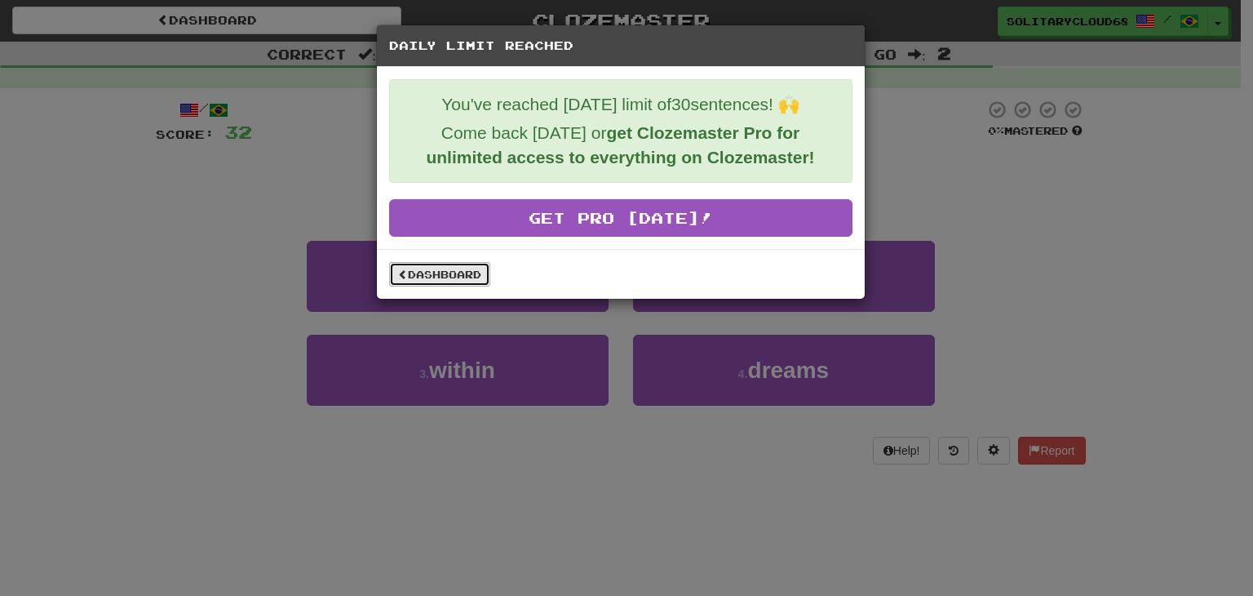
click at [461, 277] on link "Dashboard" at bounding box center [439, 274] width 101 height 24
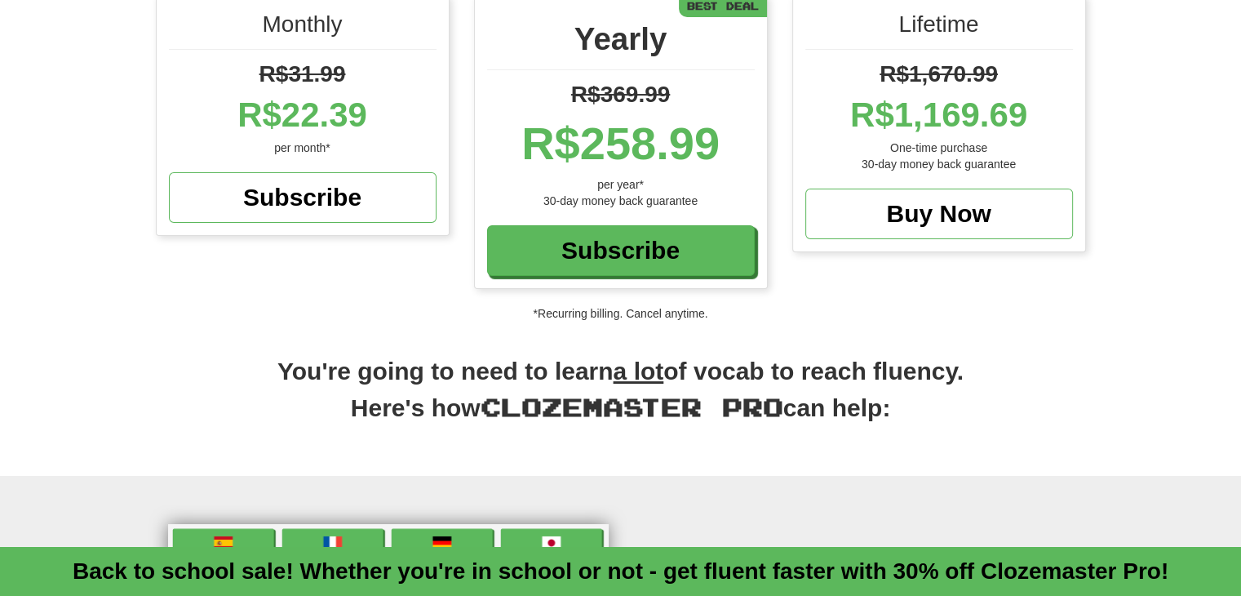
scroll to position [247, 0]
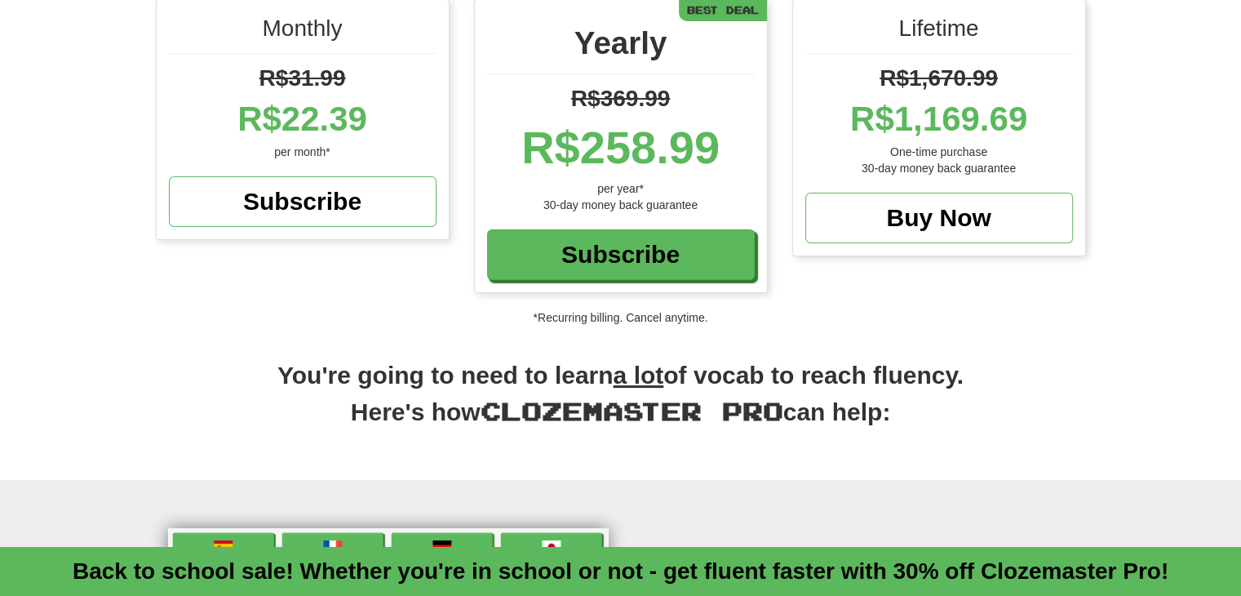
click at [636, 317] on p "*Recurring billing. Cancel anytime." at bounding box center [620, 317] width 1241 height 16
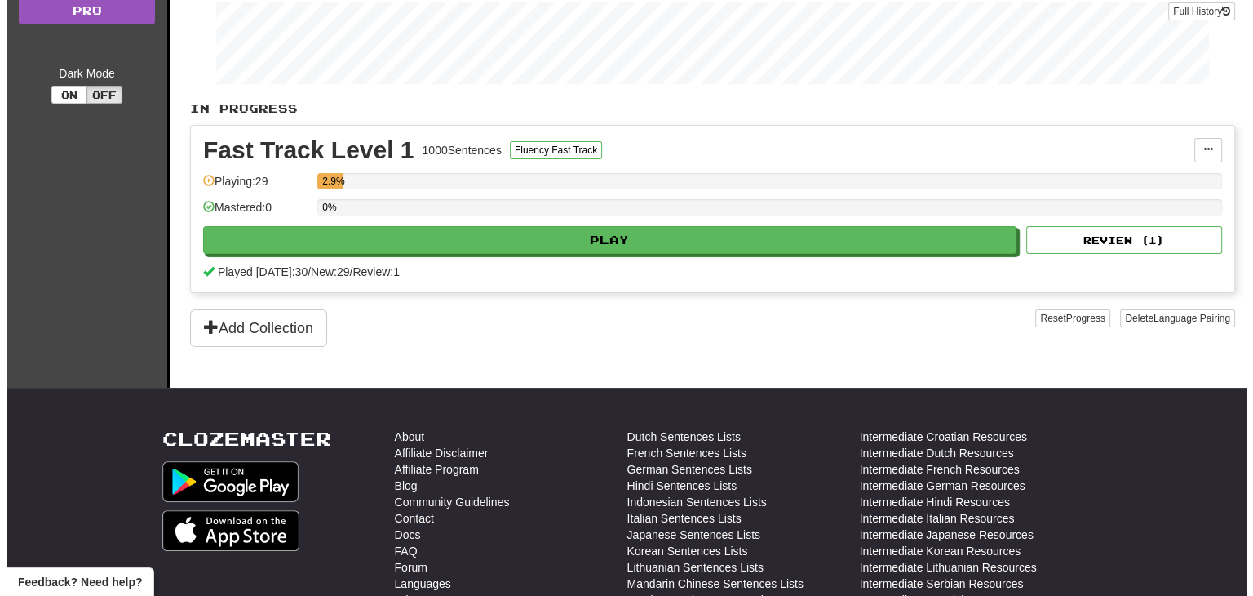
scroll to position [284, 0]
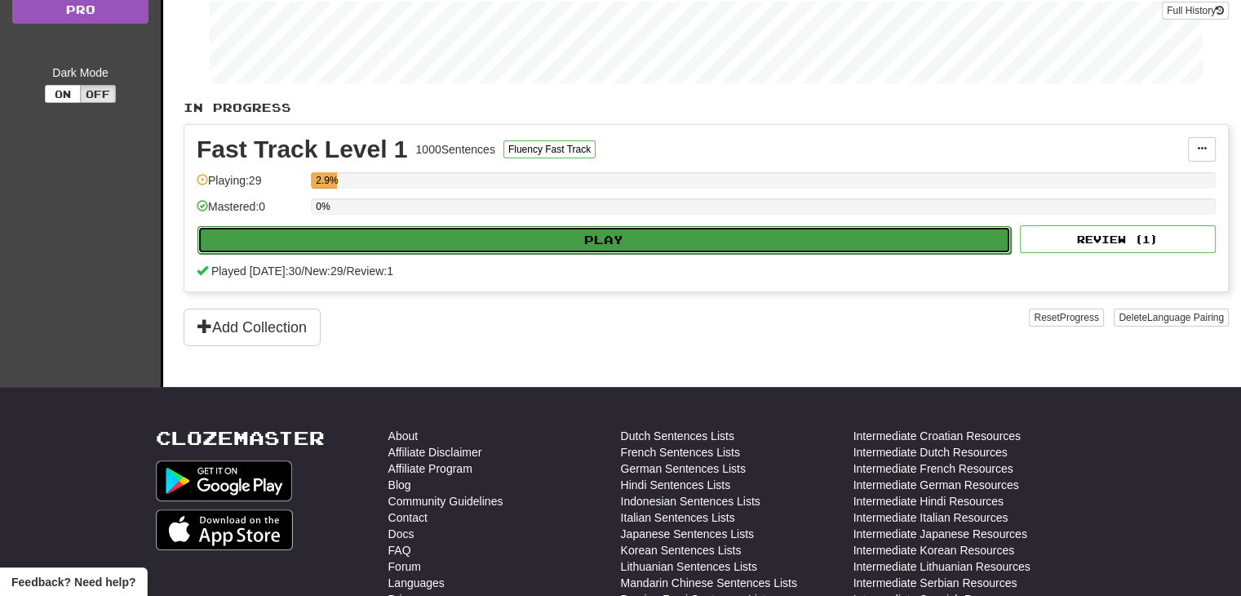
click at [722, 233] on button "Play" at bounding box center [603, 240] width 813 height 28
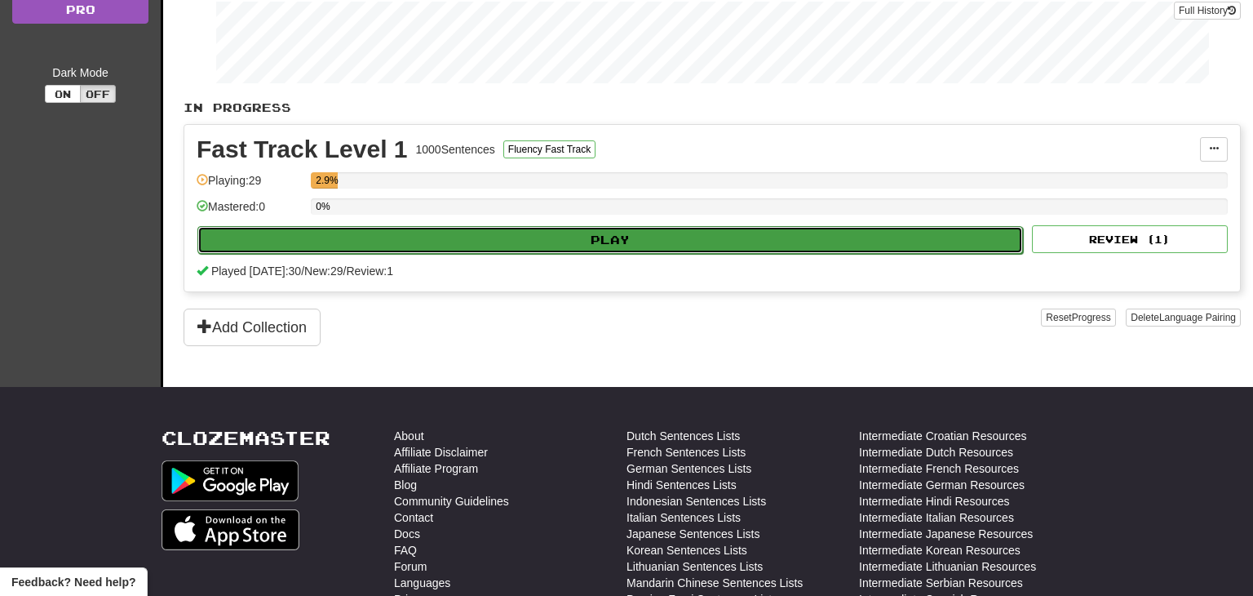
select select "**"
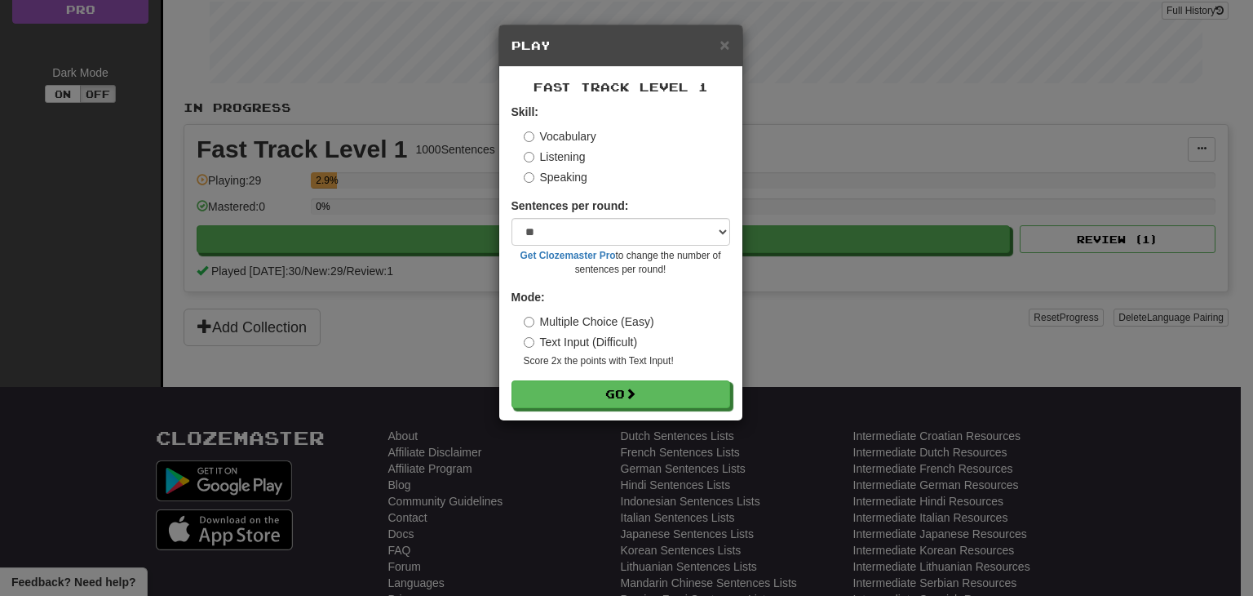
click at [578, 179] on label "Speaking" at bounding box center [556, 177] width 64 height 16
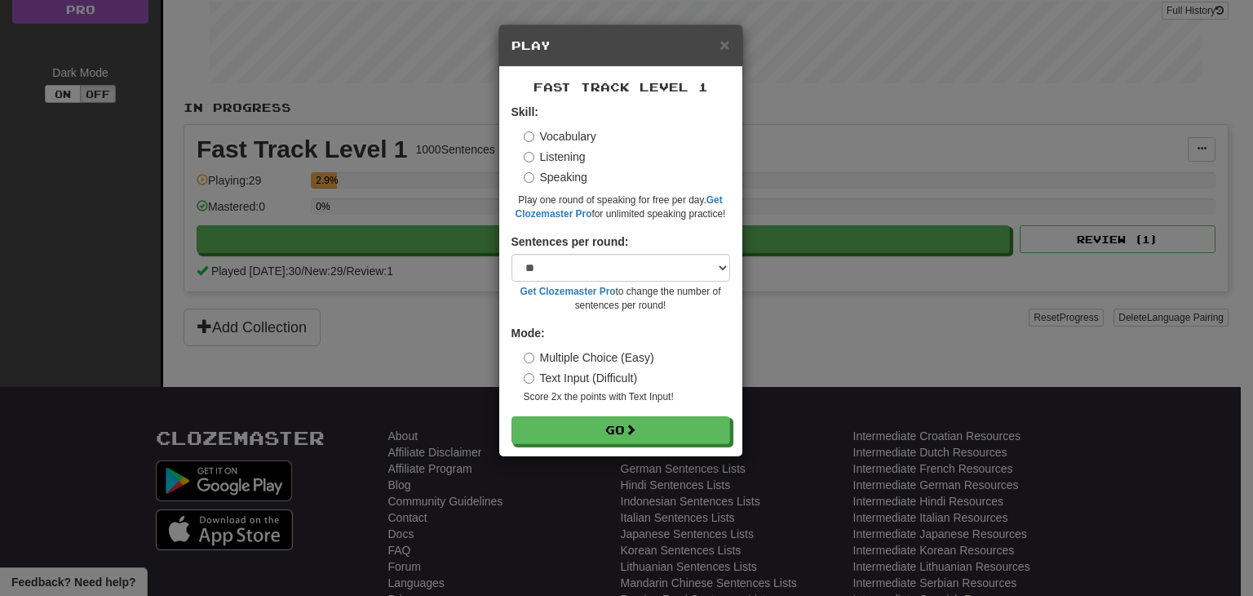
click at [565, 136] on label "Vocabulary" at bounding box center [560, 136] width 73 height 16
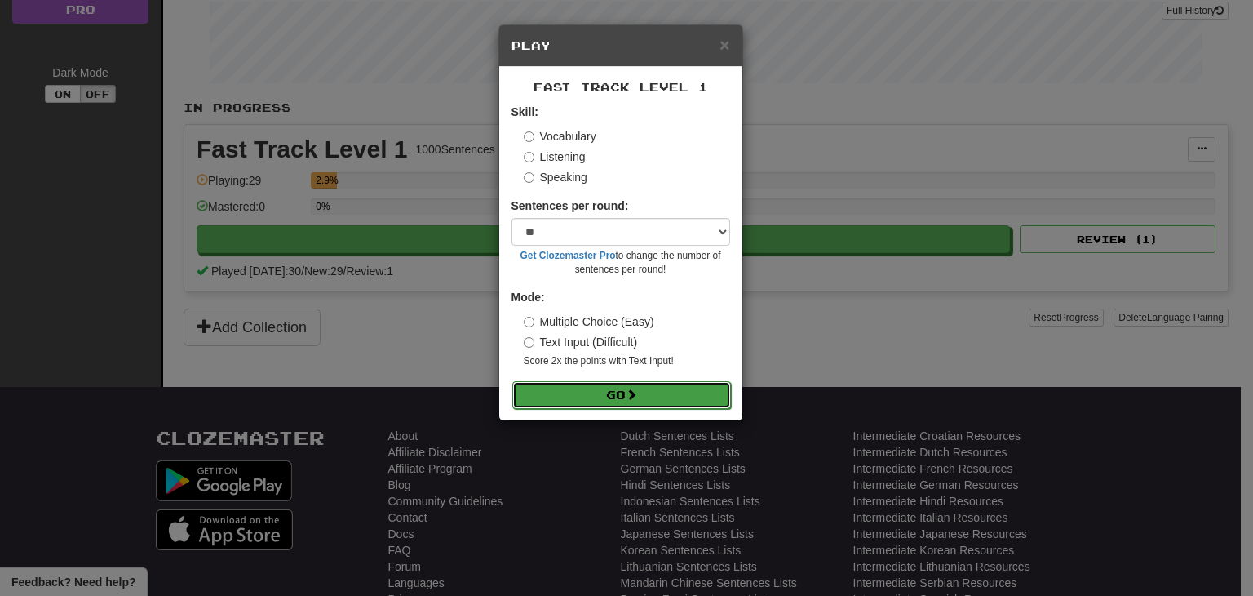
click at [681, 389] on button "Go" at bounding box center [621, 395] width 219 height 28
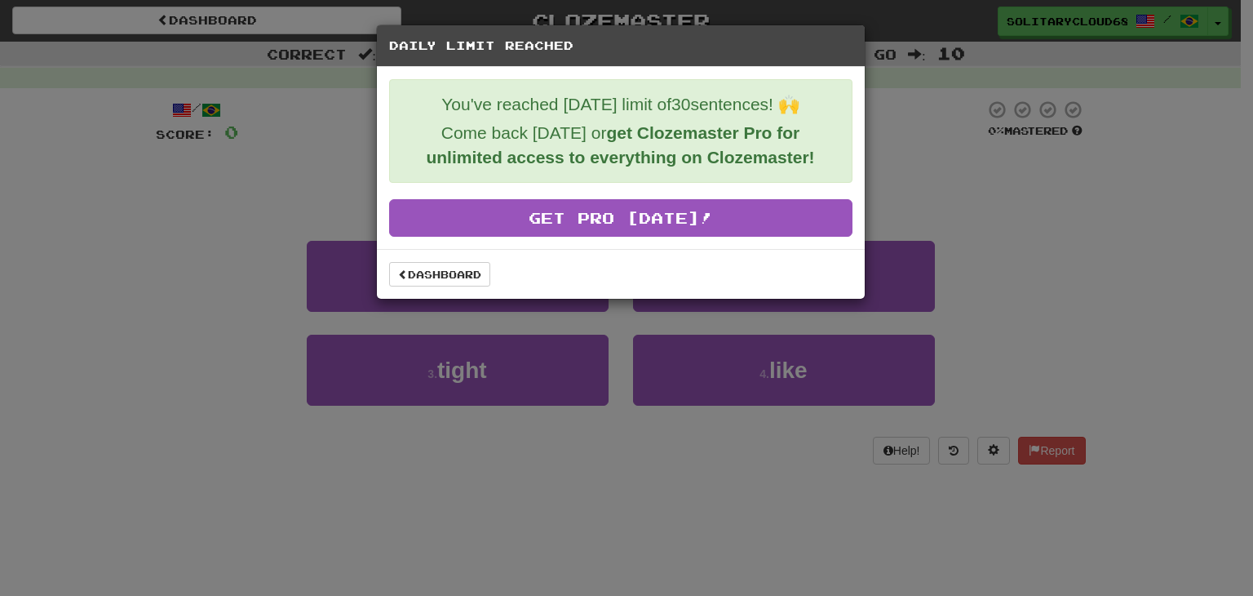
click at [592, 161] on strong "get Clozemaster Pro for unlimited access to everything on Clozemaster!" at bounding box center [620, 144] width 388 height 43
click at [695, 96] on p "You've reached [DATE] limit of 30 sentences! 🙌" at bounding box center [620, 104] width 437 height 24
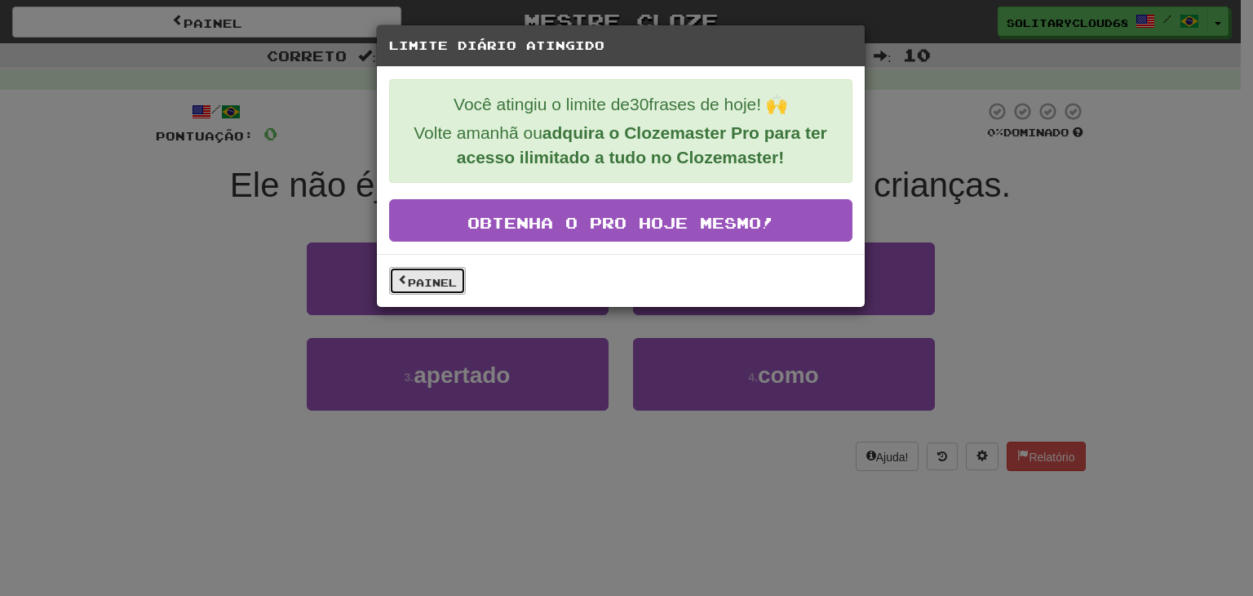
click at [421, 291] on link "Painel" at bounding box center [427, 281] width 77 height 28
